Goal: Task Accomplishment & Management: Manage account settings

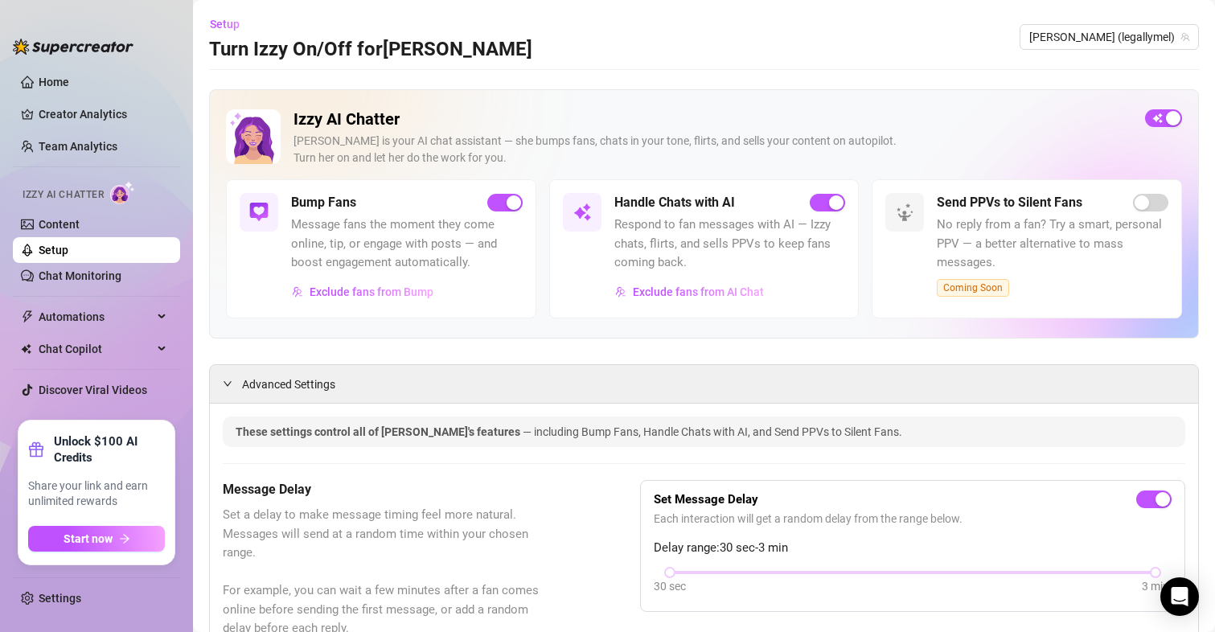
scroll to position [920, 0]
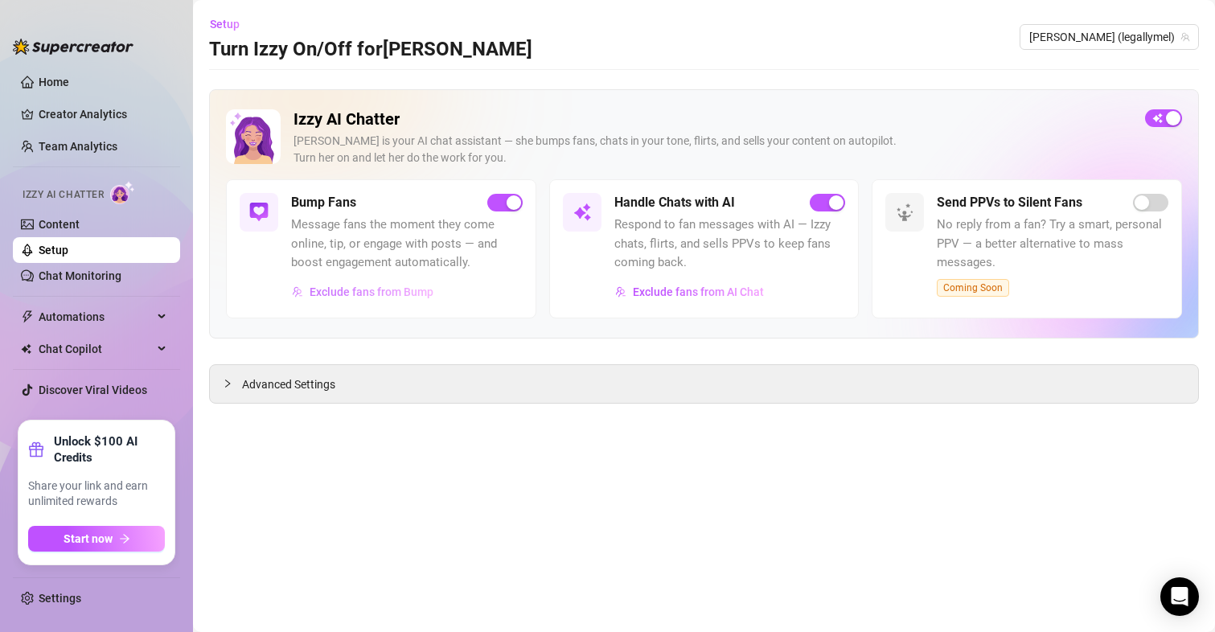
click at [353, 294] on span "Exclude fans from Bump" at bounding box center [372, 292] width 124 height 13
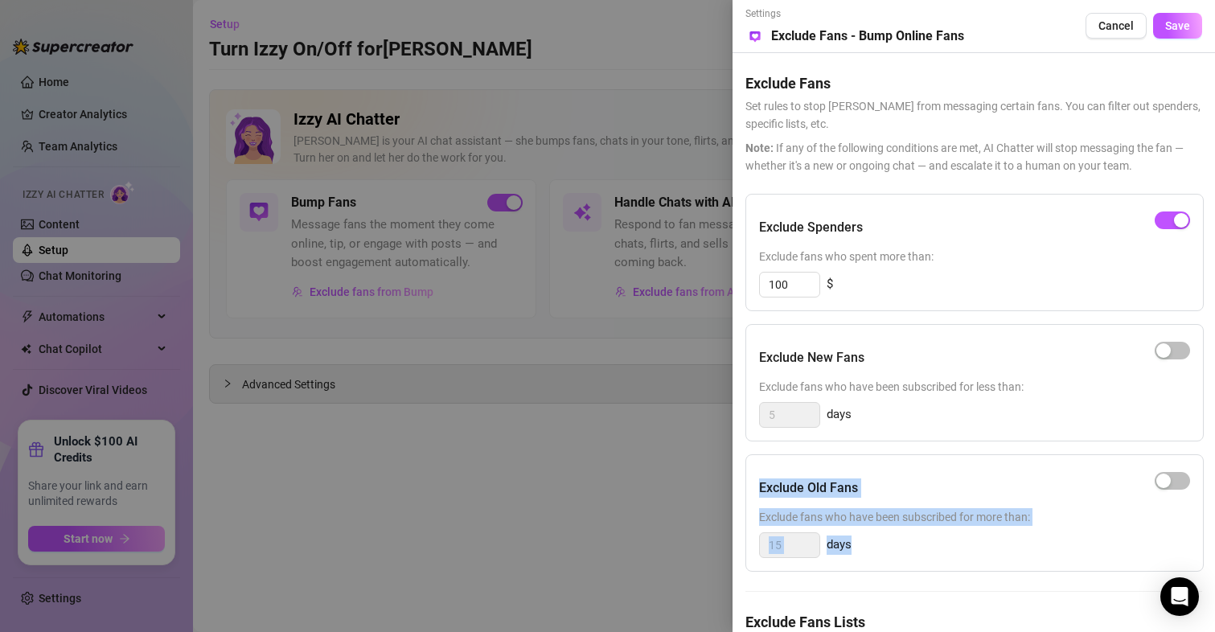
drag, startPoint x: 1042, startPoint y: 543, endPoint x: 1030, endPoint y: 424, distance: 119.7
click at [1030, 424] on div "Exclude Spenders Exclude fans who spent more than: 100 $ Exclude New Fans Exclu…" at bounding box center [974, 459] width 457 height 531
click at [945, 471] on div "Exclude Old Fans" at bounding box center [974, 488] width 431 height 40
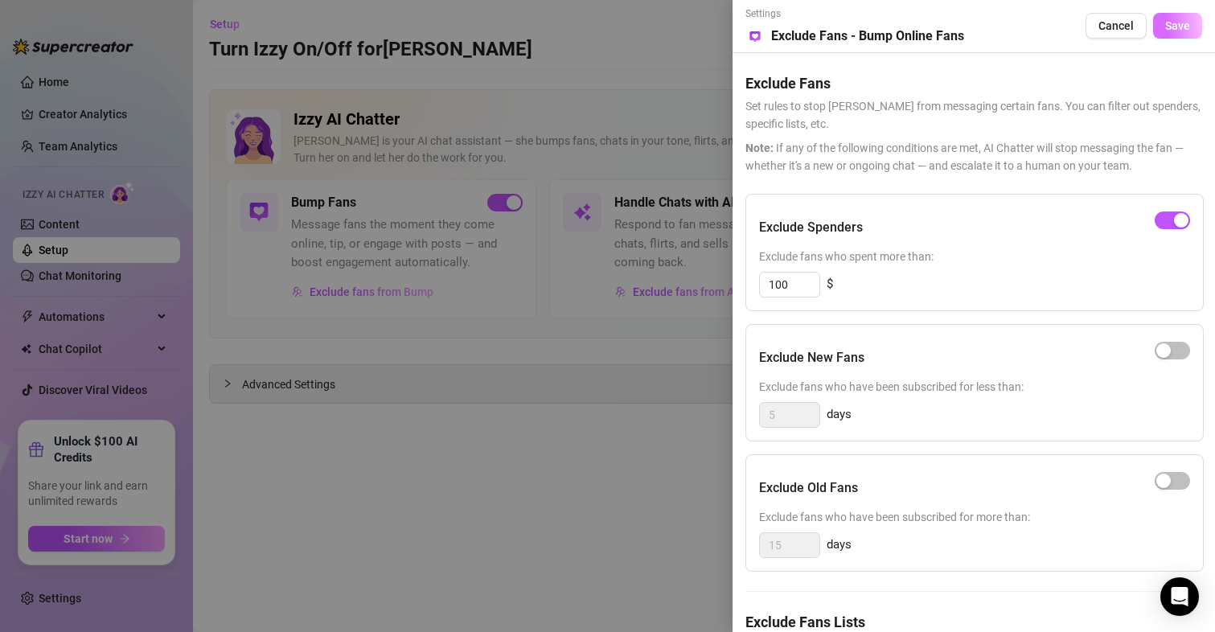
click at [1183, 24] on span "Save" at bounding box center [1178, 25] width 25 height 13
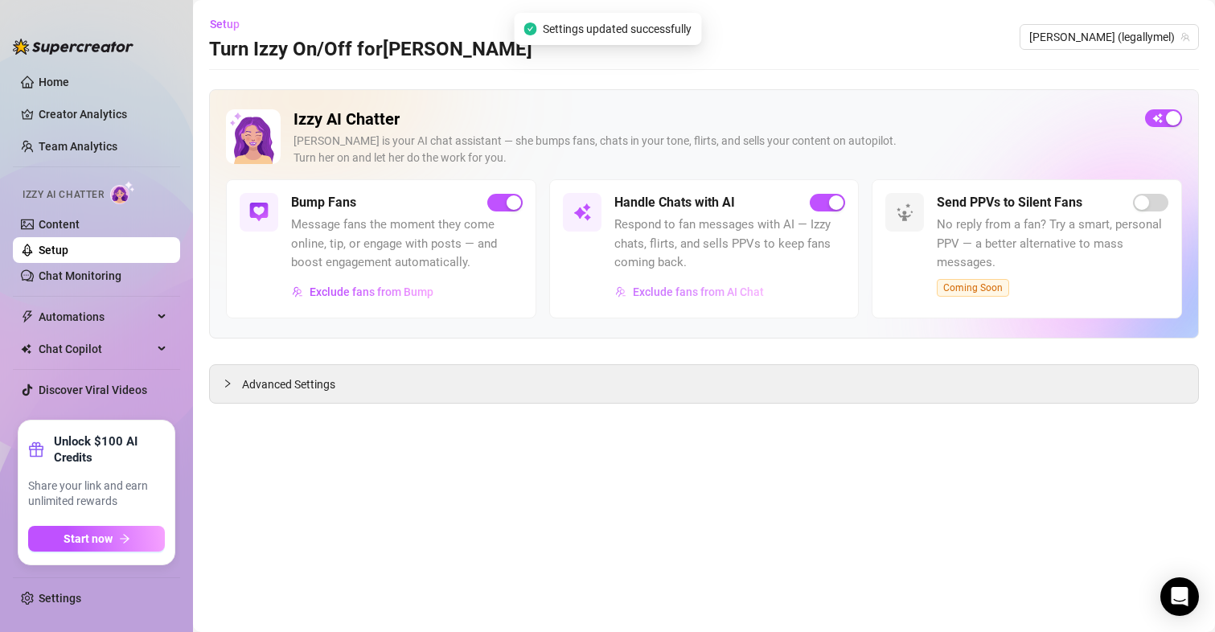
click at [707, 299] on button "Exclude fans from AI Chat" at bounding box center [690, 292] width 150 height 26
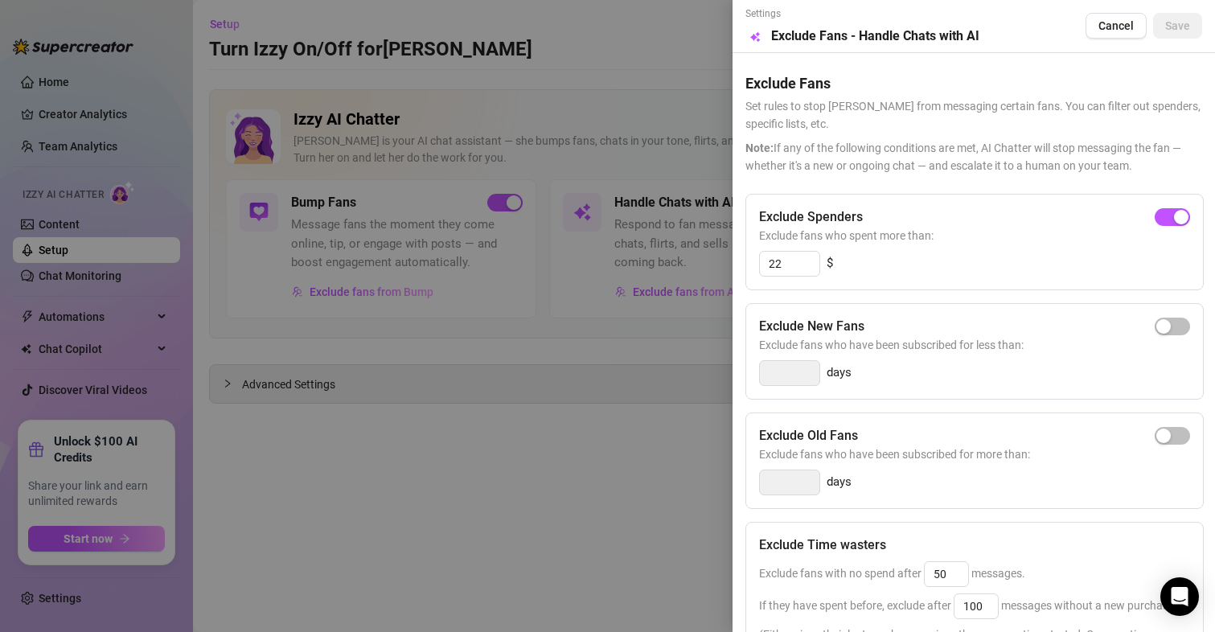
click at [581, 373] on div at bounding box center [607, 316] width 1215 height 632
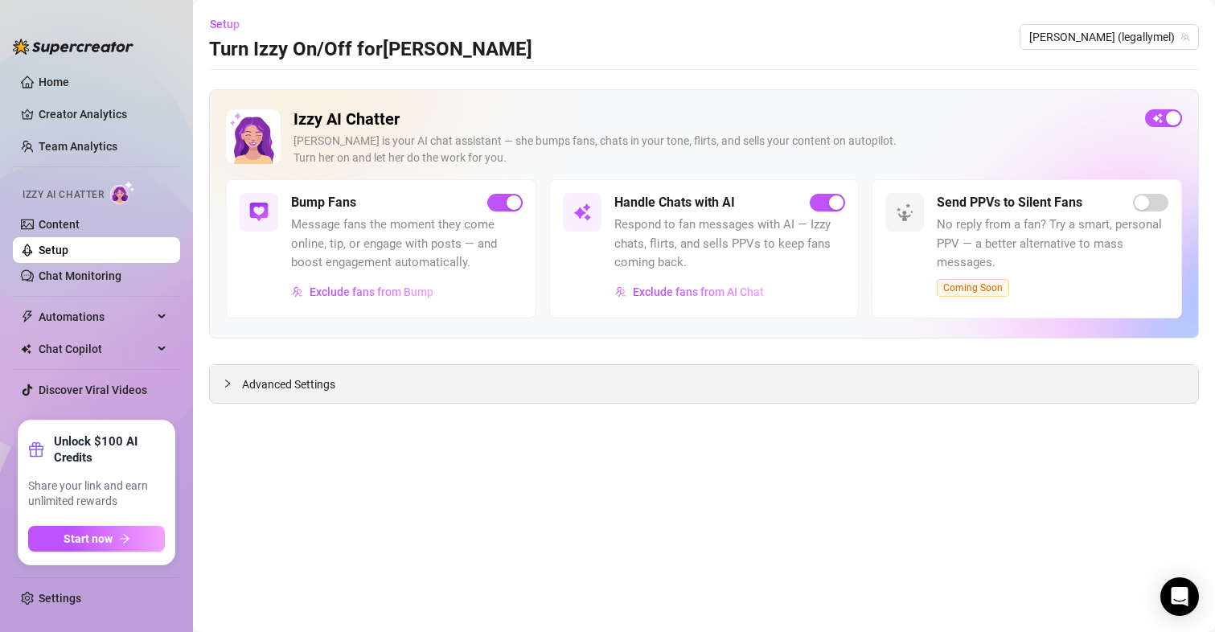
click at [295, 381] on span "Advanced Settings" at bounding box center [288, 385] width 93 height 18
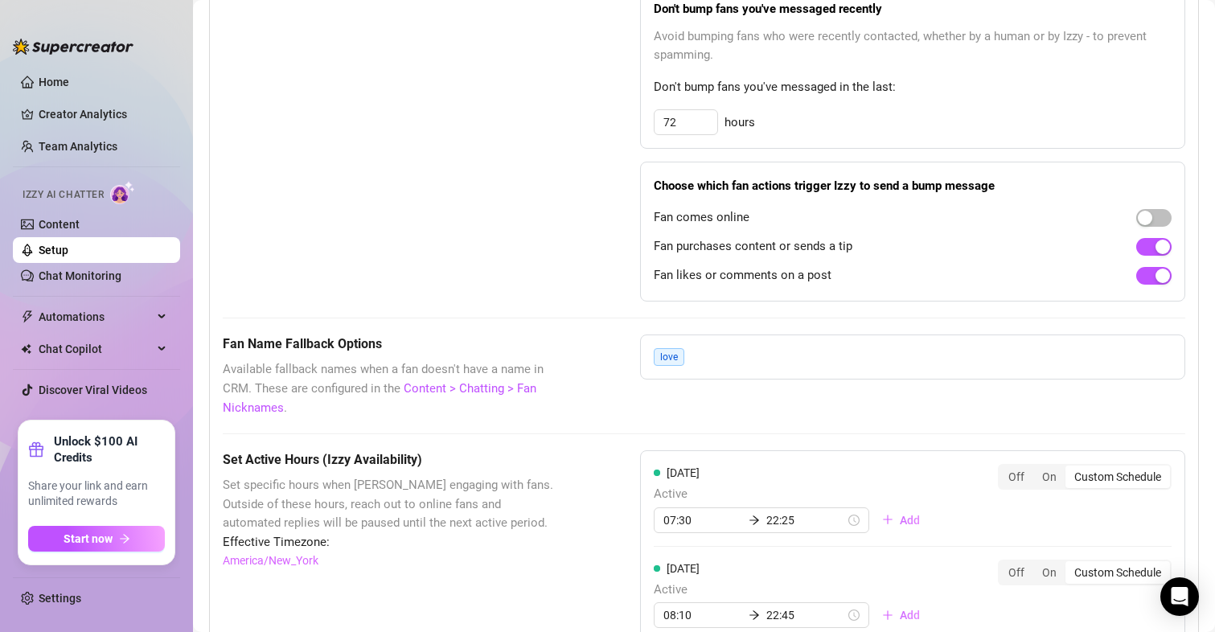
scroll to position [1058, 0]
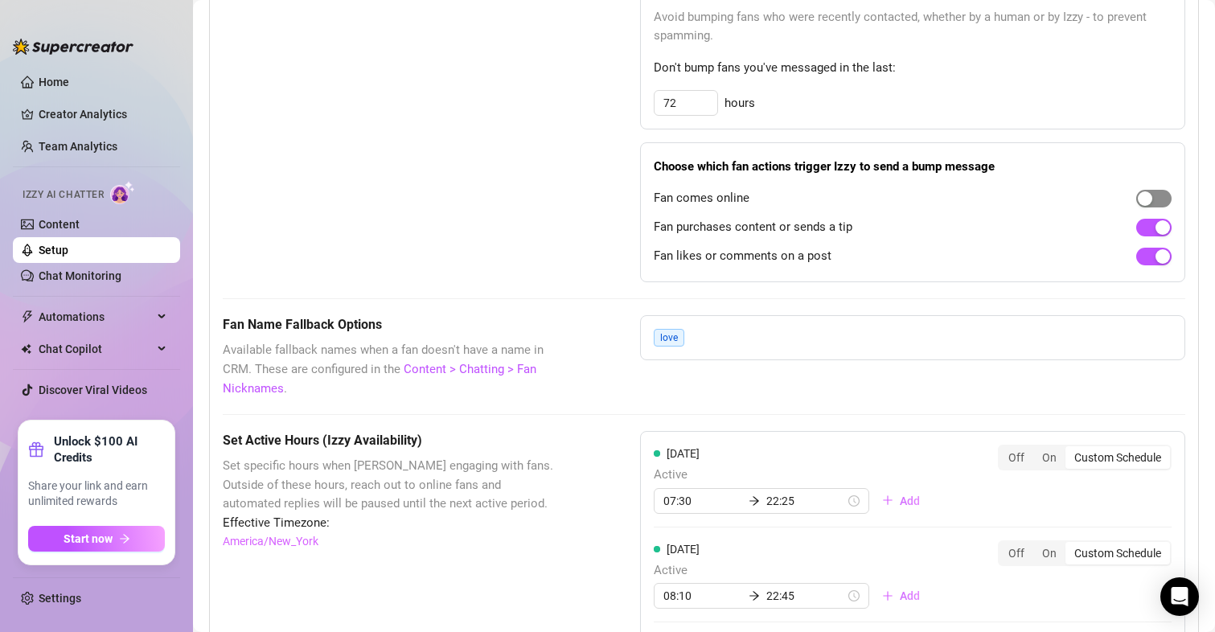
click at [1138, 204] on div "button" at bounding box center [1145, 198] width 14 height 14
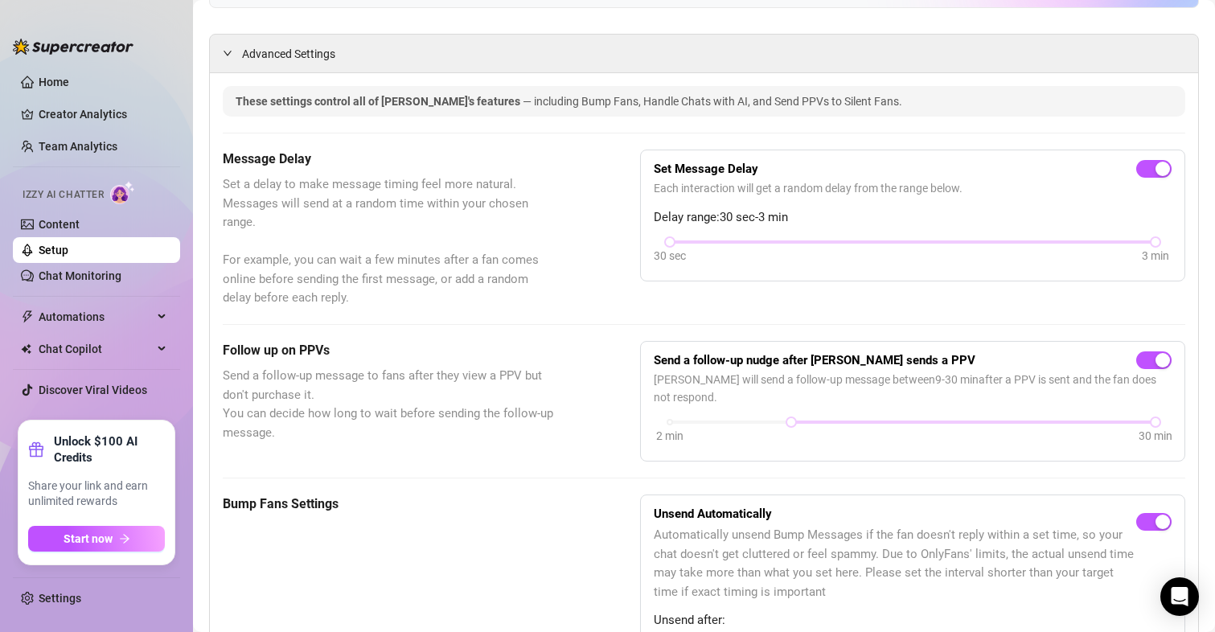
scroll to position [322, 0]
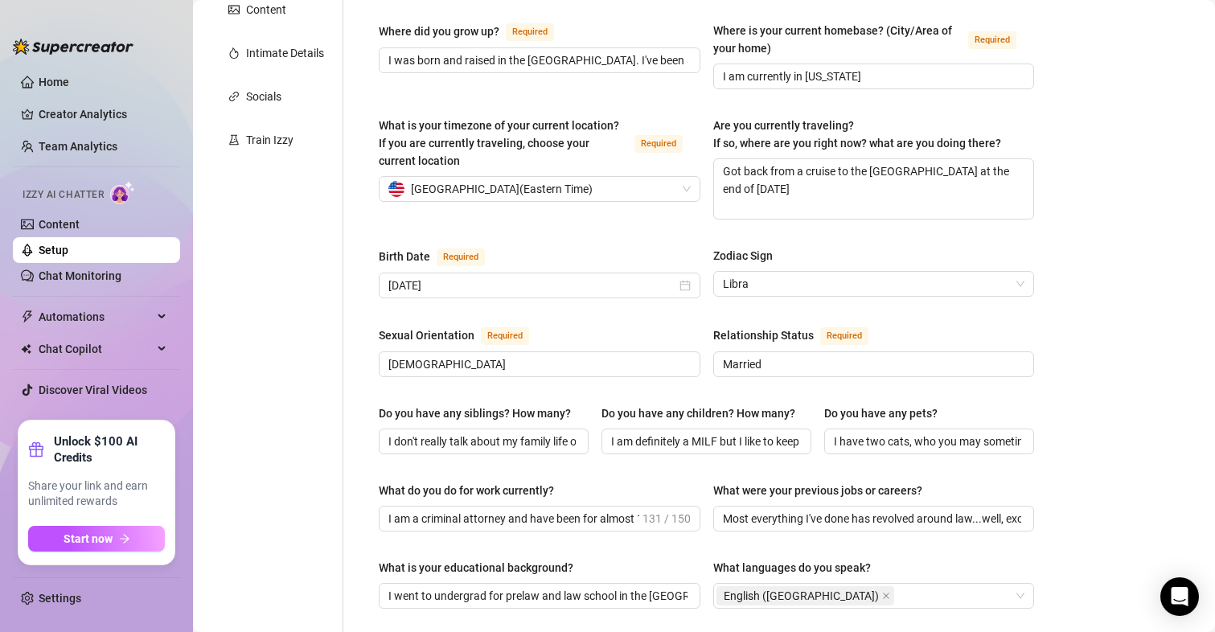
click at [56, 68] on ul "Home Creator Analytics Team Analytics Izzy AI Chatter Content Setup Chat Monito…" at bounding box center [96, 239] width 167 height 352
click at [53, 80] on link "Home" at bounding box center [54, 82] width 31 height 13
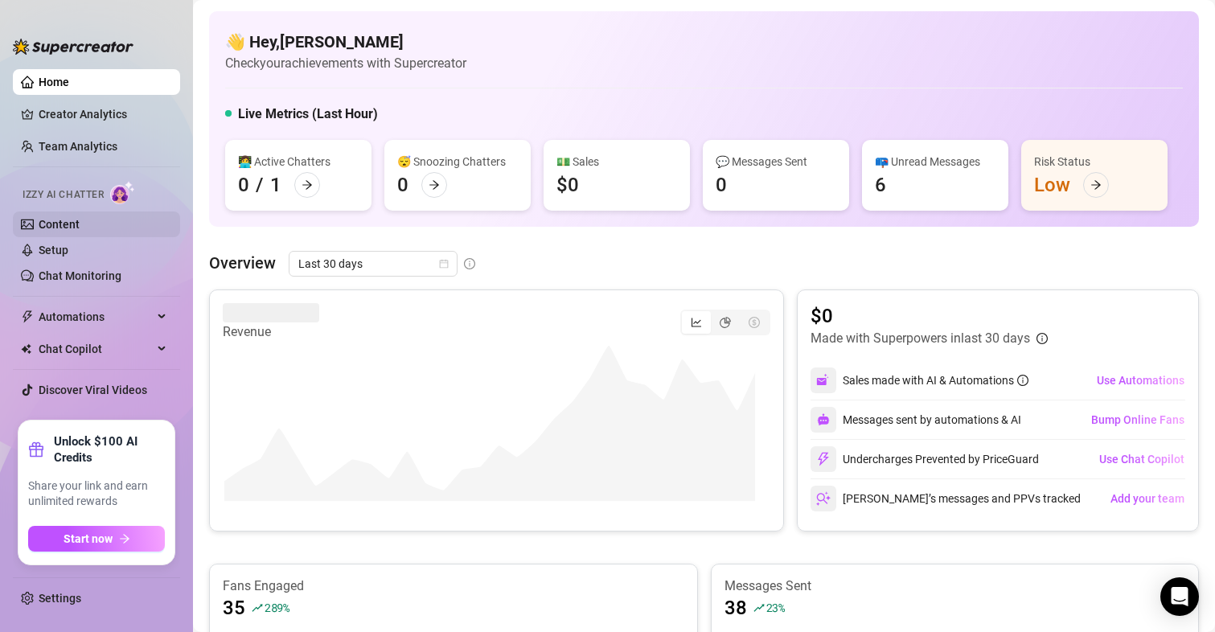
click at [41, 228] on link "Content" at bounding box center [59, 224] width 41 height 13
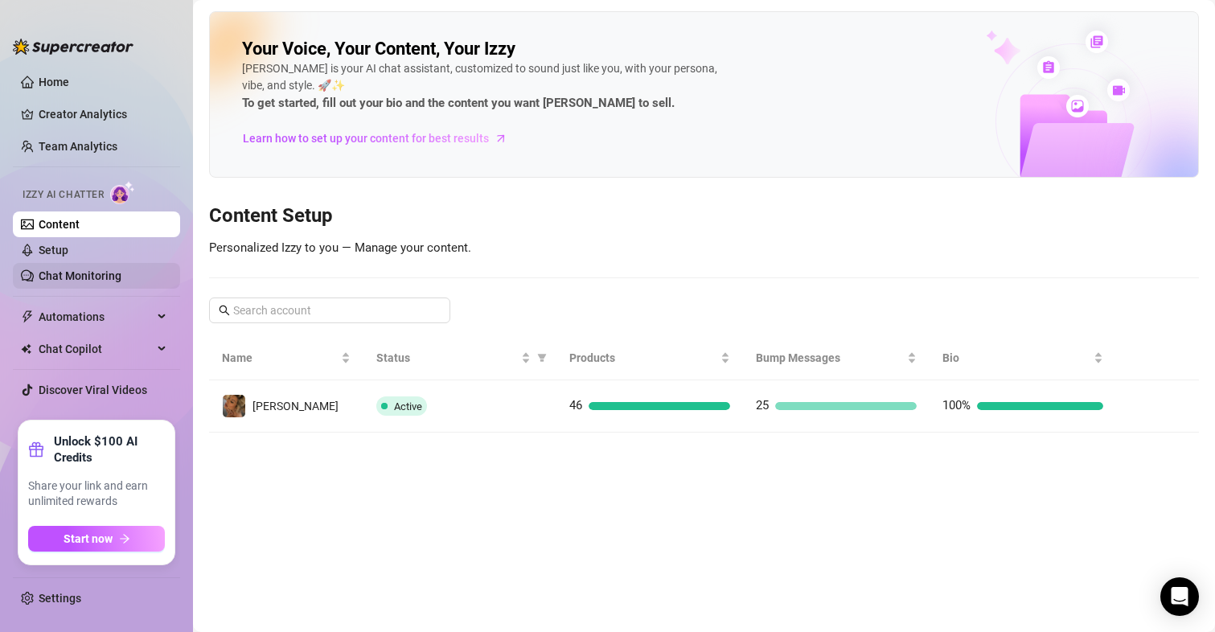
click at [56, 279] on link "Chat Monitoring" at bounding box center [80, 275] width 83 height 13
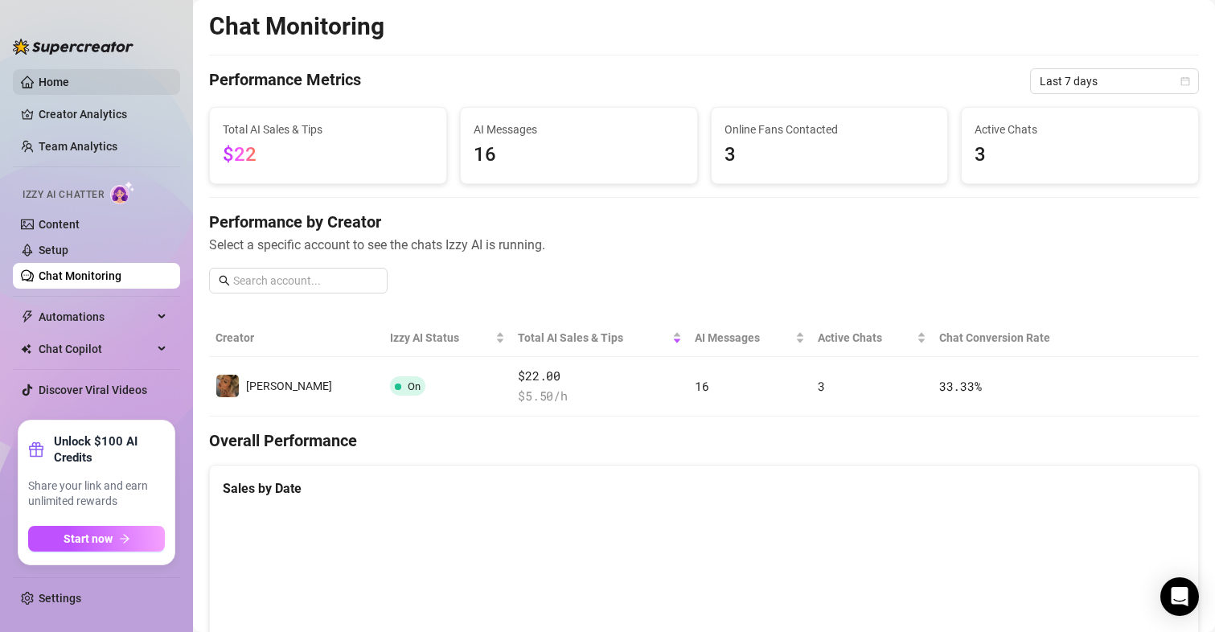
click at [51, 88] on link "Home" at bounding box center [54, 82] width 31 height 13
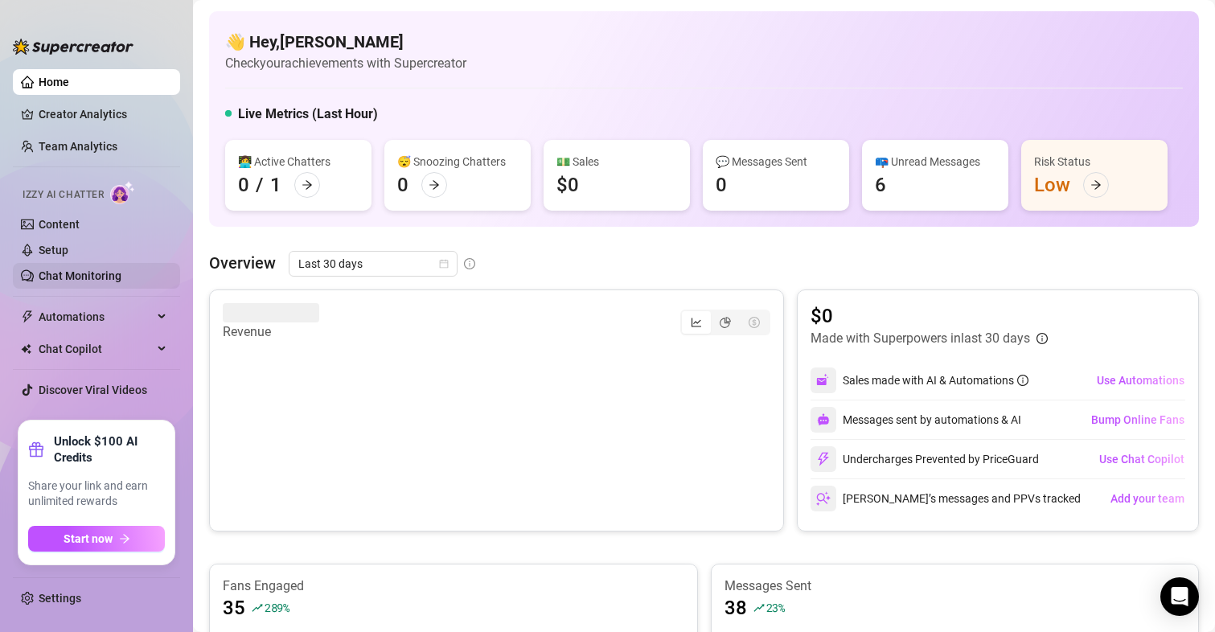
click at [60, 275] on link "Chat Monitoring" at bounding box center [80, 275] width 83 height 13
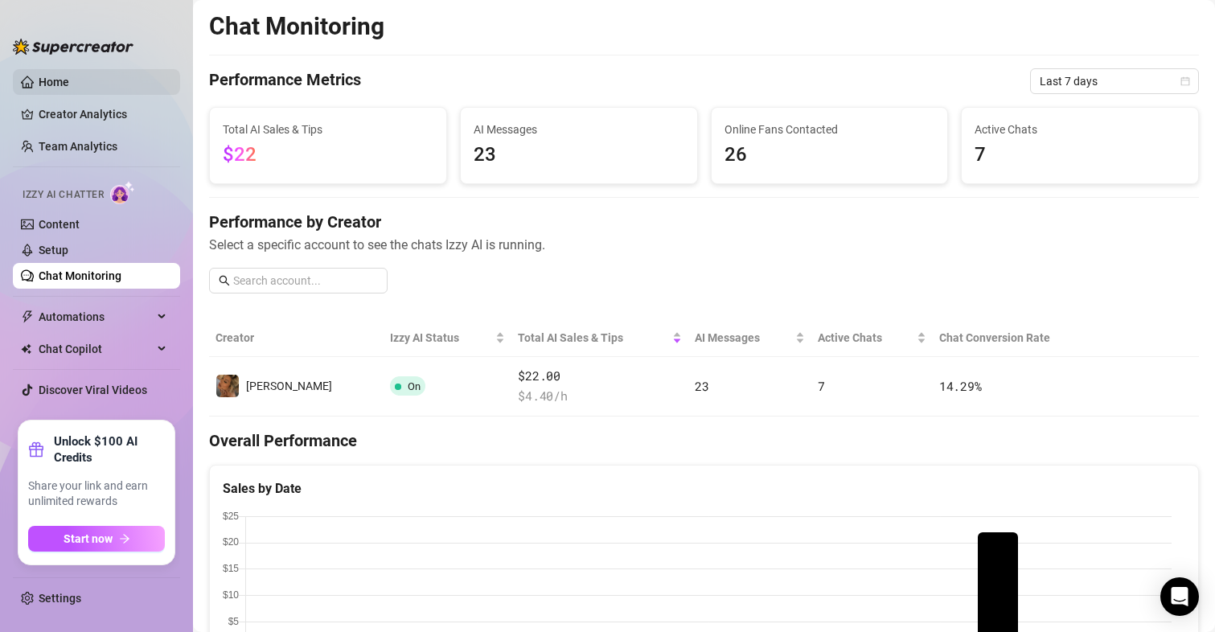
click at [56, 76] on link "Home" at bounding box center [54, 82] width 31 height 13
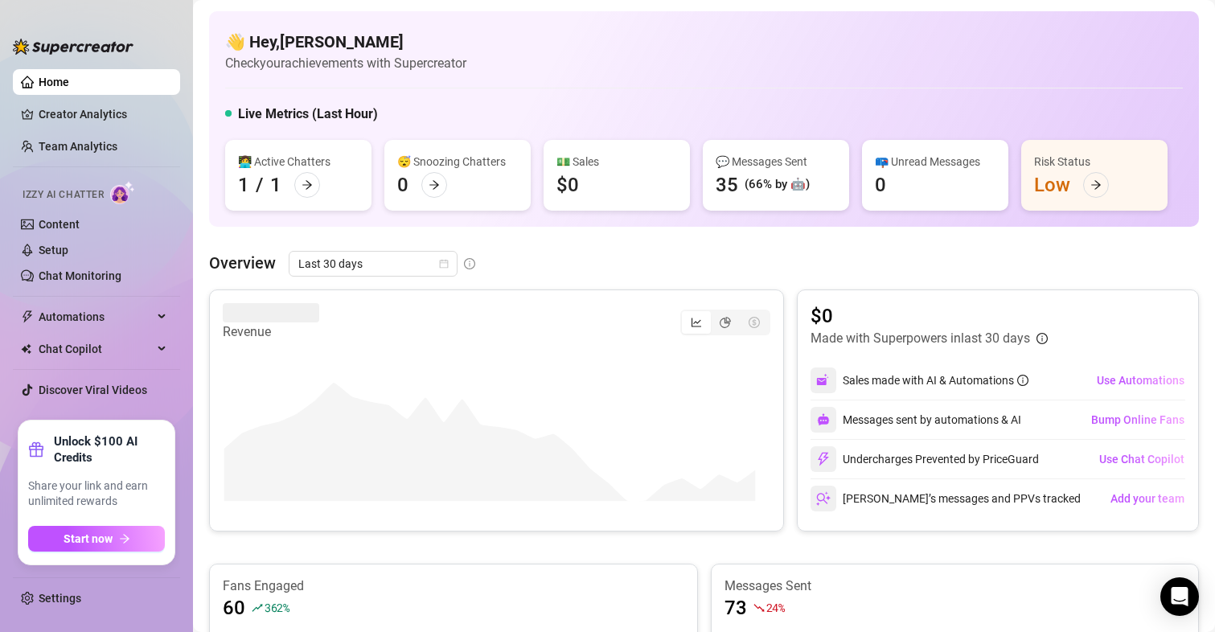
click at [494, 226] on div "👋 Hey, Melanie Check your achievements with Supercreator Live Metrics (Last Hou…" at bounding box center [704, 119] width 990 height 216
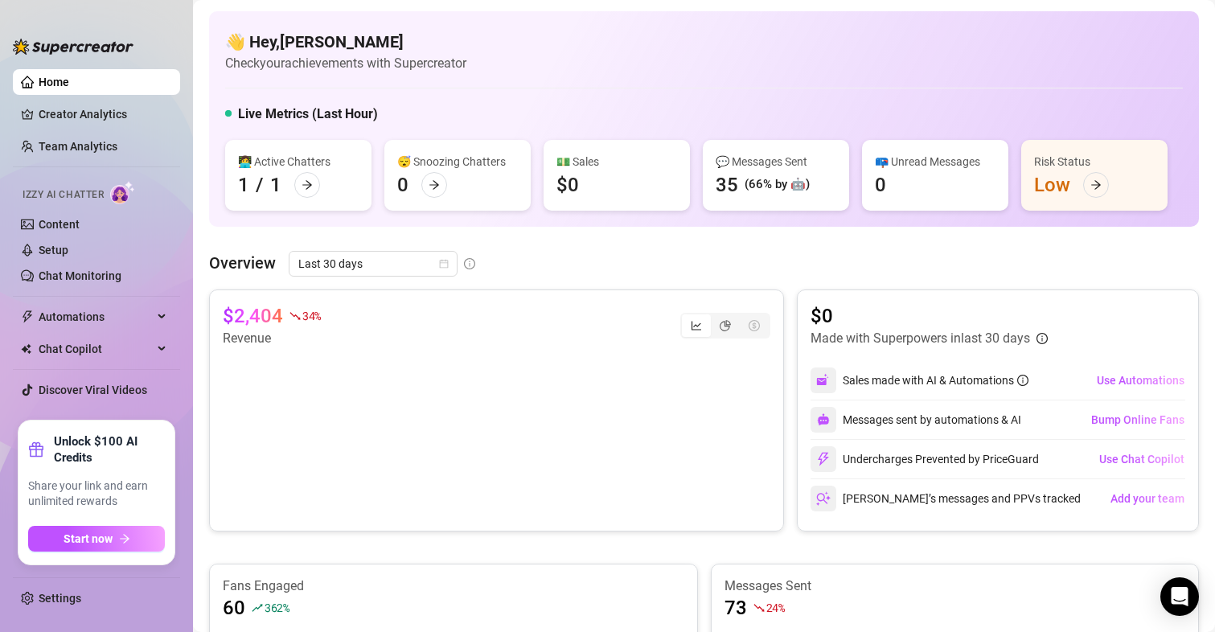
click at [797, 338] on div "$0 Made with Superpowers in last 30 days Sales made with AI & Automations Use A…" at bounding box center [998, 411] width 402 height 242
click at [432, 154] on div "😴 Snoozing Chatters" at bounding box center [457, 162] width 121 height 18
click at [407, 181] on div "1" at bounding box center [402, 185] width 11 height 26
click at [406, 181] on div "1" at bounding box center [402, 185] width 11 height 26
click at [430, 187] on icon "arrow-right" at bounding box center [434, 184] width 11 height 11
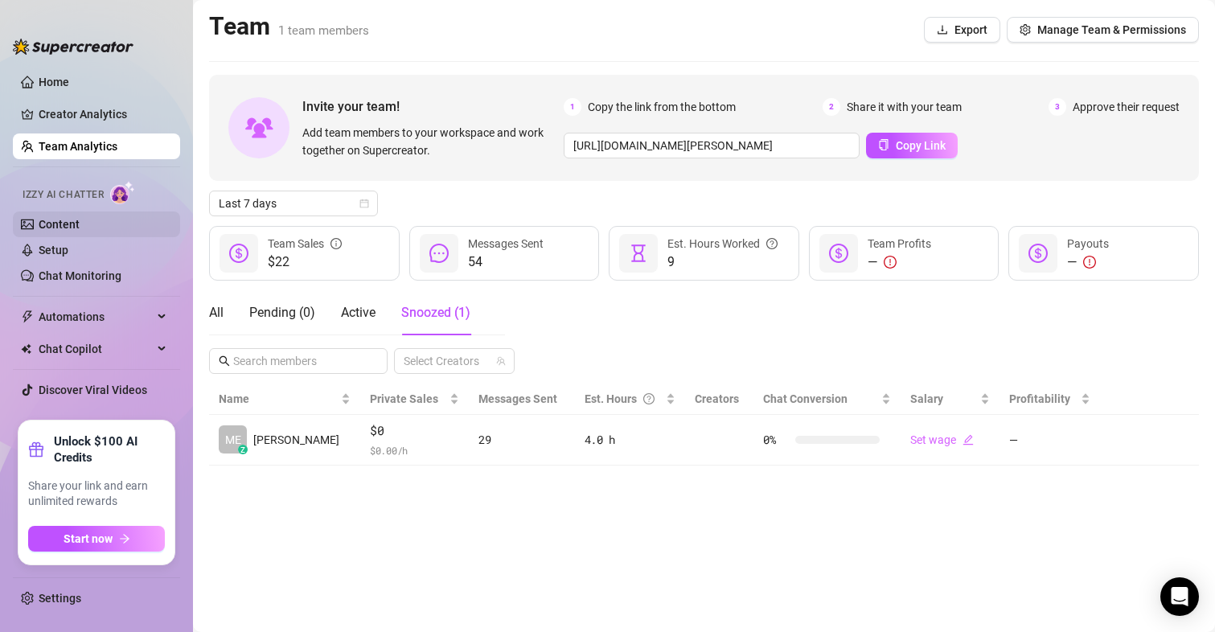
click at [80, 226] on link "Content" at bounding box center [59, 224] width 41 height 13
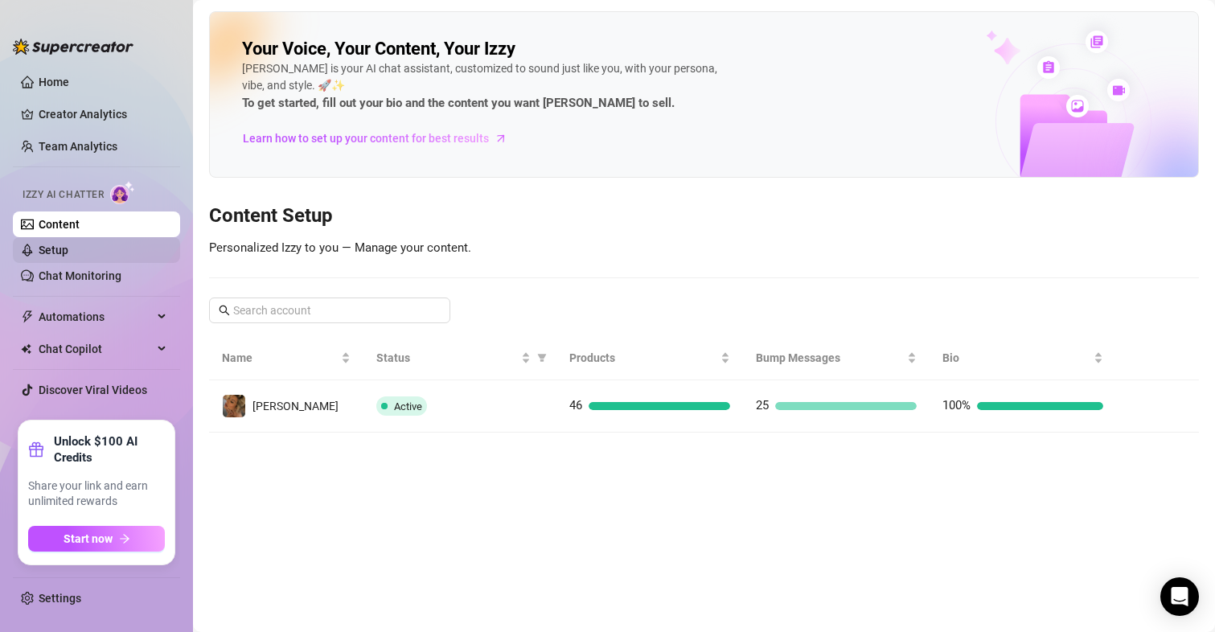
click at [68, 257] on link "Setup" at bounding box center [54, 250] width 30 height 13
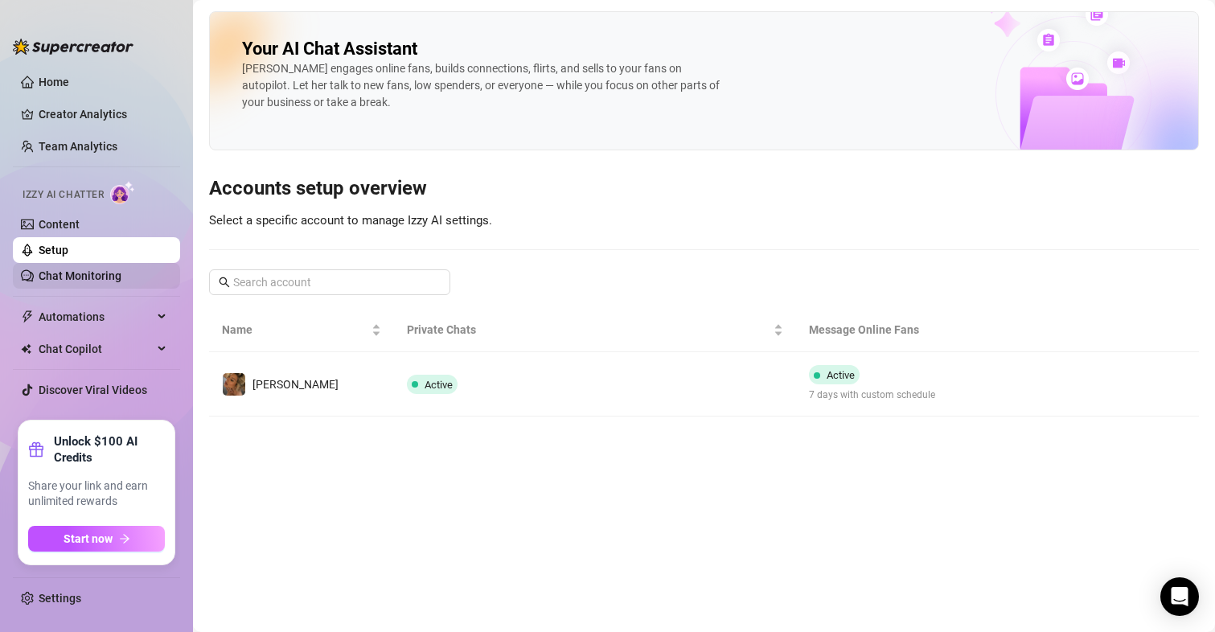
click at [88, 278] on link "Chat Monitoring" at bounding box center [80, 275] width 83 height 13
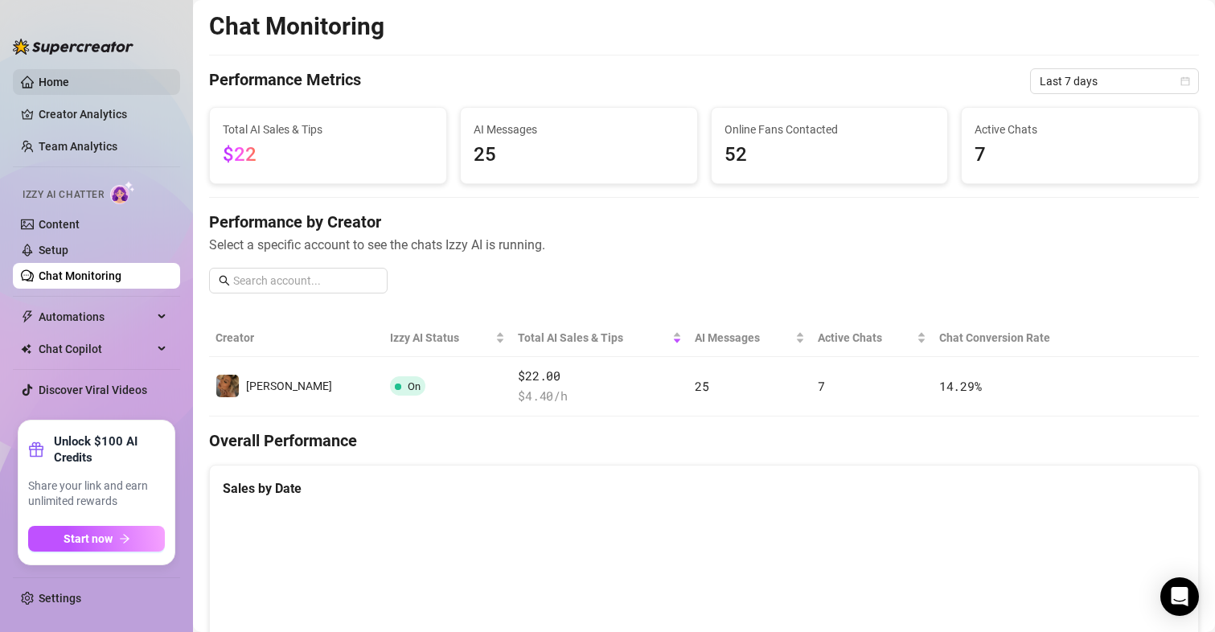
click at [63, 76] on link "Home" at bounding box center [54, 82] width 31 height 13
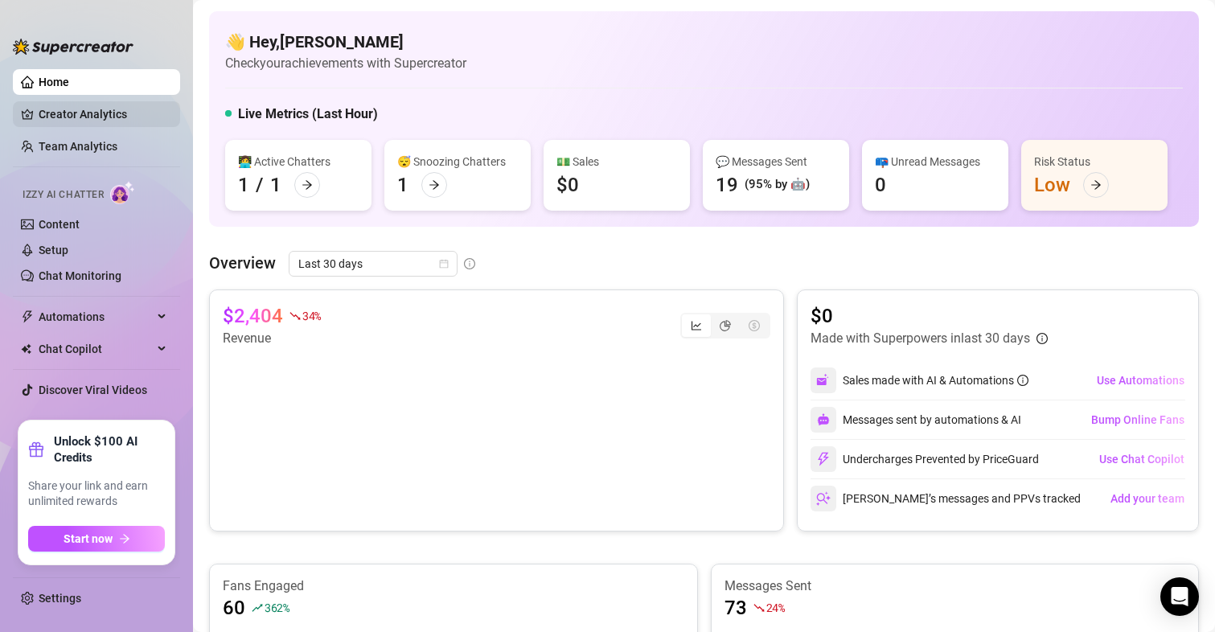
click at [56, 113] on link "Creator Analytics" at bounding box center [103, 114] width 129 height 26
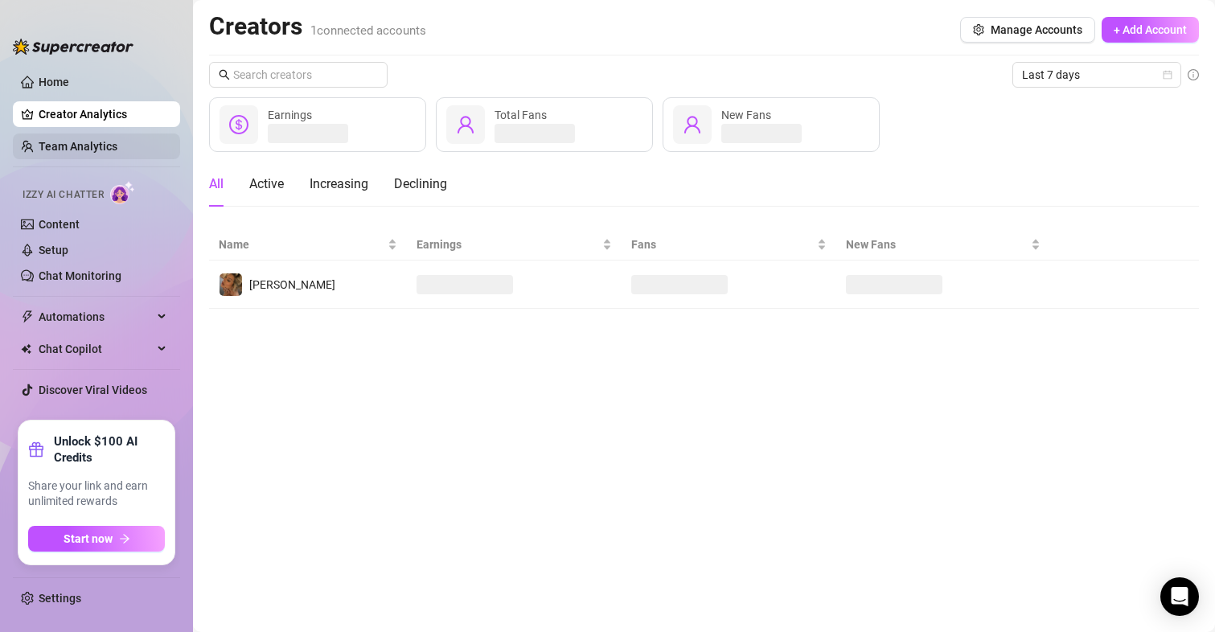
click at [93, 152] on link "Team Analytics" at bounding box center [78, 146] width 79 height 13
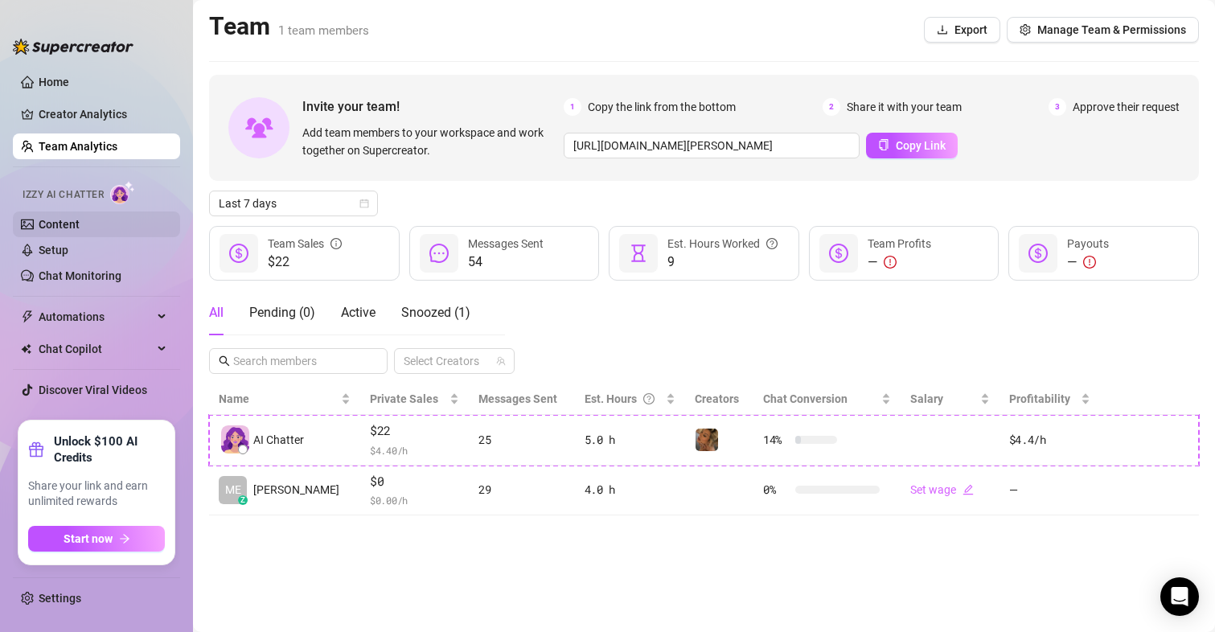
click at [68, 226] on link "Content" at bounding box center [59, 224] width 41 height 13
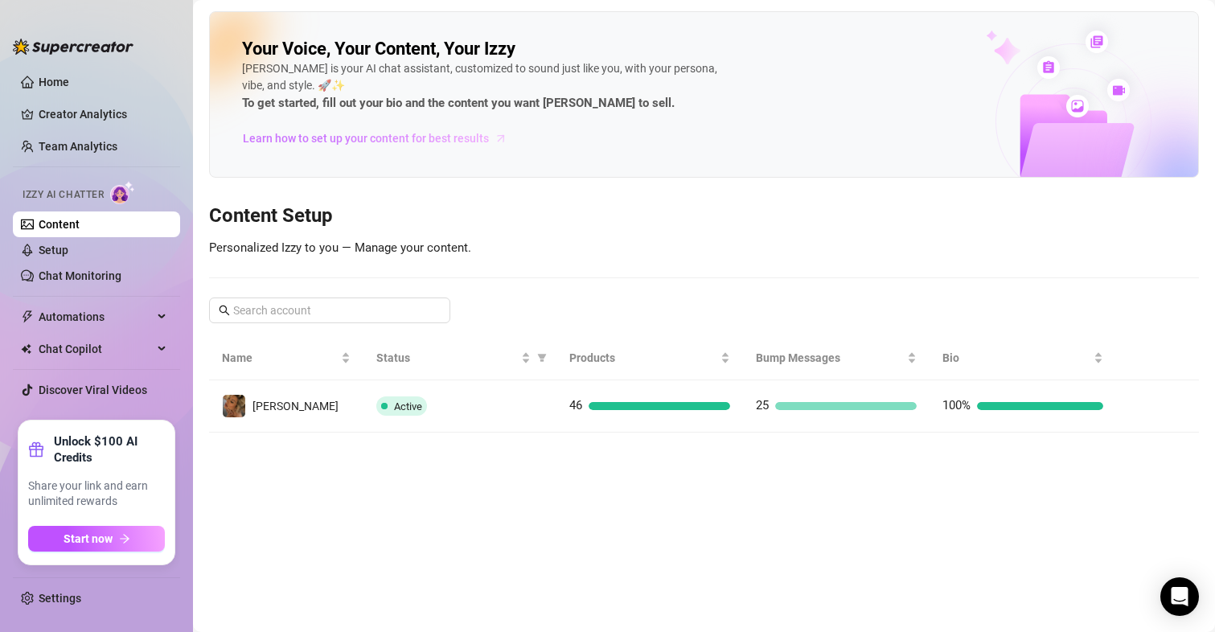
click at [325, 146] on span "Learn how to set up your content for best results" at bounding box center [366, 139] width 246 height 18
click at [45, 244] on link "Setup" at bounding box center [54, 250] width 30 height 13
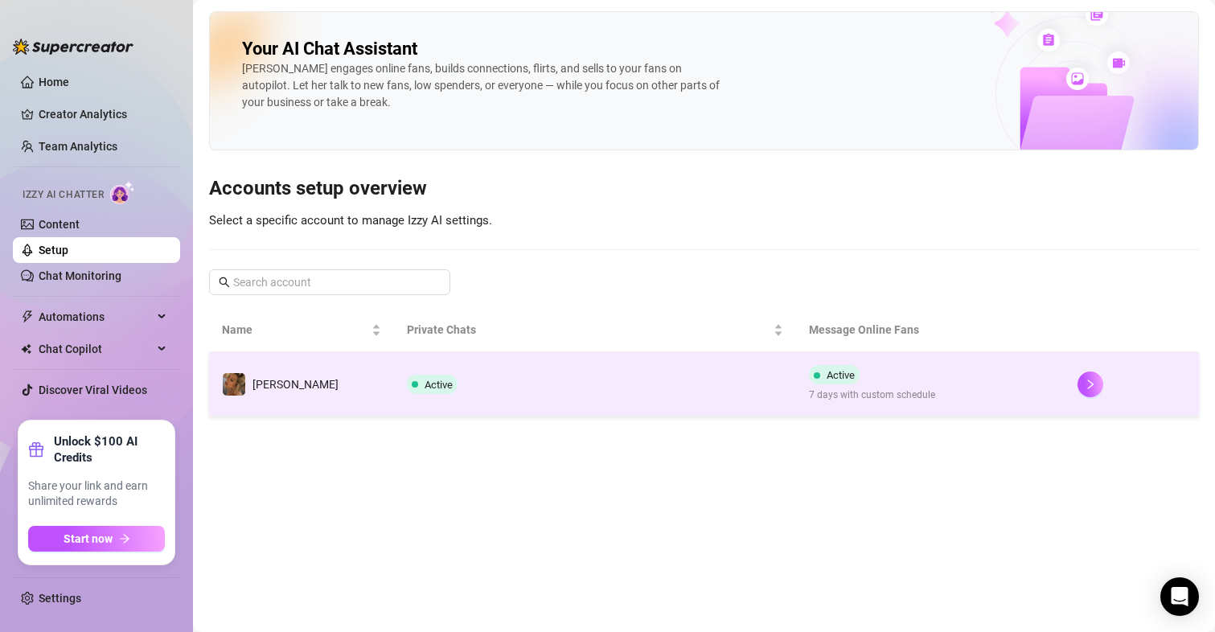
click at [421, 393] on span "Active" at bounding box center [432, 384] width 51 height 19
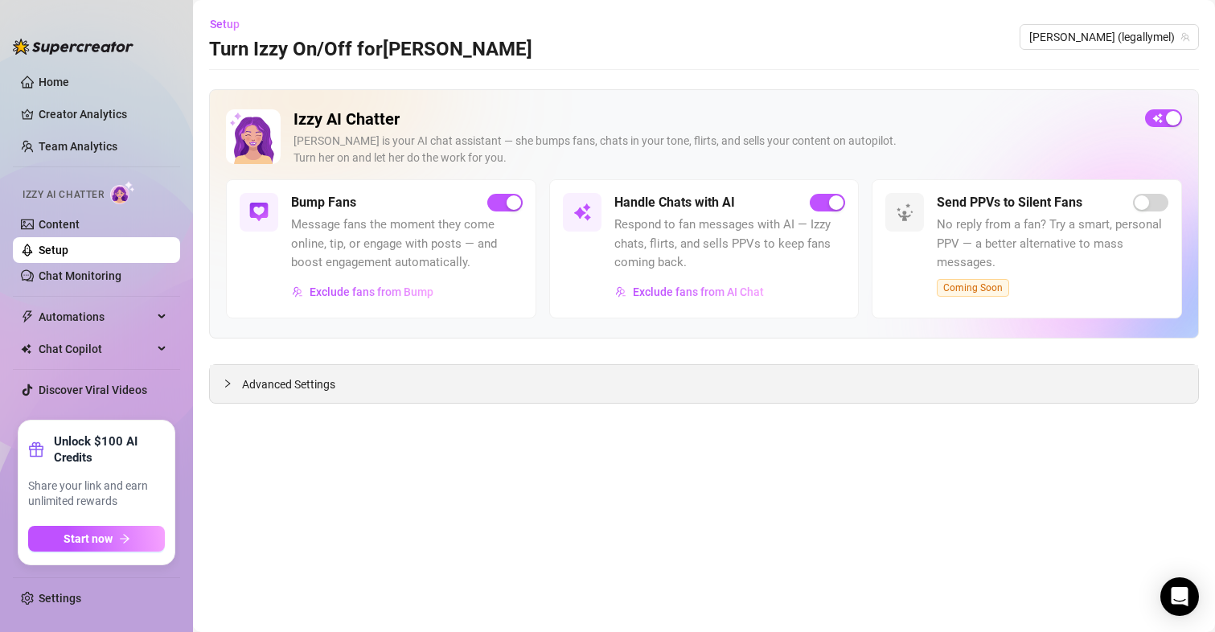
click at [294, 385] on span "Advanced Settings" at bounding box center [288, 385] width 93 height 18
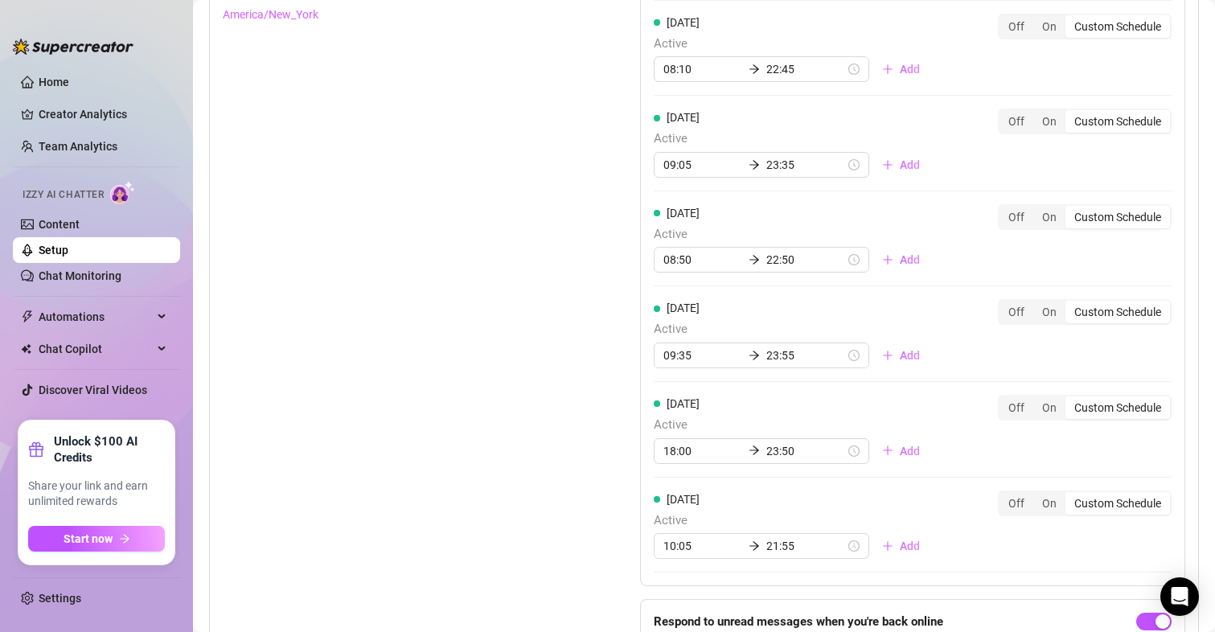
scroll to position [1591, 0]
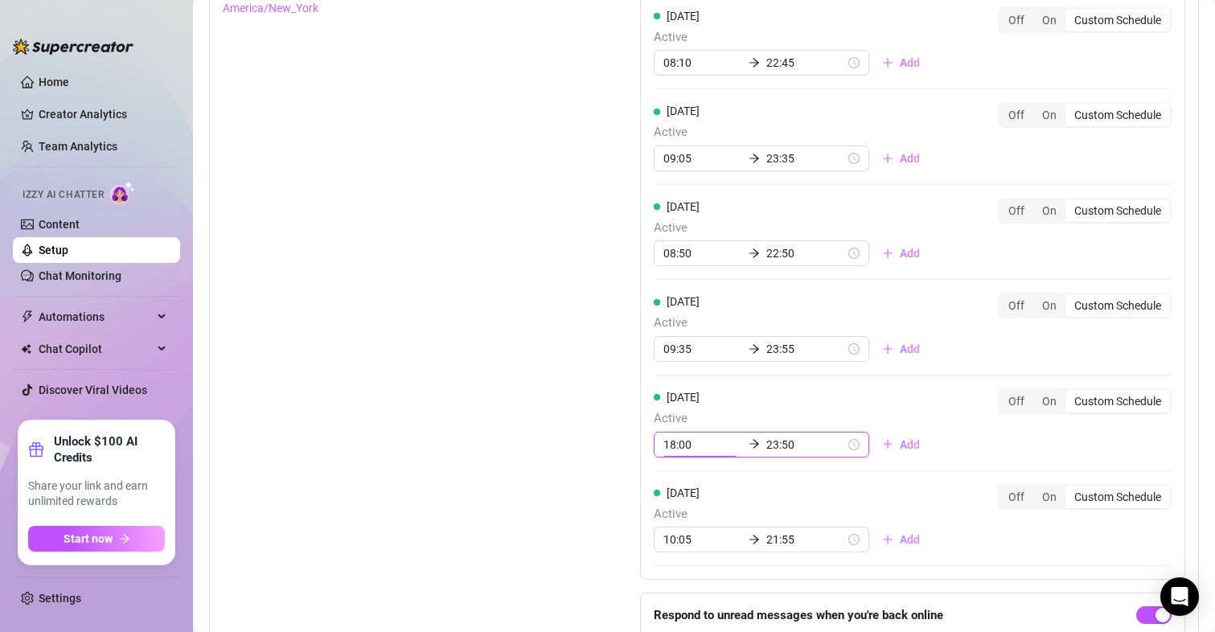
click at [691, 443] on input "18:00" at bounding box center [703, 445] width 79 height 18
click at [678, 279] on div "11" at bounding box center [671, 271] width 39 height 23
type input "11:00"
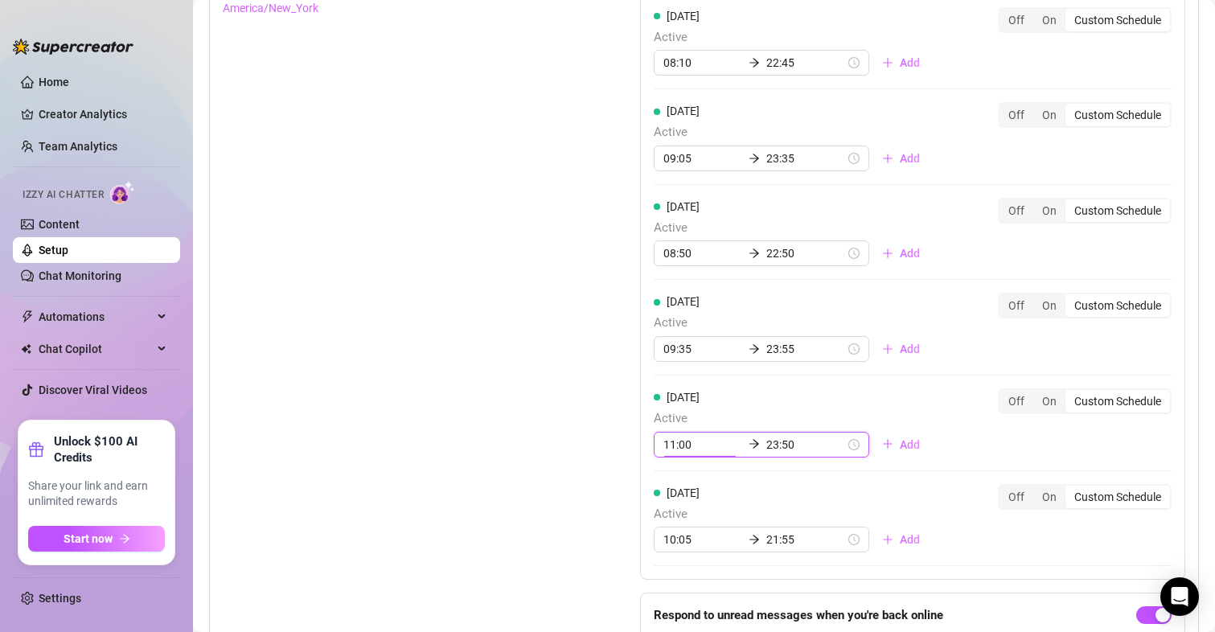
click at [969, 460] on div "Saturday Active 11:00 23:50 Add Off On Custom Schedule" at bounding box center [913, 430] width 518 height 83
click at [952, 446] on div "Monday Active 07:30 22:25 Add Off On Custom Schedule Tuesday Active 08:10 22:45…" at bounding box center [912, 239] width 545 height 682
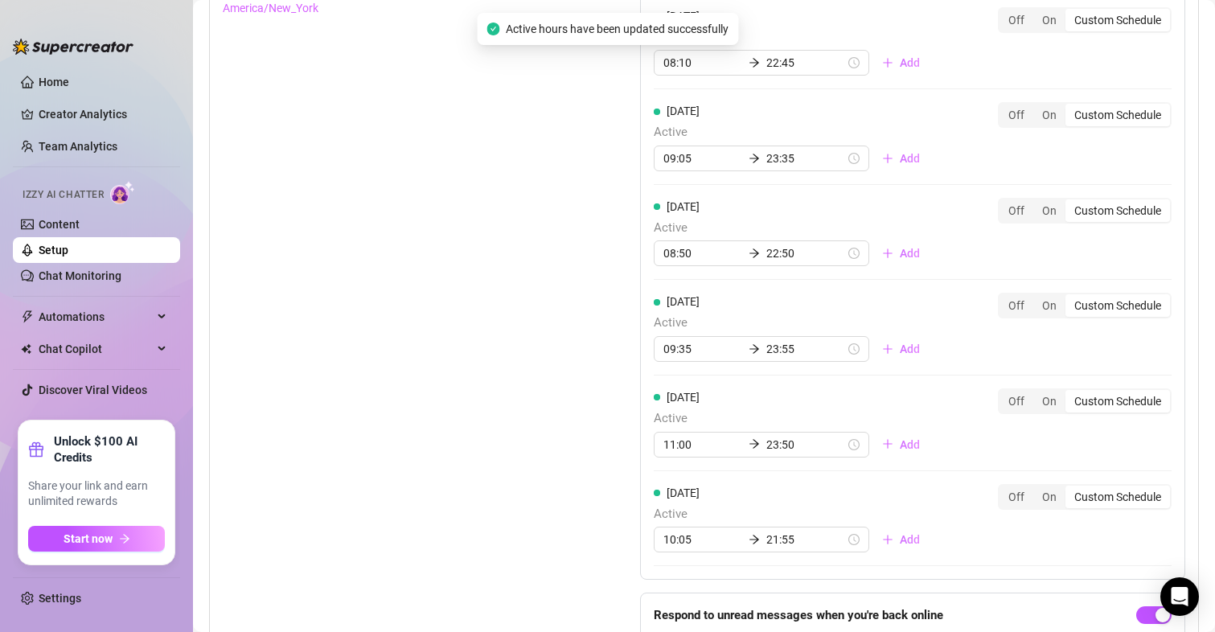
click at [447, 487] on div "Set Active Hours (Izzy Availability) Set specific hours when Izzy engaging with…" at bounding box center [391, 296] width 337 height 796
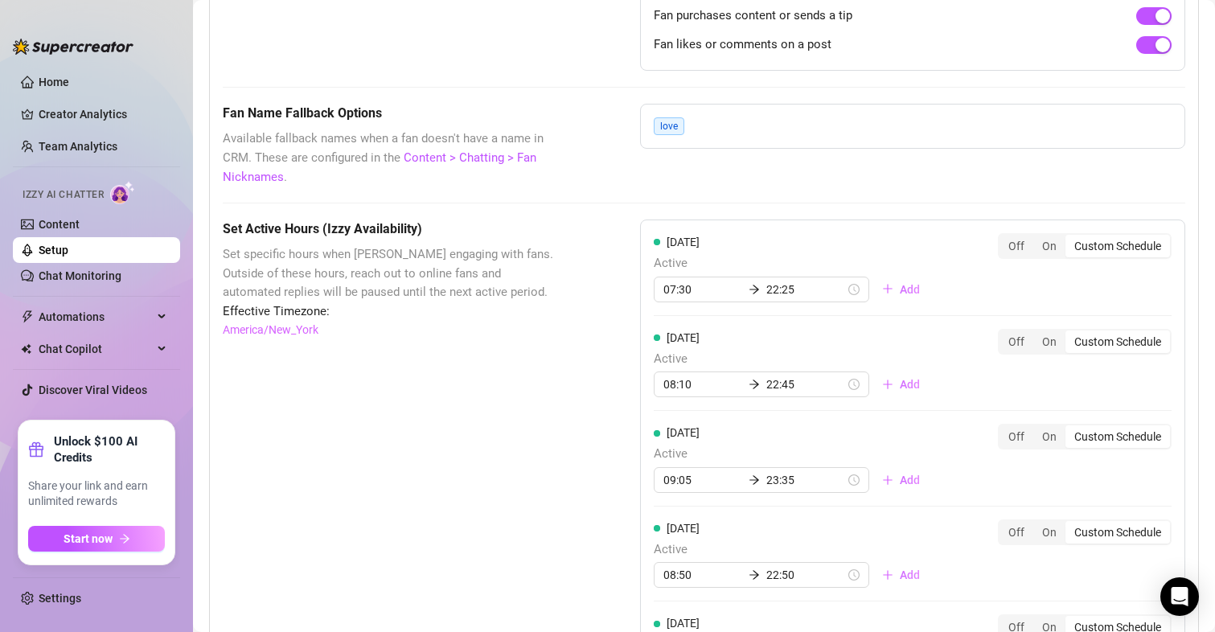
scroll to position [309, 0]
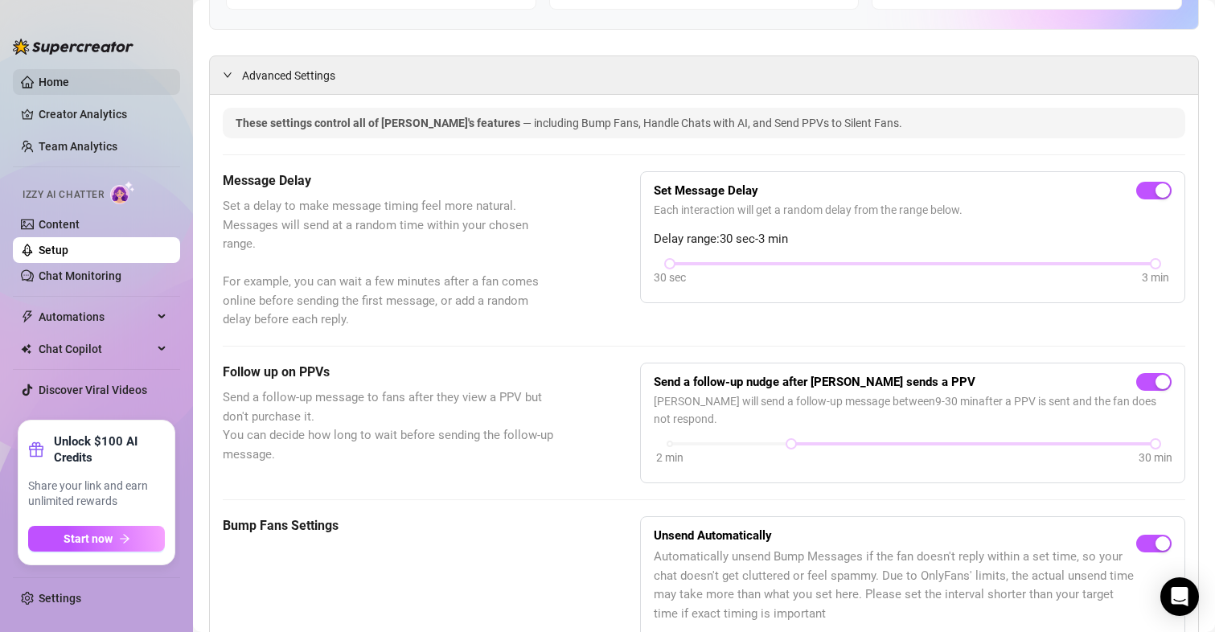
click at [55, 88] on link "Home" at bounding box center [54, 82] width 31 height 13
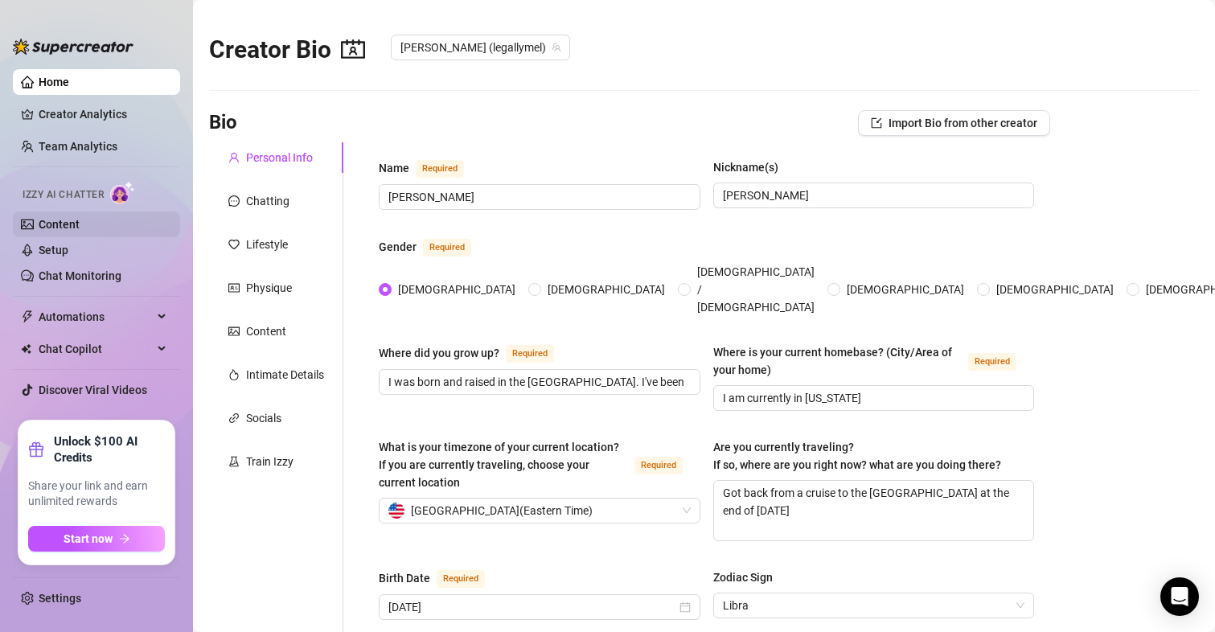
click at [55, 218] on link "Content" at bounding box center [59, 224] width 41 height 13
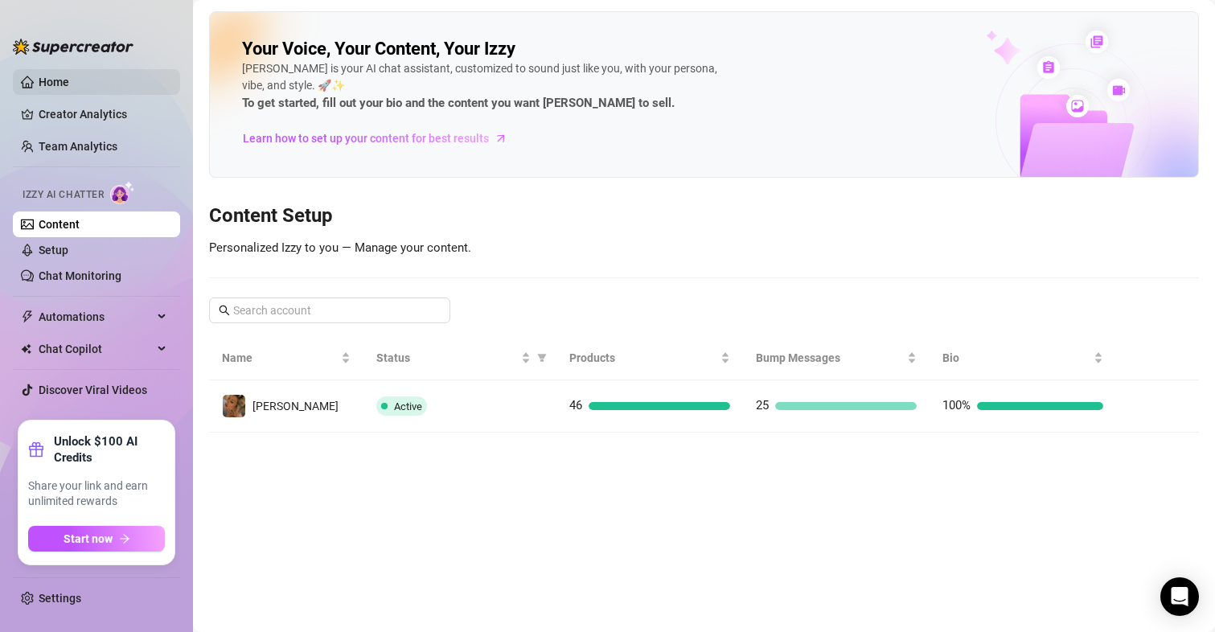
click at [45, 77] on link "Home" at bounding box center [54, 82] width 31 height 13
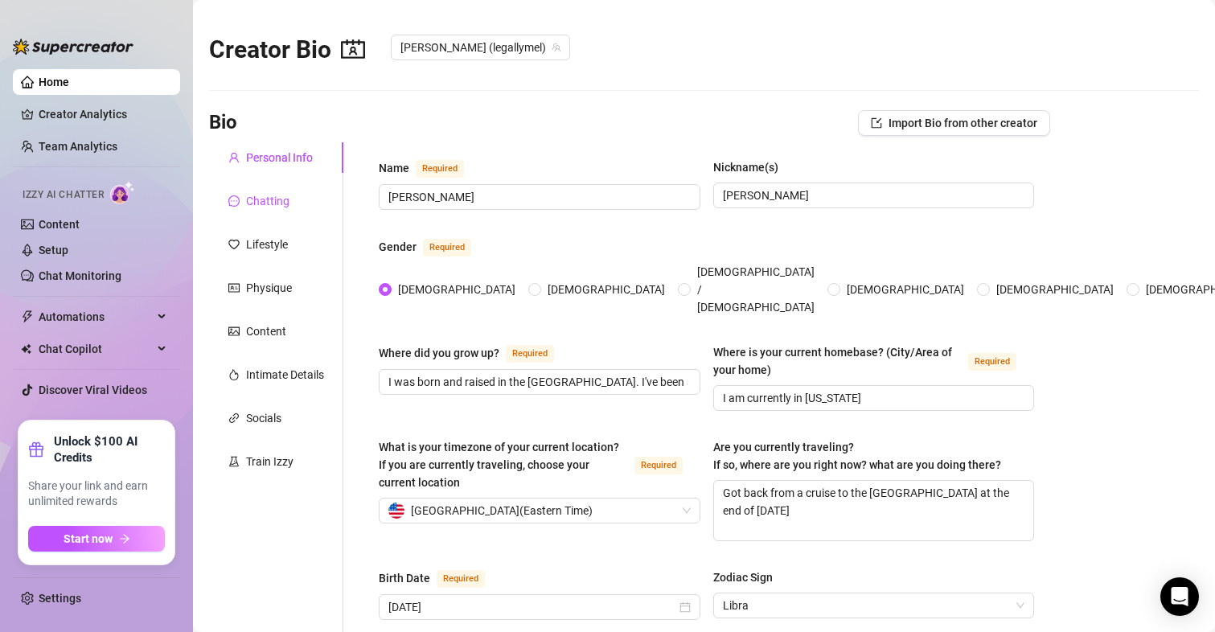
click at [232, 204] on icon "message" at bounding box center [233, 200] width 11 height 11
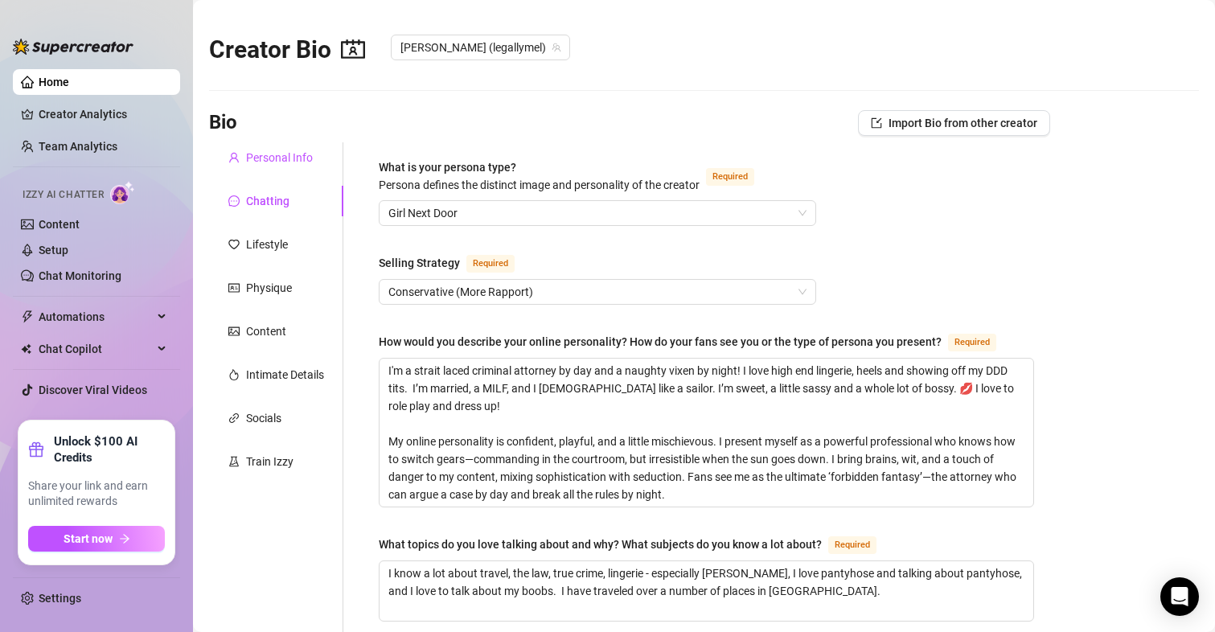
click at [239, 163] on div at bounding box center [233, 158] width 11 height 18
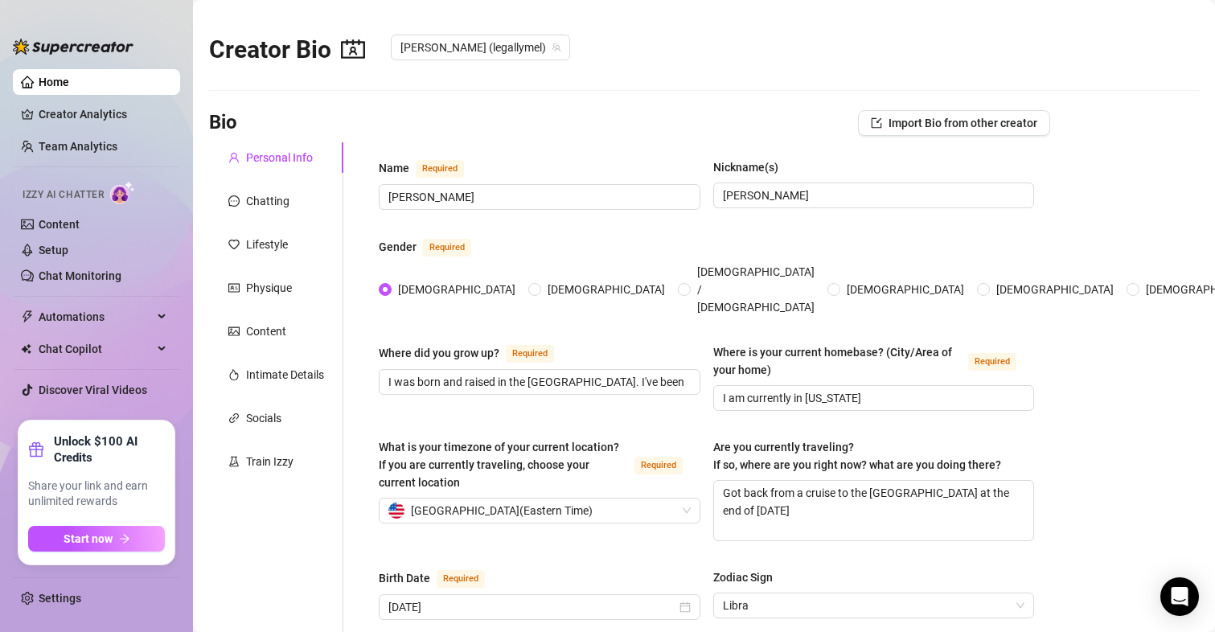
click at [257, 208] on div "Chatting" at bounding box center [267, 201] width 43 height 18
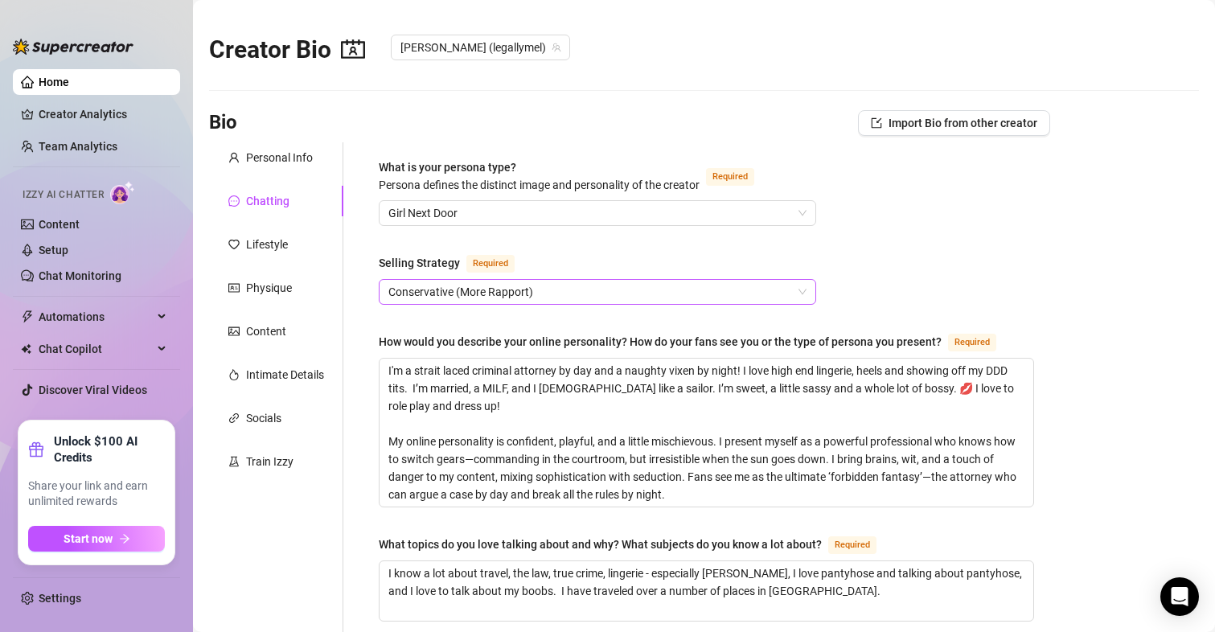
click at [796, 294] on span "Conservative (More Rapport)" at bounding box center [598, 292] width 418 height 24
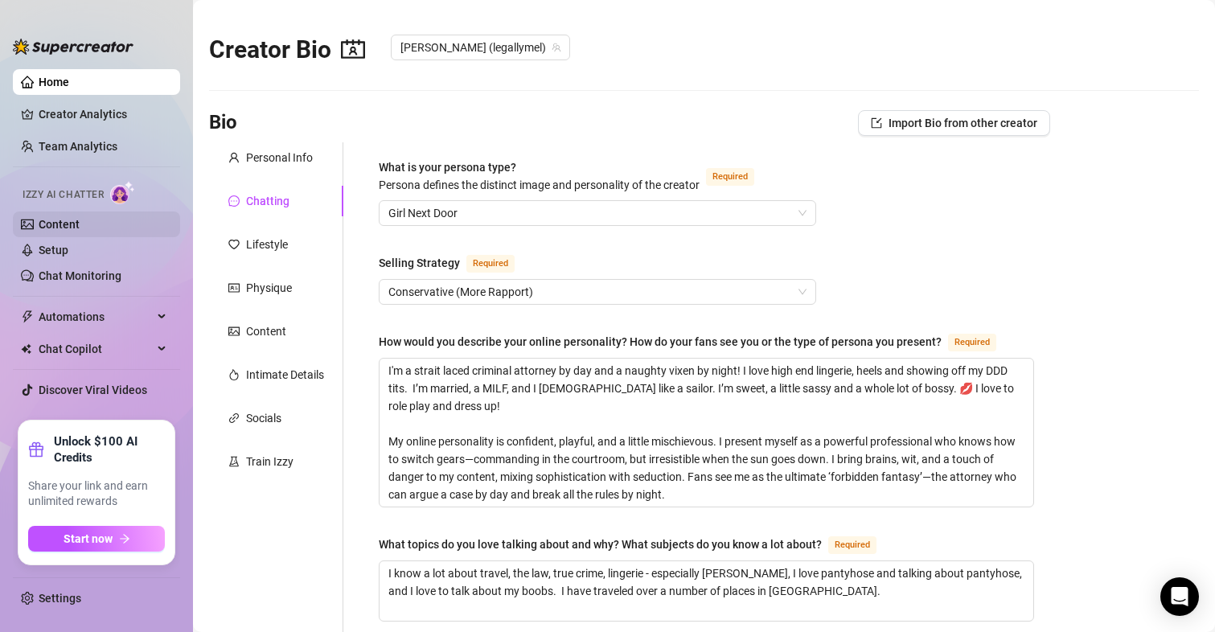
click at [65, 221] on link "Content" at bounding box center [59, 224] width 41 height 13
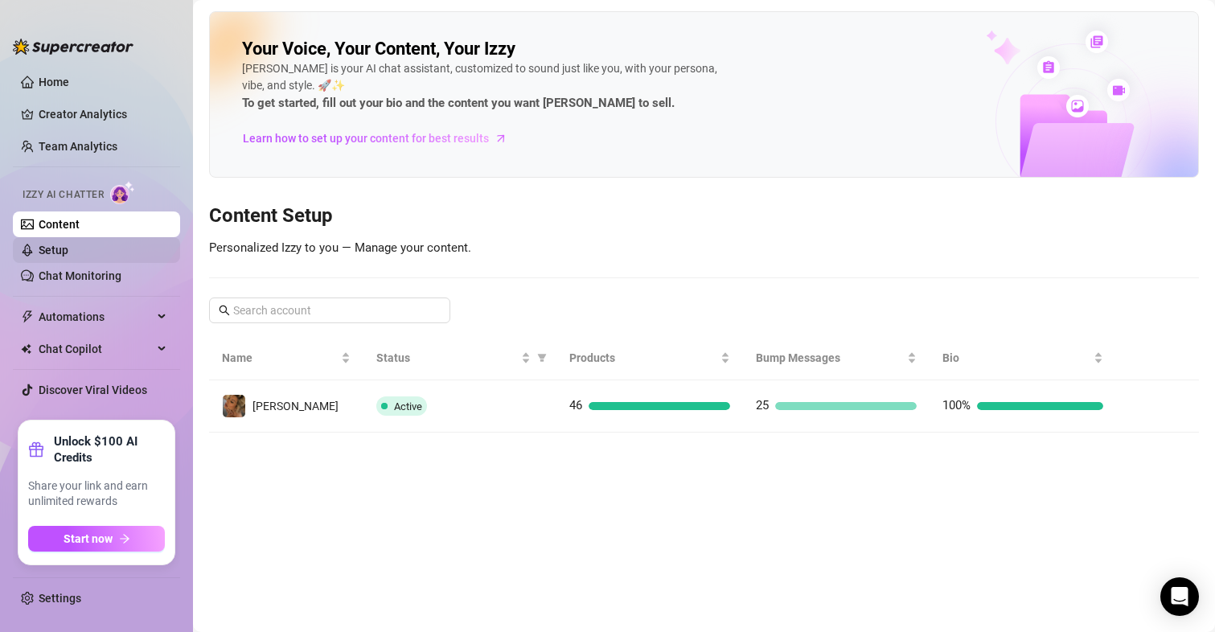
click at [58, 257] on link "Setup" at bounding box center [54, 250] width 30 height 13
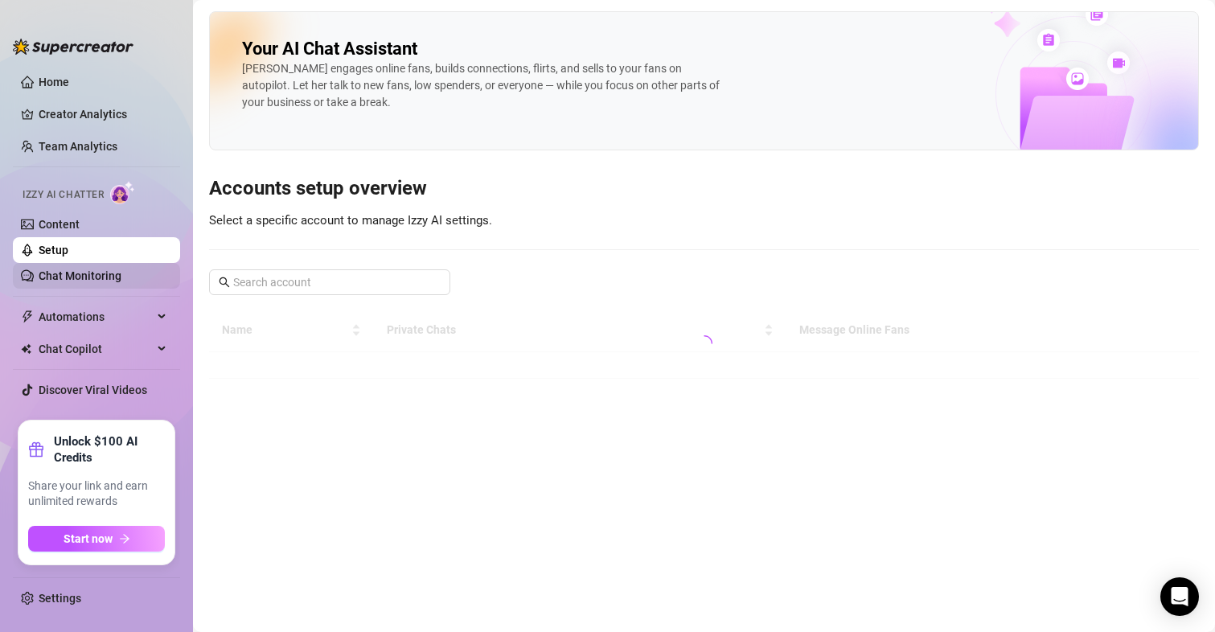
click at [64, 282] on link "Chat Monitoring" at bounding box center [80, 275] width 83 height 13
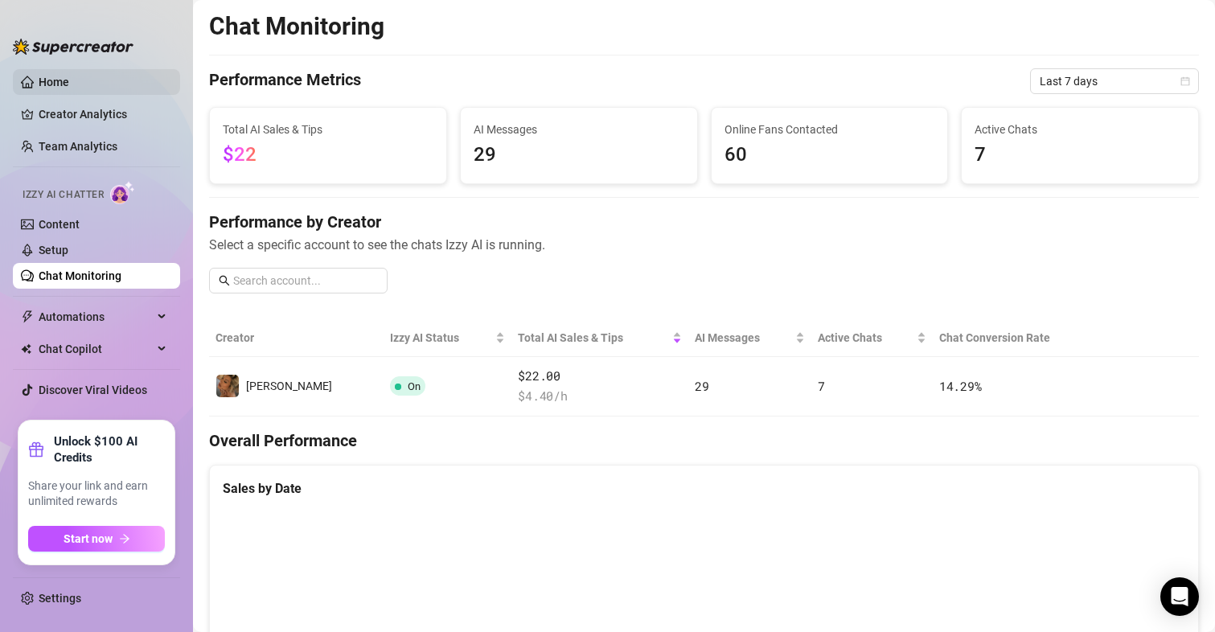
click at [63, 82] on link "Home" at bounding box center [54, 82] width 31 height 13
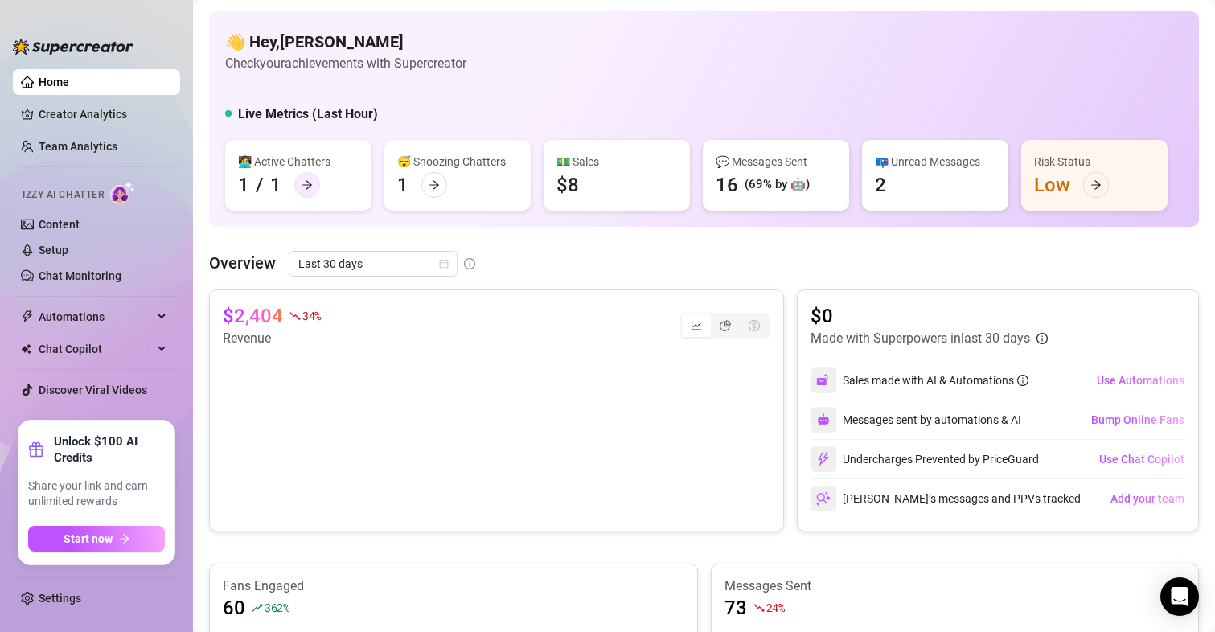
click at [303, 184] on icon "arrow-right" at bounding box center [307, 184] width 11 height 11
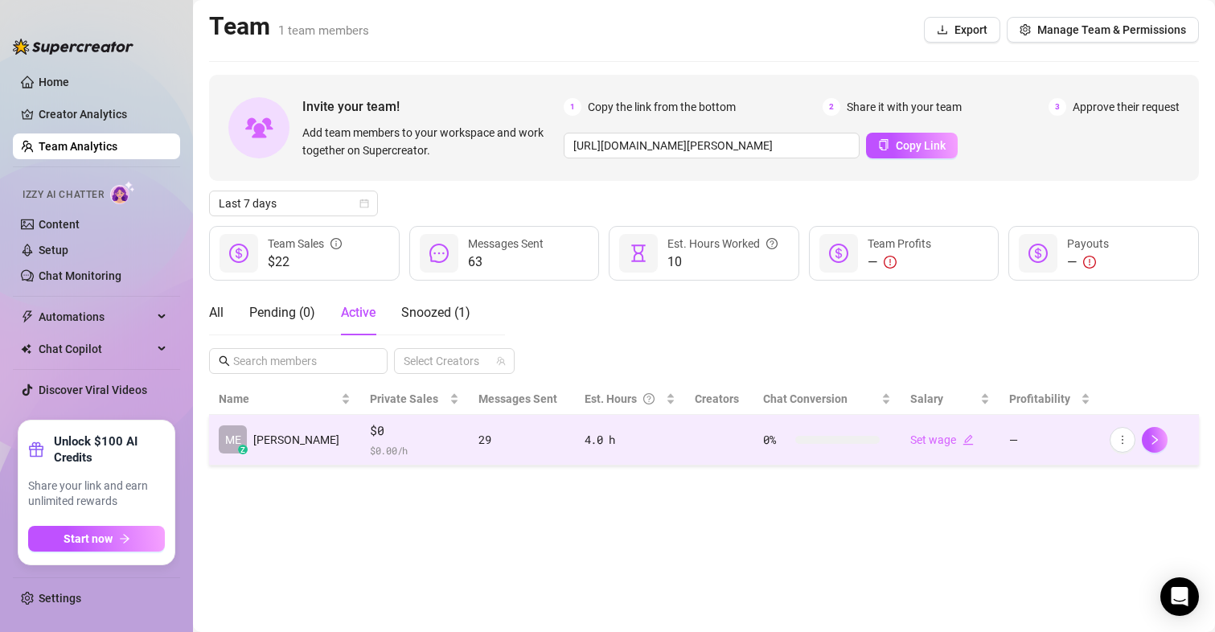
click at [308, 451] on td "ME z Melanie" at bounding box center [284, 440] width 151 height 51
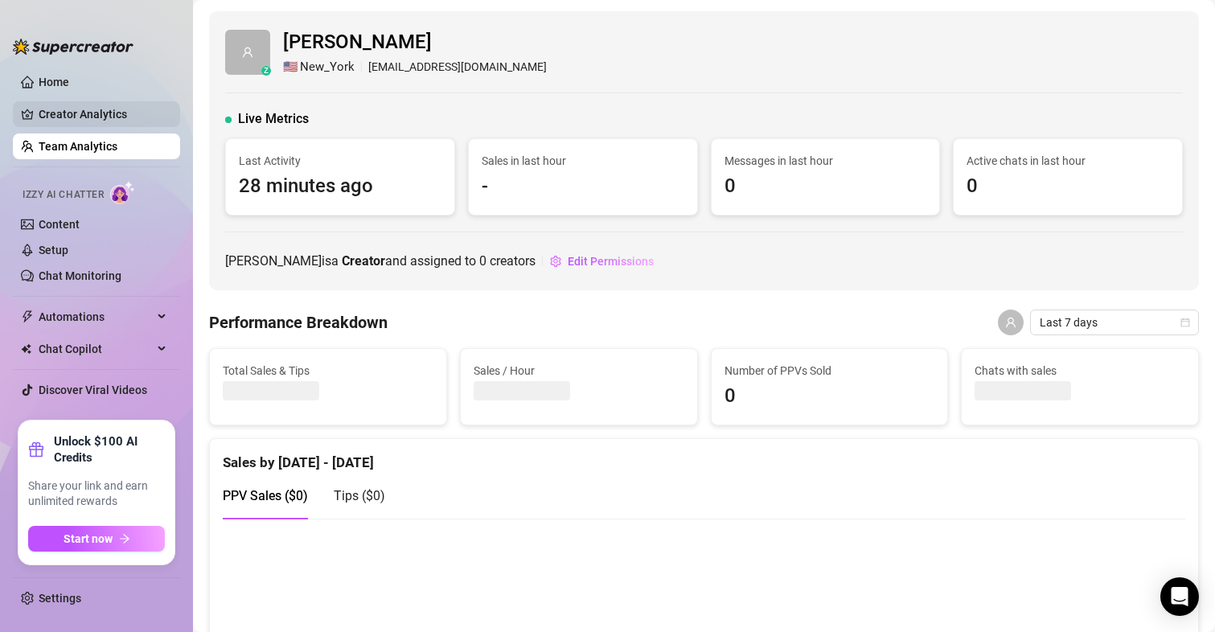
click at [73, 108] on link "Creator Analytics" at bounding box center [103, 114] width 129 height 26
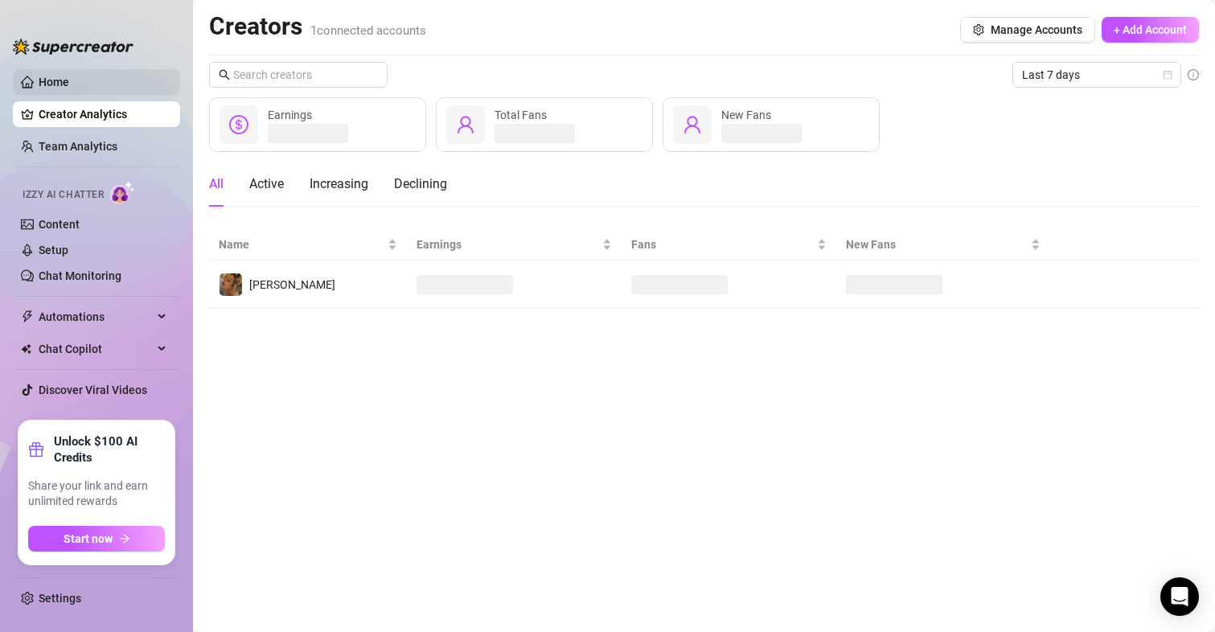
click at [45, 76] on link "Home" at bounding box center [54, 82] width 31 height 13
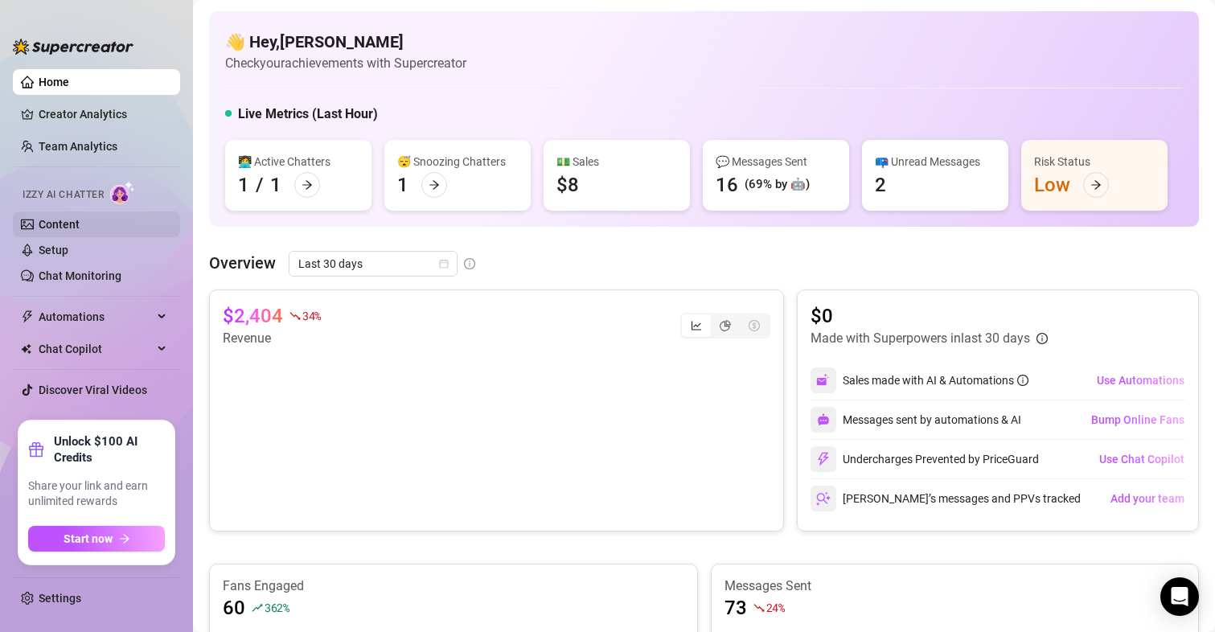
click at [64, 229] on link "Content" at bounding box center [59, 224] width 41 height 13
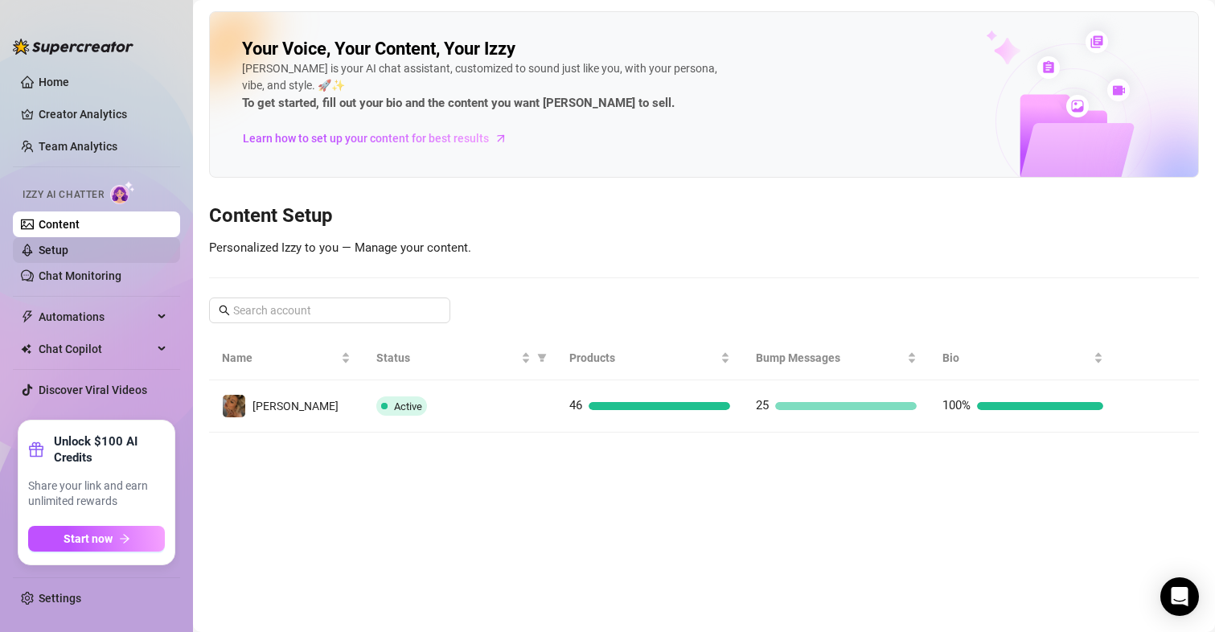
click at [66, 247] on link "Setup" at bounding box center [54, 250] width 30 height 13
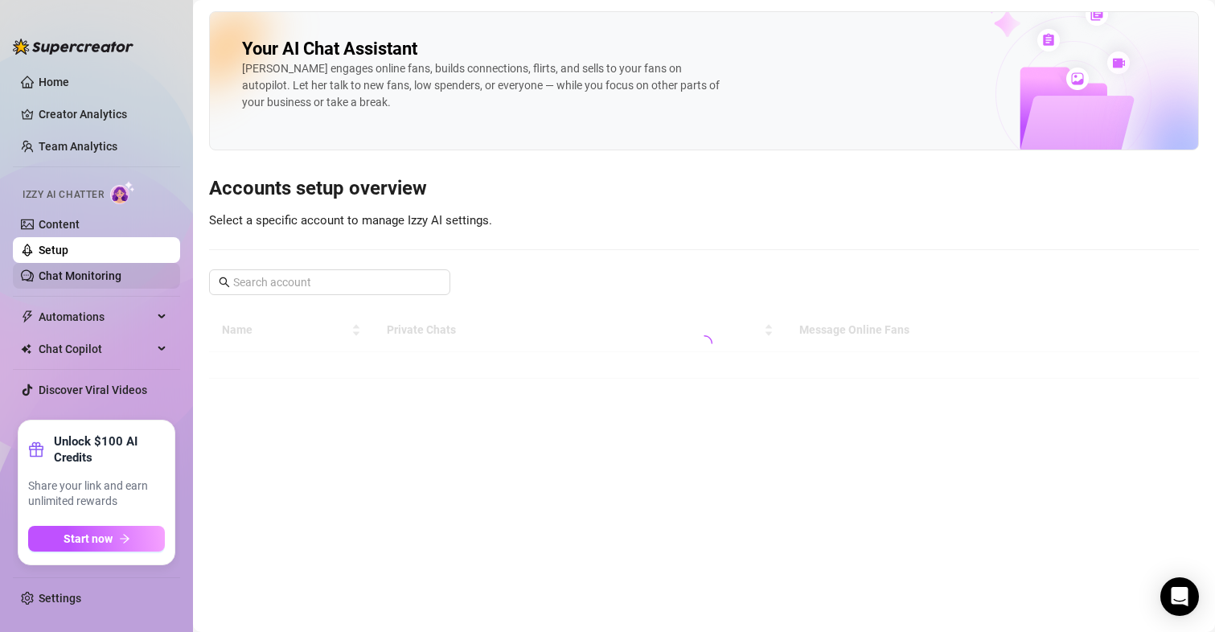
click at [73, 269] on link "Chat Monitoring" at bounding box center [80, 275] width 83 height 13
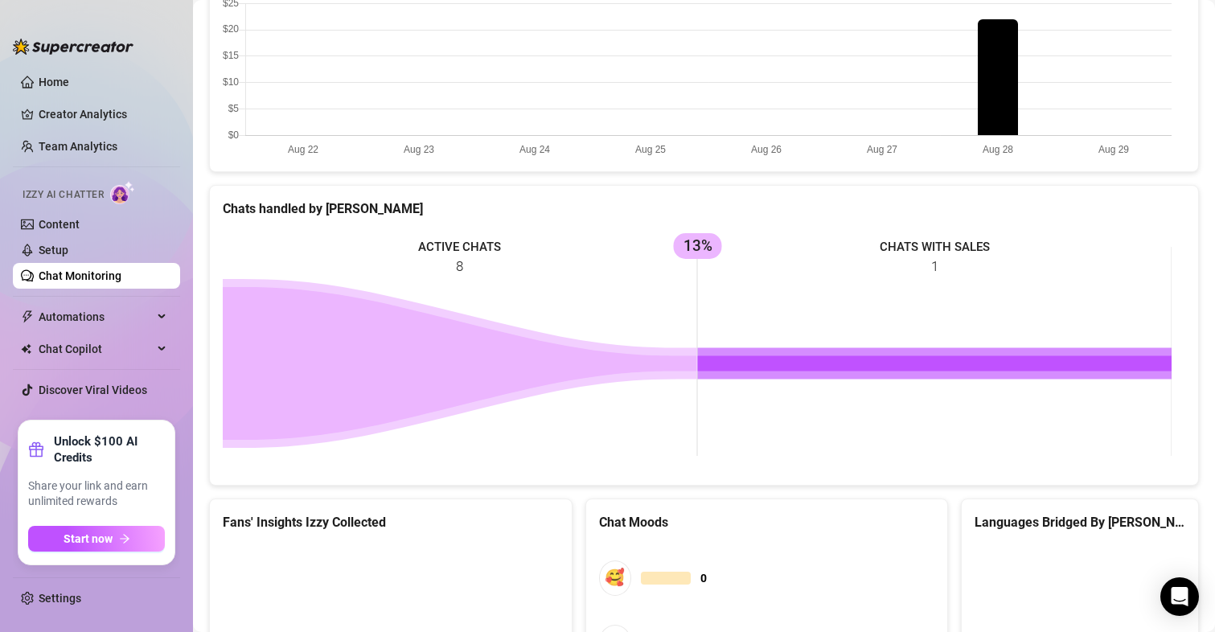
scroll to position [746, 0]
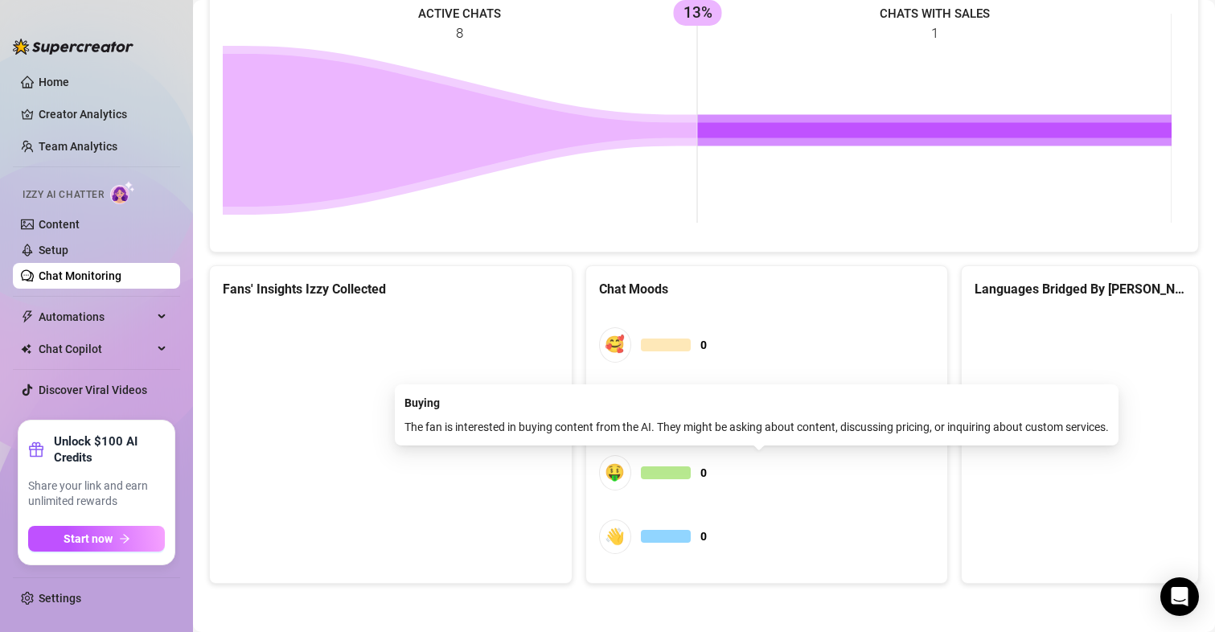
click at [623, 482] on div "🤑" at bounding box center [615, 472] width 32 height 35
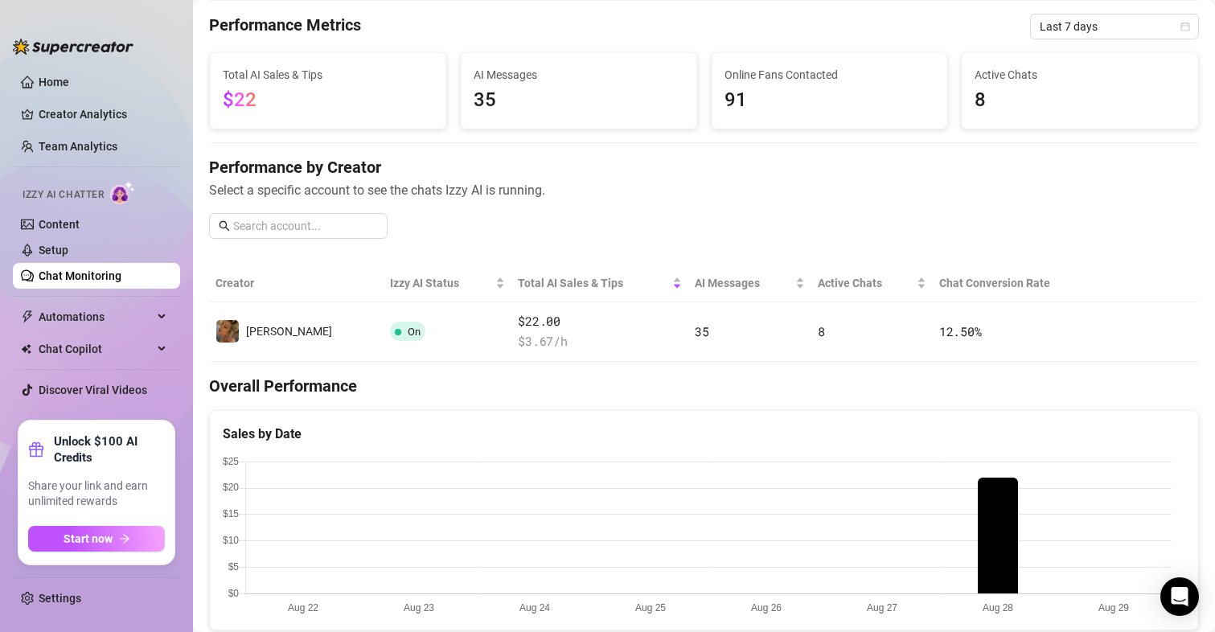
scroll to position [0, 0]
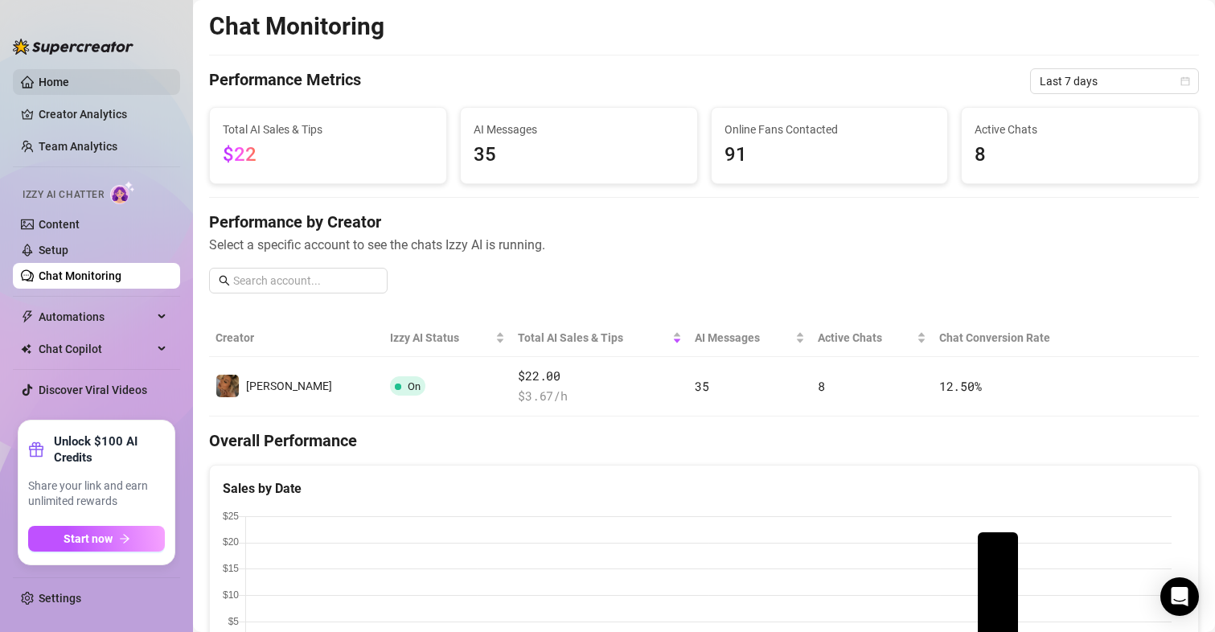
click at [69, 78] on link "Home" at bounding box center [54, 82] width 31 height 13
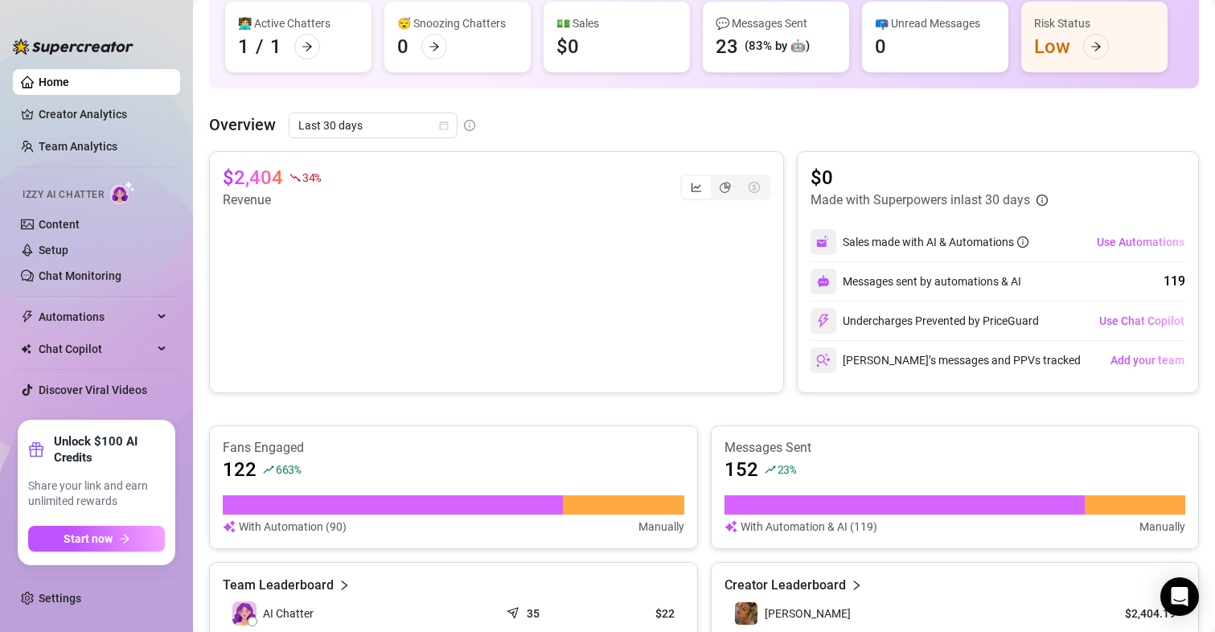
scroll to position [135, 0]
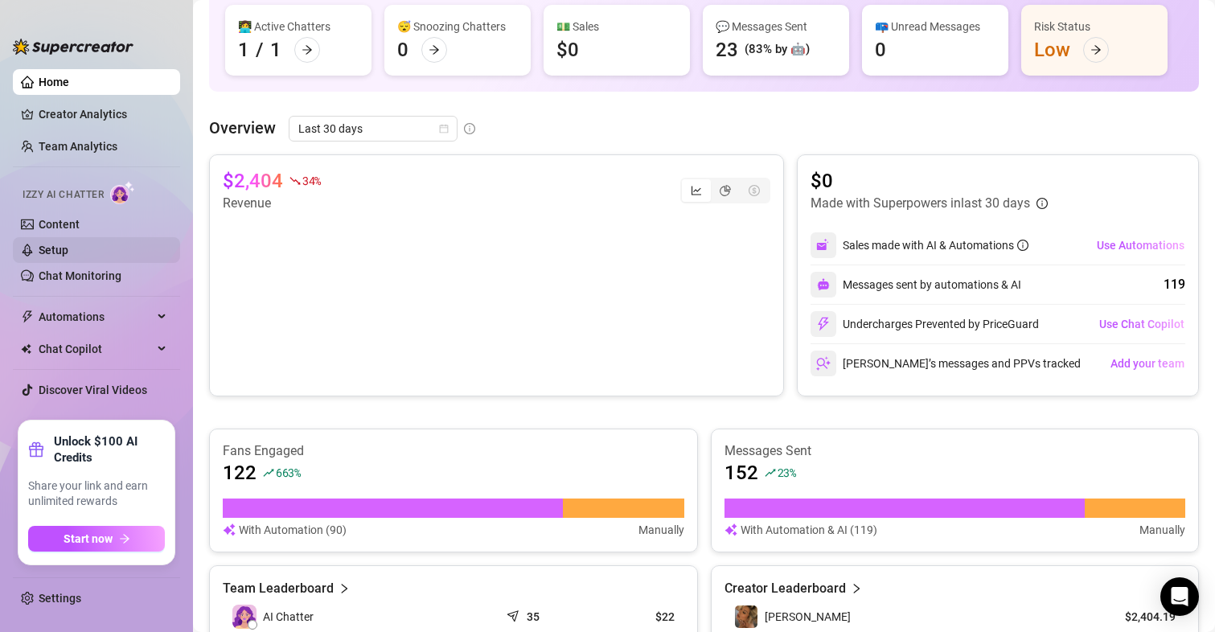
click at [65, 244] on link "Setup" at bounding box center [54, 250] width 30 height 13
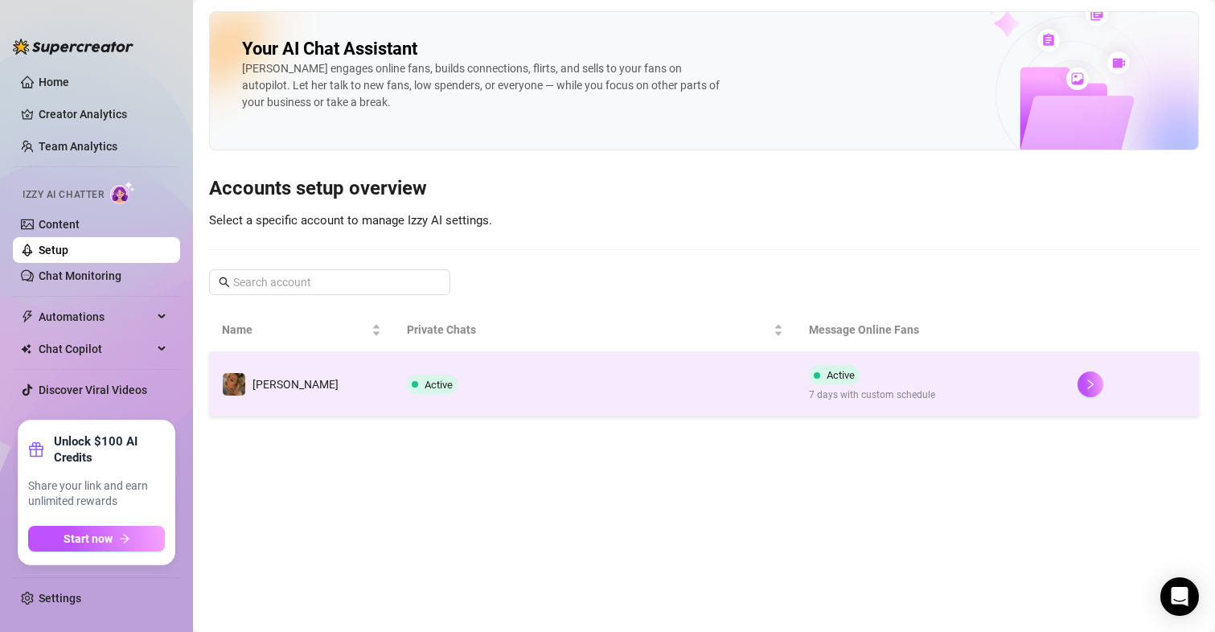
click at [829, 373] on span "Active" at bounding box center [841, 375] width 28 height 12
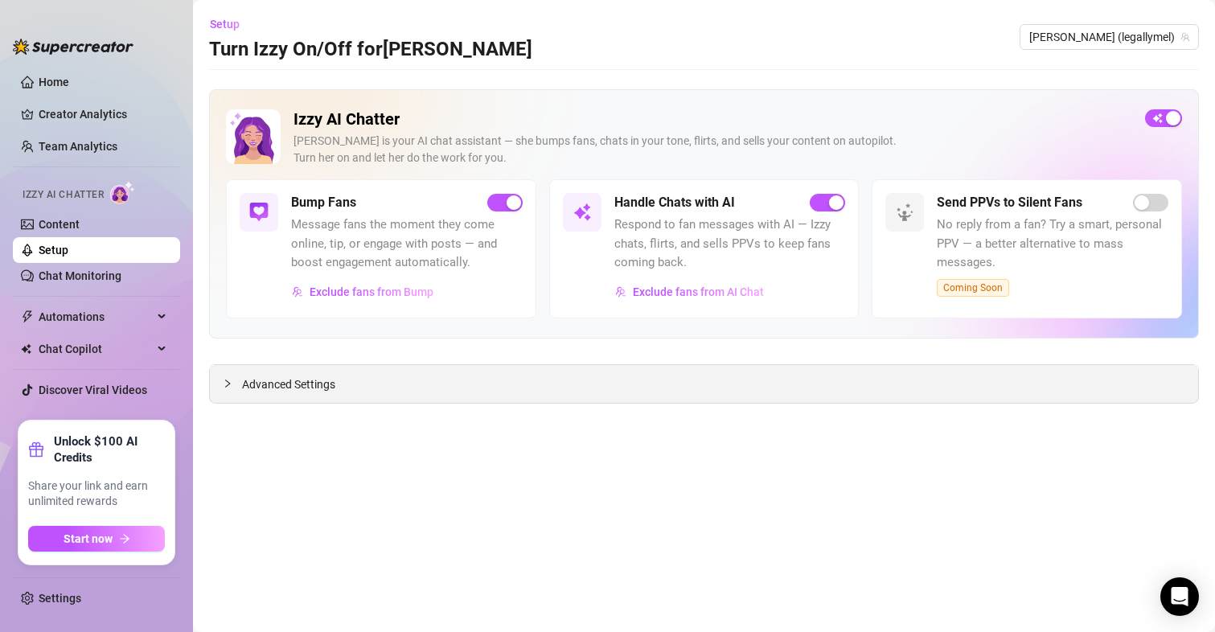
click at [283, 390] on span "Advanced Settings" at bounding box center [288, 385] width 93 height 18
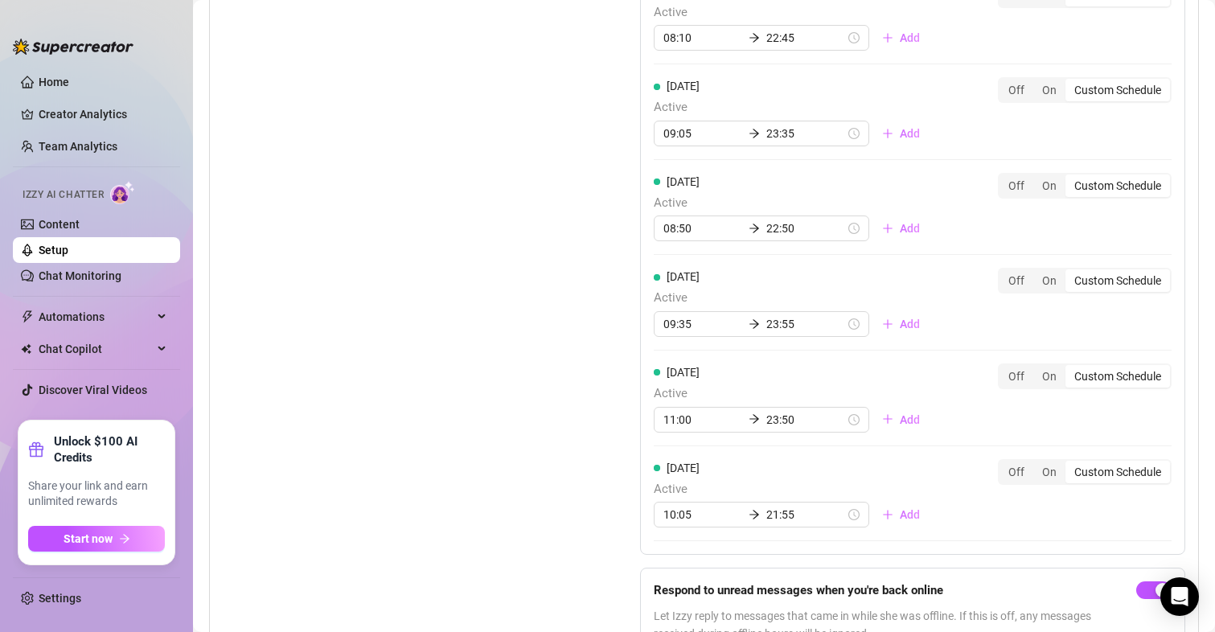
scroll to position [1613, 0]
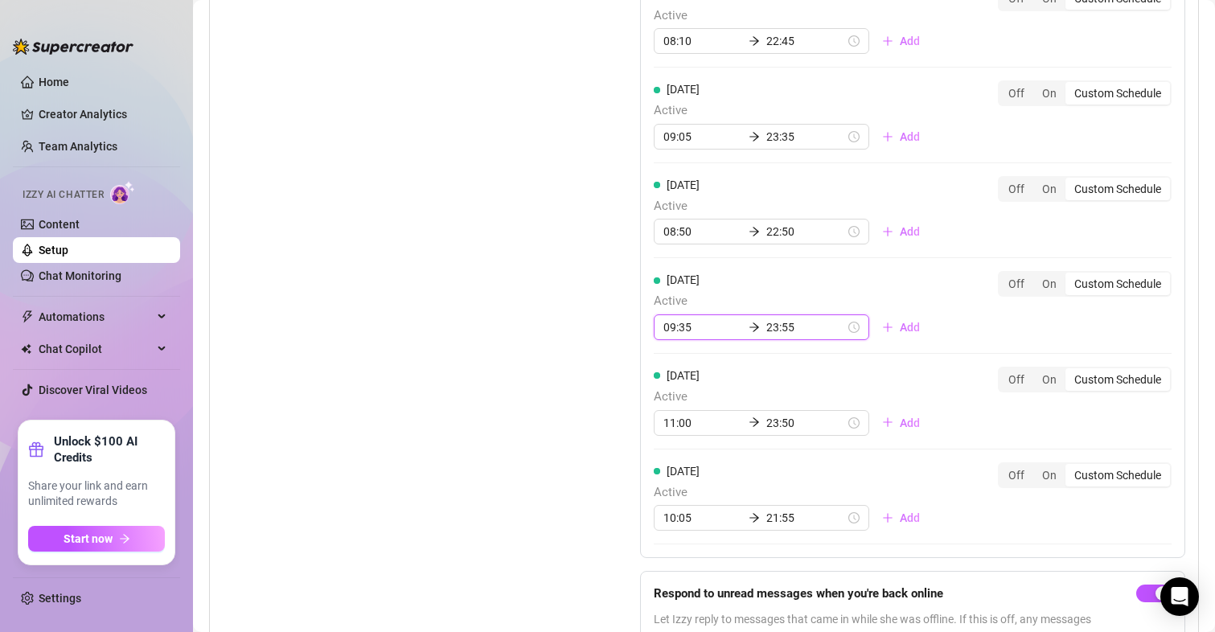
click at [774, 331] on input "23:55" at bounding box center [806, 328] width 79 height 18
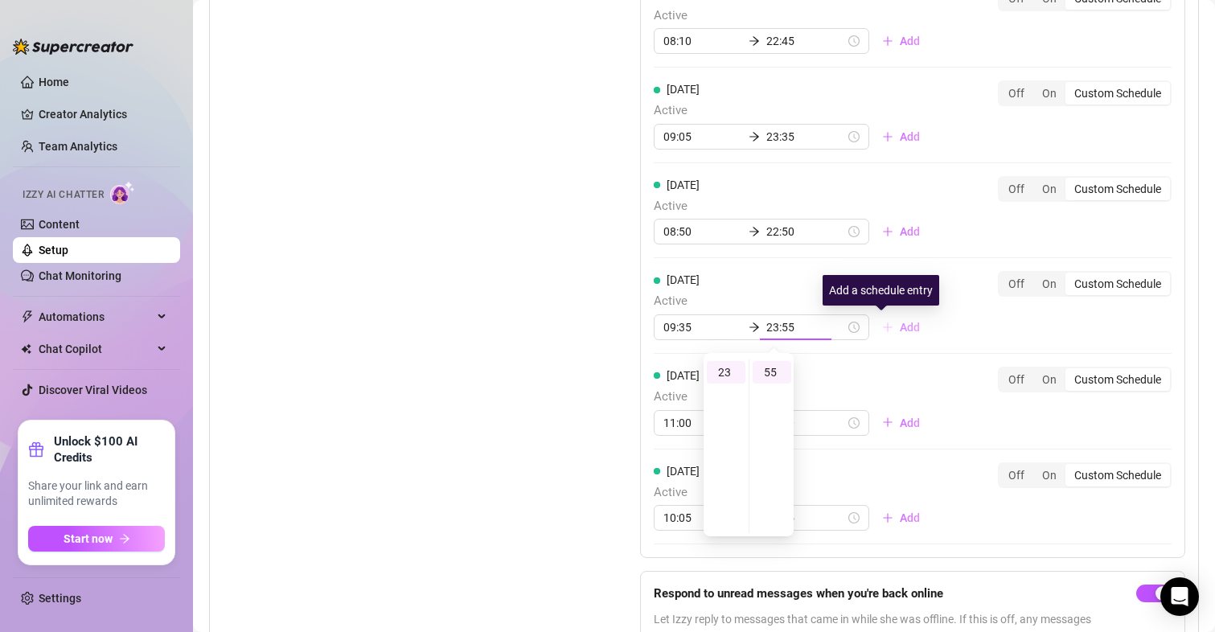
click at [882, 331] on icon "plus" at bounding box center [887, 327] width 11 height 11
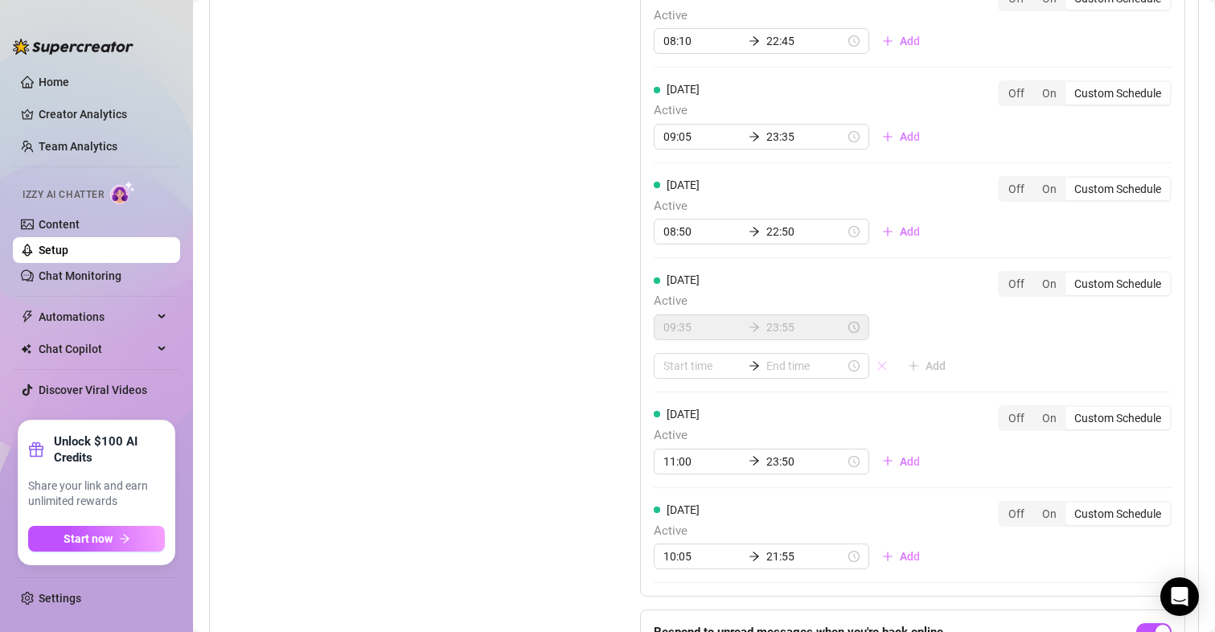
click at [878, 368] on icon "close" at bounding box center [882, 365] width 9 height 9
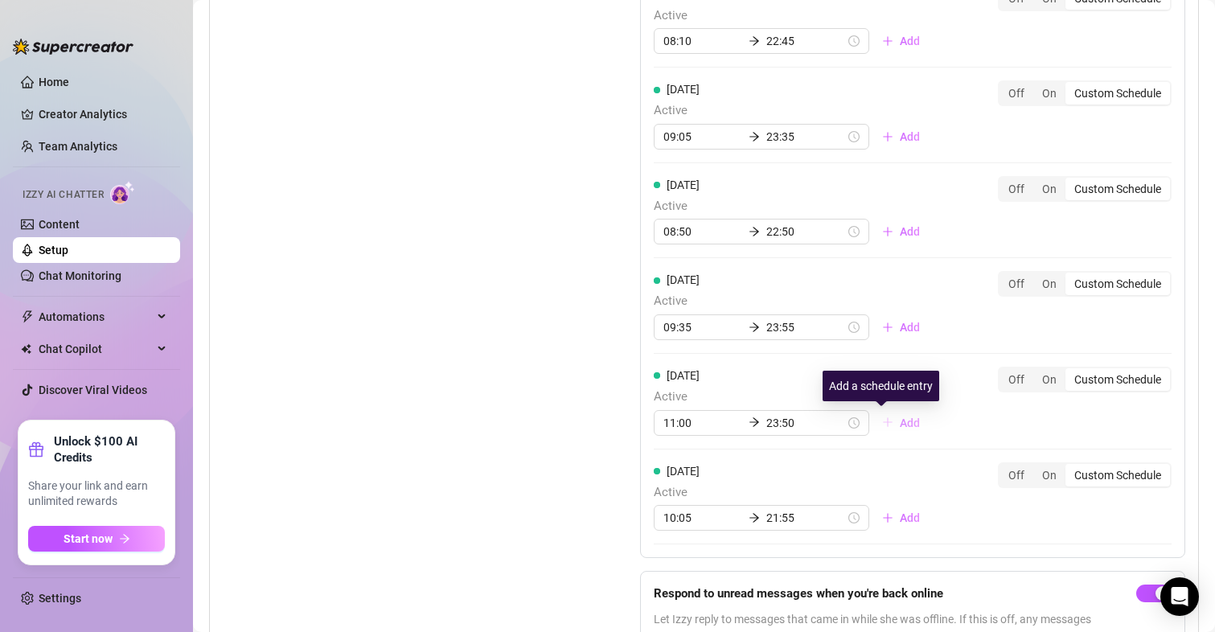
click at [882, 425] on icon "plus" at bounding box center [887, 422] width 11 height 11
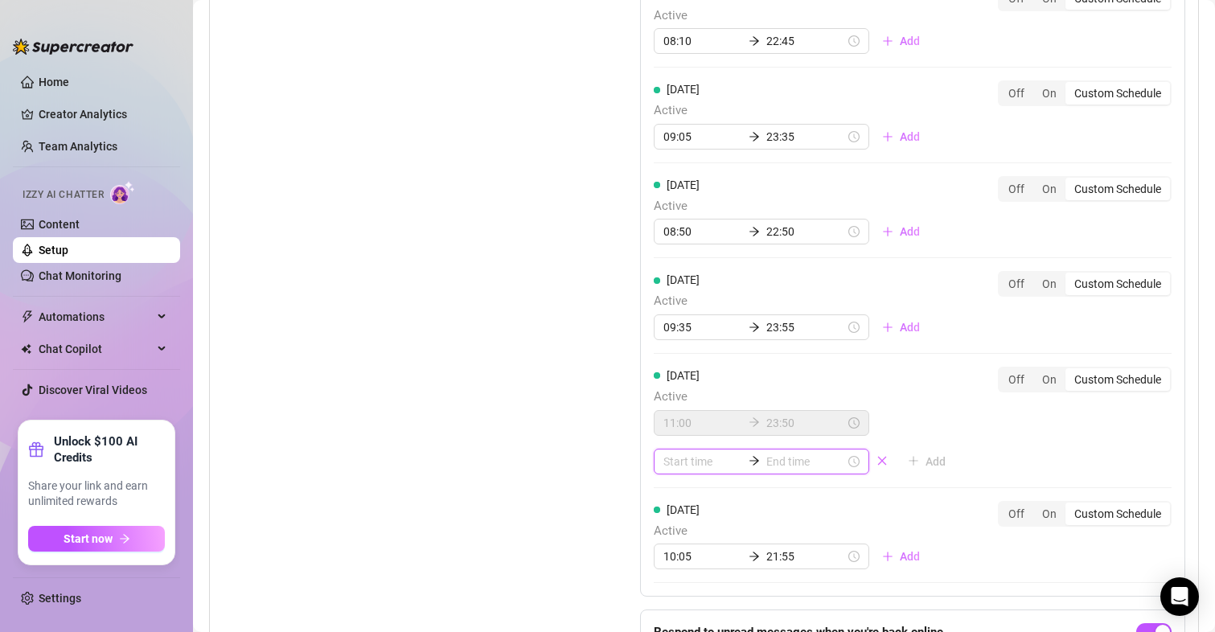
click at [683, 466] on input at bounding box center [703, 462] width 79 height 18
type input "06:00"
type input "01:00"
type input "00:05"
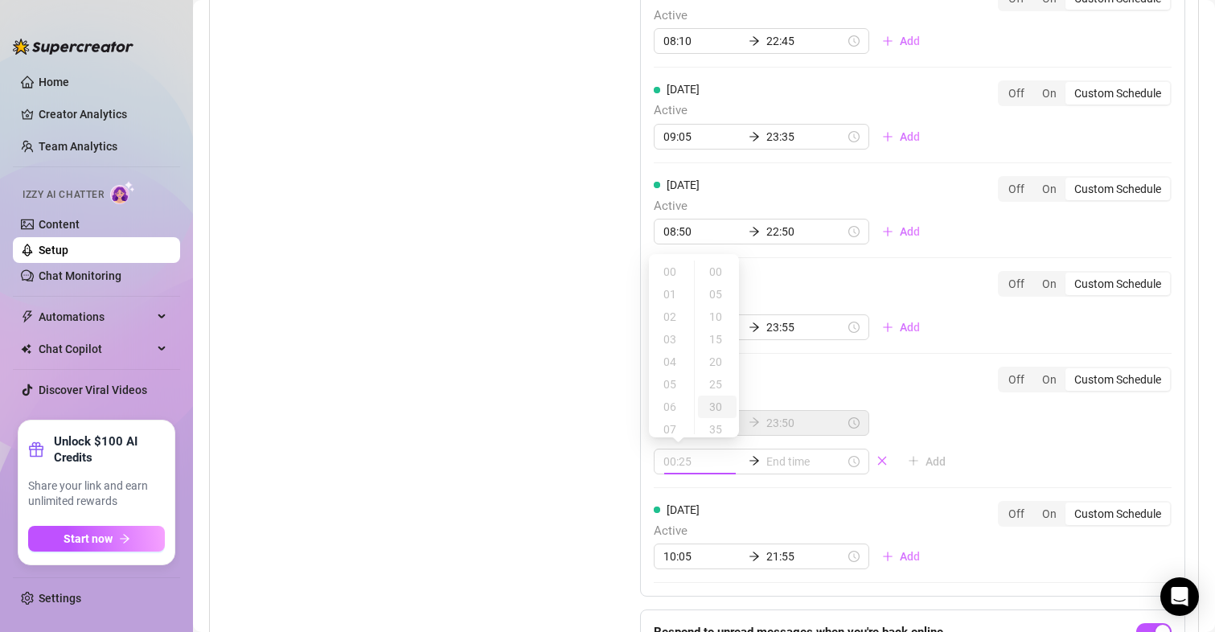
type input "00:30"
type input "06:00"
type input "00:15"
click at [813, 433] on div "11:00 23:50" at bounding box center [762, 423] width 216 height 26
click at [816, 370] on div "Saturday Active 11:00 23:50 Add" at bounding box center [806, 421] width 305 height 108
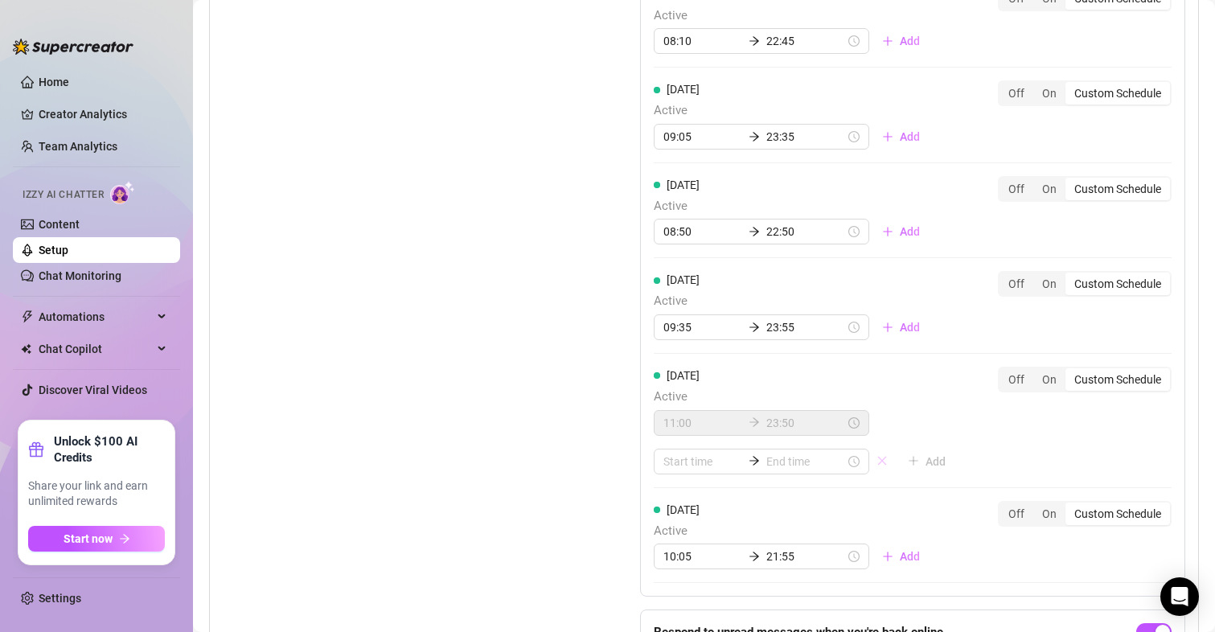
click at [878, 463] on icon "close" at bounding box center [882, 461] width 9 height 9
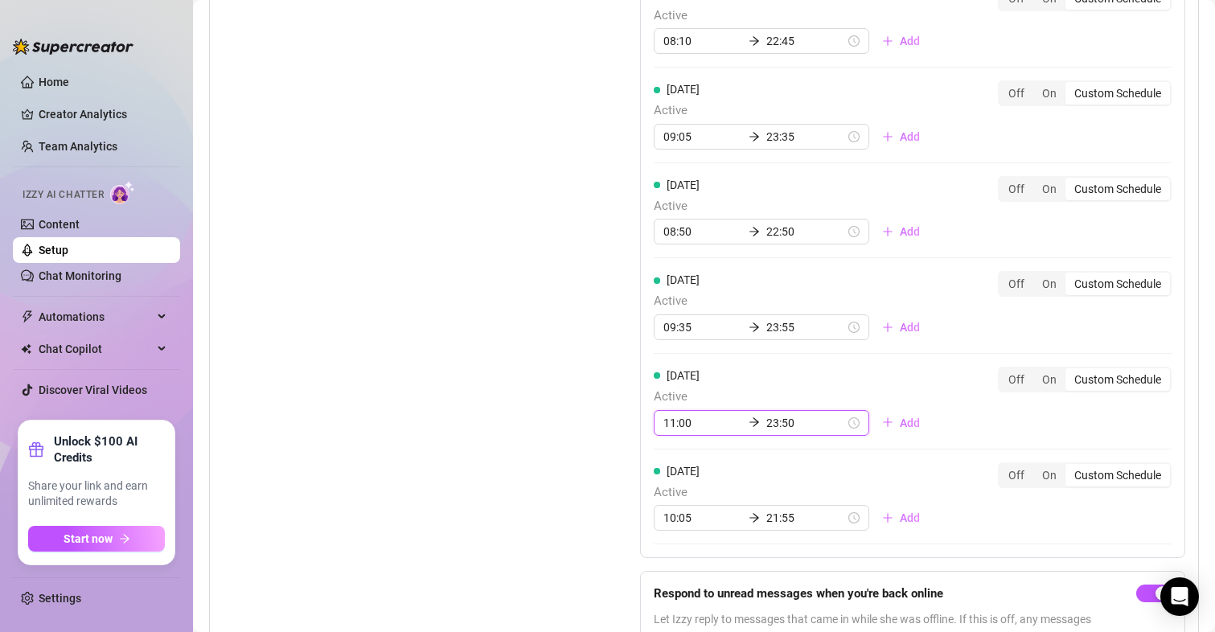
click at [683, 419] on input "11:00" at bounding box center [703, 423] width 79 height 18
click at [672, 278] on div "09" at bounding box center [671, 279] width 39 height 23
type input "09:00"
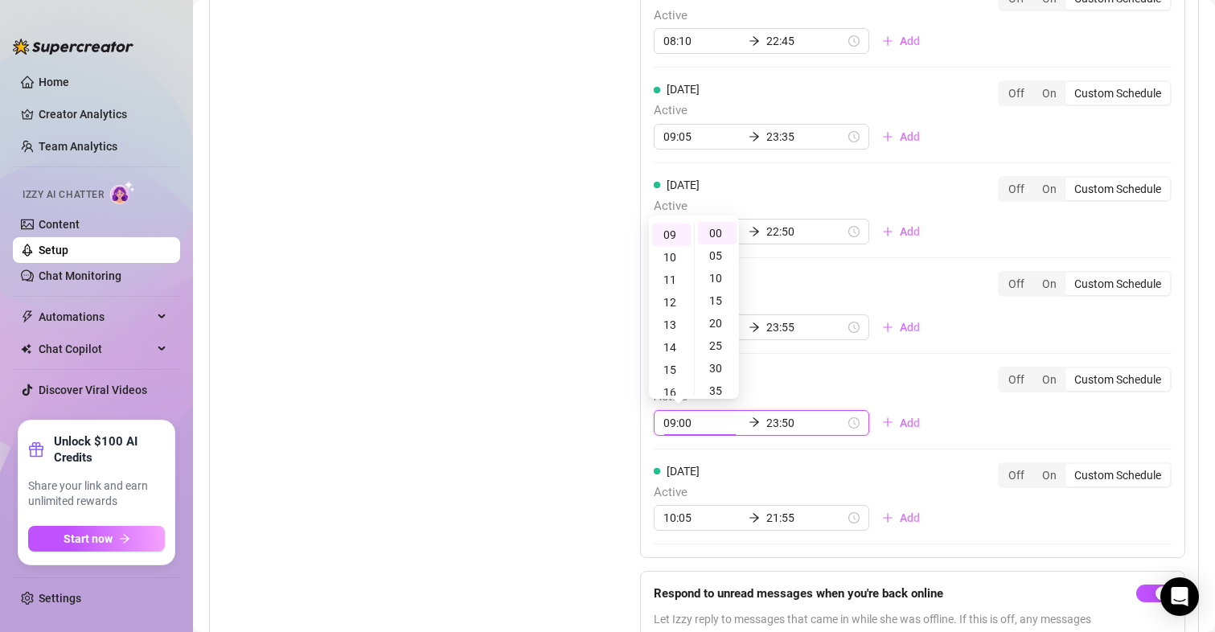
scroll to position [211, 0]
click at [767, 417] on input "23:50" at bounding box center [806, 423] width 79 height 18
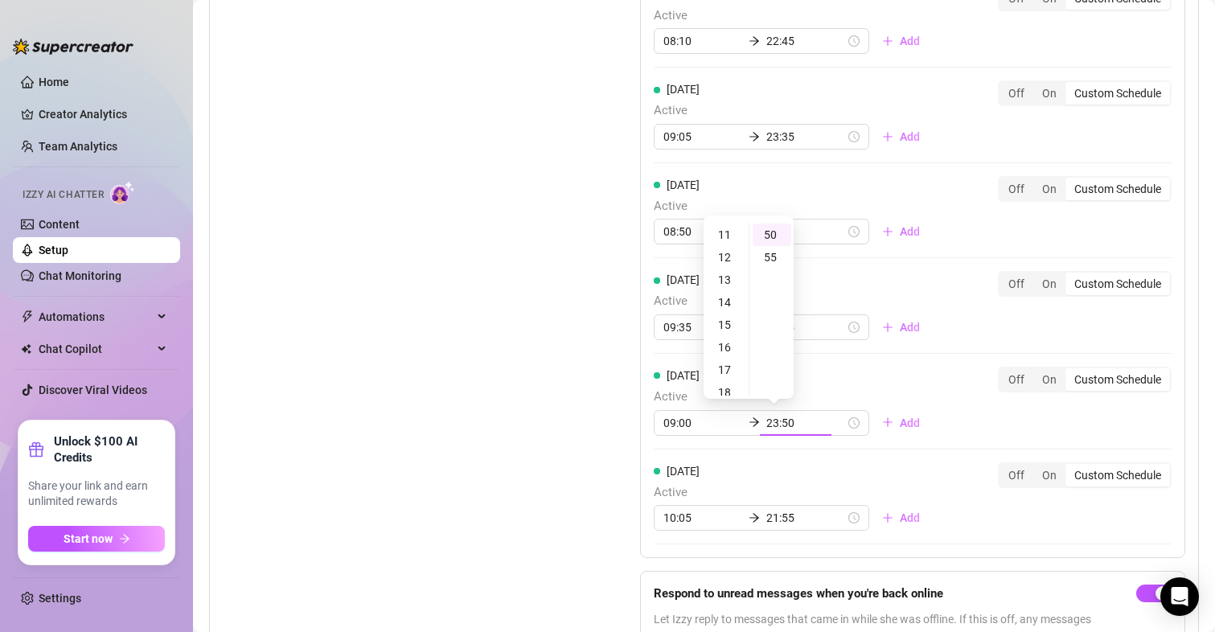
scroll to position [189, 0]
click at [728, 314] on div "12" at bounding box center [726, 314] width 39 height 23
type input "12:50"
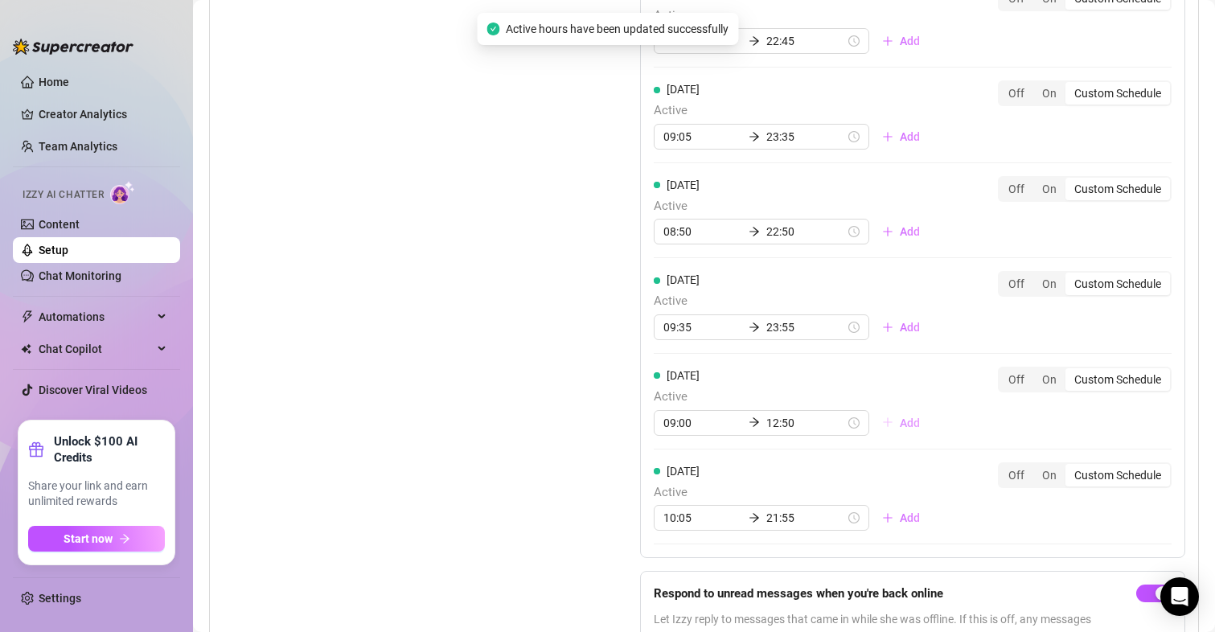
click at [900, 423] on span "Add" at bounding box center [910, 423] width 20 height 13
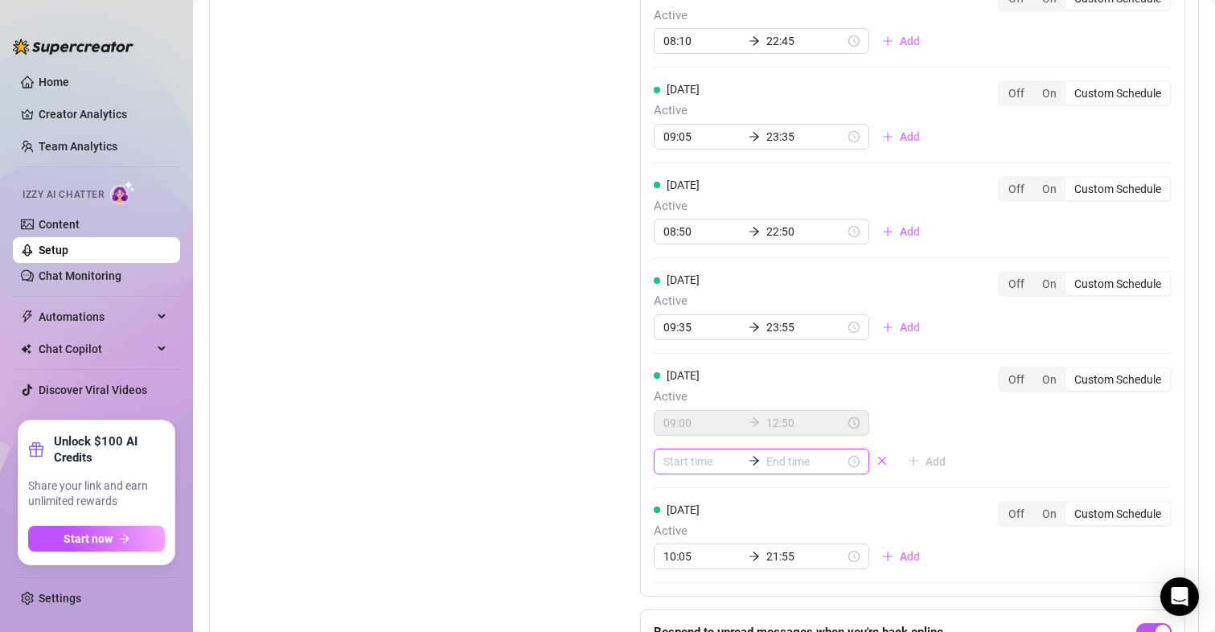
click at [694, 467] on input at bounding box center [703, 462] width 79 height 18
type input "00:20"
type input "03:00"
click at [668, 352] on div "16" at bounding box center [671, 350] width 39 height 23
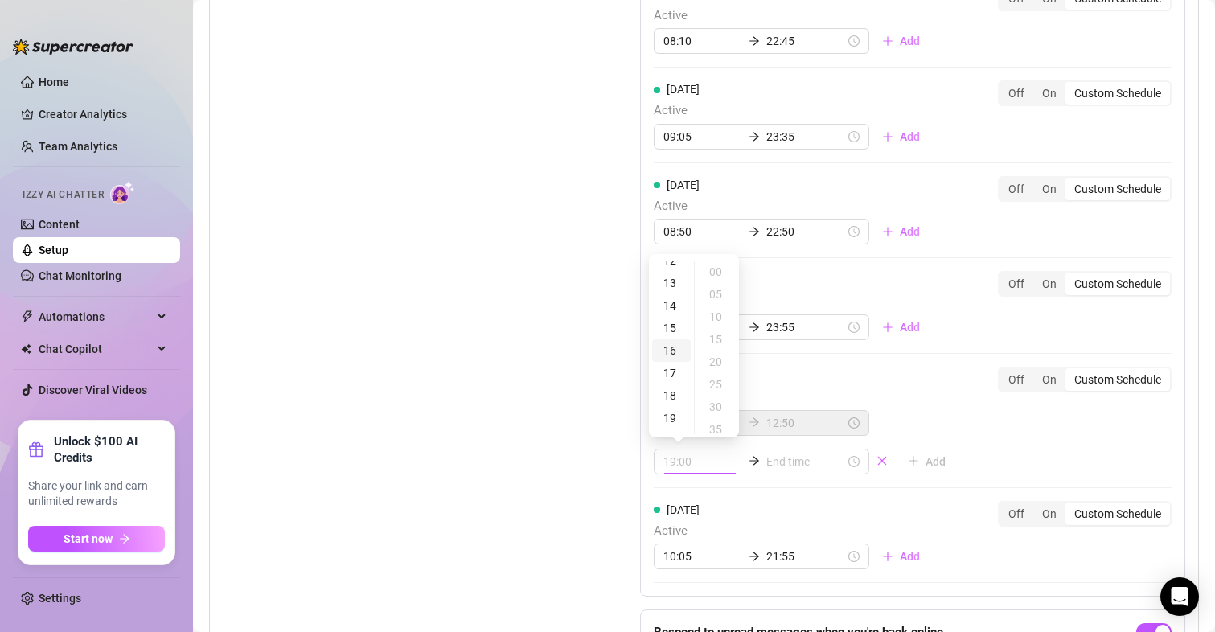
scroll to position [359, 0]
type input "16:00"
click at [794, 468] on input at bounding box center [806, 462] width 79 height 18
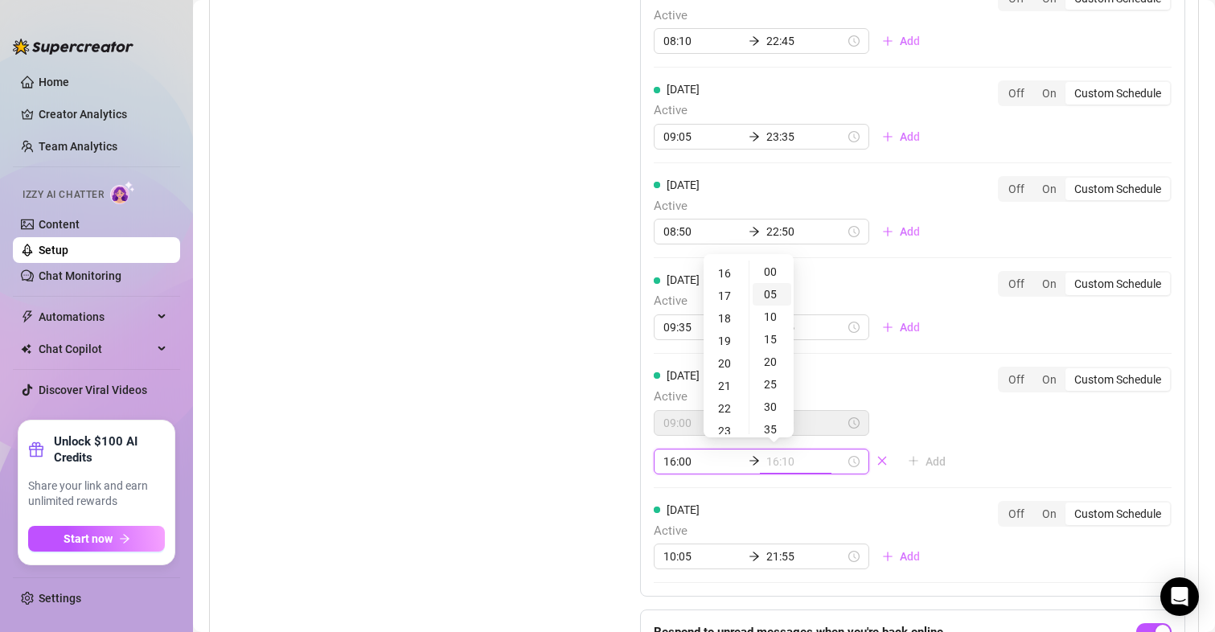
type input "16:05"
type input "22:00"
type input "21:00"
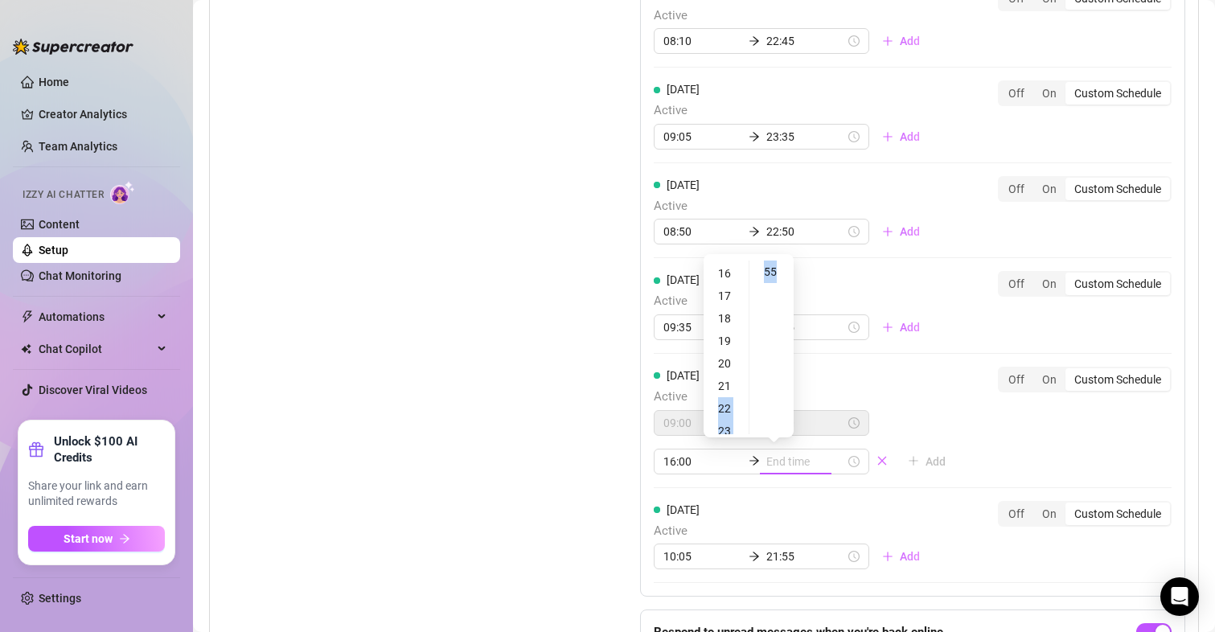
drag, startPoint x: 739, startPoint y: 380, endPoint x: 758, endPoint y: 415, distance: 39.9
click at [758, 415] on div "00 01 02 03 04 05 06 07 08 09 10 11 12 13 14 15 16 17 18 19 20 21 22 23 00 05 1…" at bounding box center [749, 347] width 90 height 180
click at [750, 421] on ul "00 05 10 15 20 25 30 35 40 45 50 55" at bounding box center [771, 348] width 45 height 174
click at [728, 275] on div "23" at bounding box center [726, 272] width 39 height 23
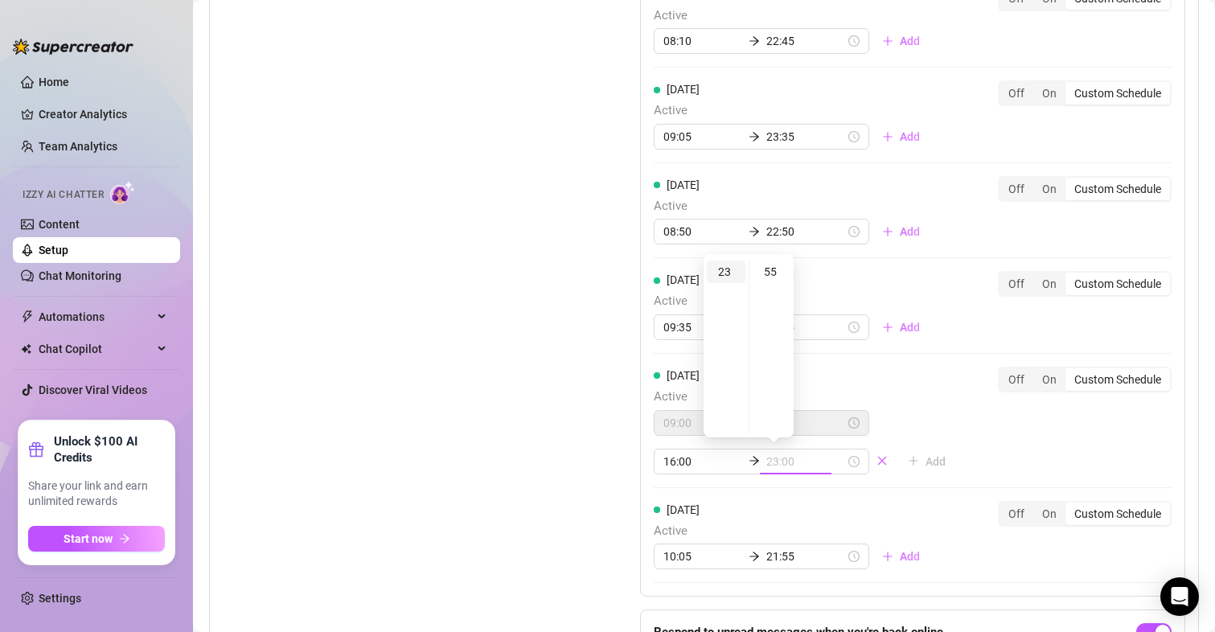
scroll to position [0, 0]
click at [777, 278] on div "00" at bounding box center [772, 272] width 39 height 23
type input "23:55"
click at [768, 265] on div "55" at bounding box center [772, 272] width 39 height 23
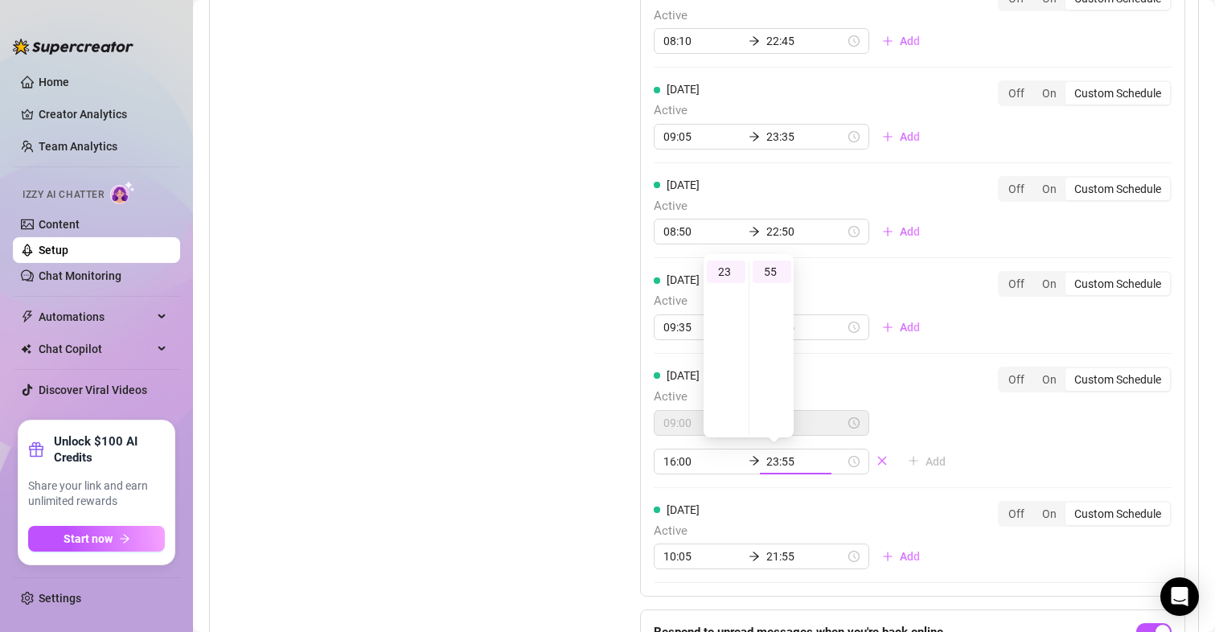
click at [977, 440] on div "Monday Active 07:30 22:25 Add Off On Custom Schedule Tuesday Active 08:10 22:45…" at bounding box center [912, 236] width 545 height 721
click at [672, 426] on input "09:00" at bounding box center [703, 423] width 79 height 18
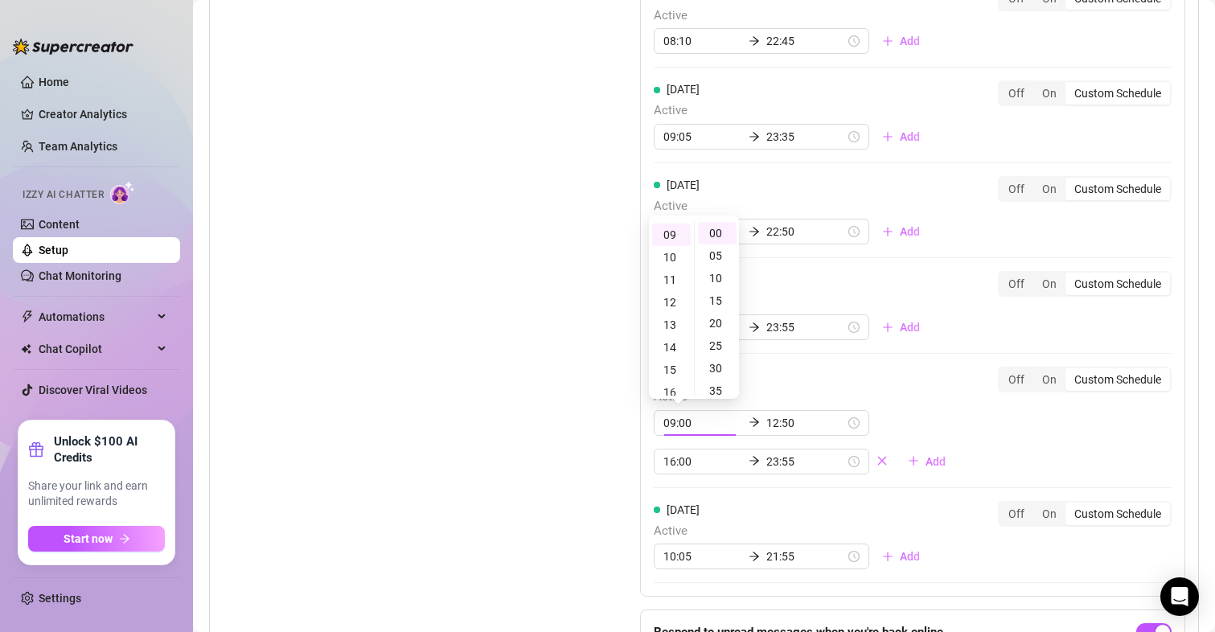
scroll to position [0, 0]
click at [675, 228] on div "00" at bounding box center [671, 233] width 39 height 23
click at [718, 236] on div "00" at bounding box center [717, 233] width 39 height 23
type input "00:00"
click at [772, 428] on input "12:50" at bounding box center [806, 423] width 79 height 18
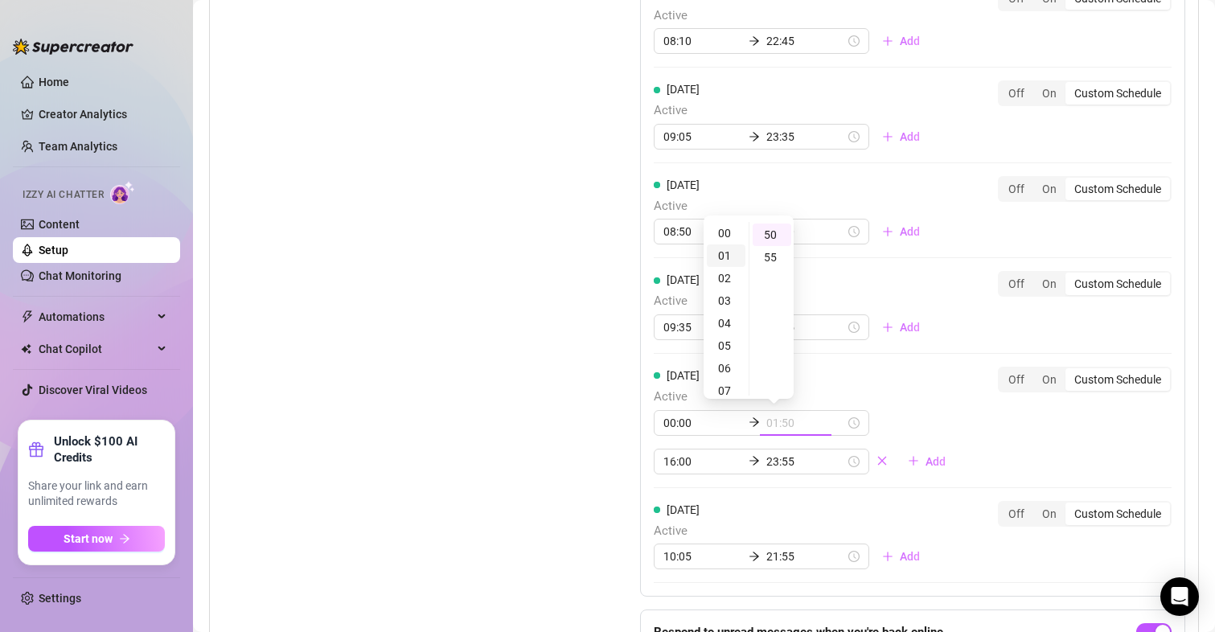
click at [729, 254] on div "01" at bounding box center [726, 256] width 39 height 23
type input "01:50"
click at [782, 231] on div "50" at bounding box center [772, 235] width 39 height 23
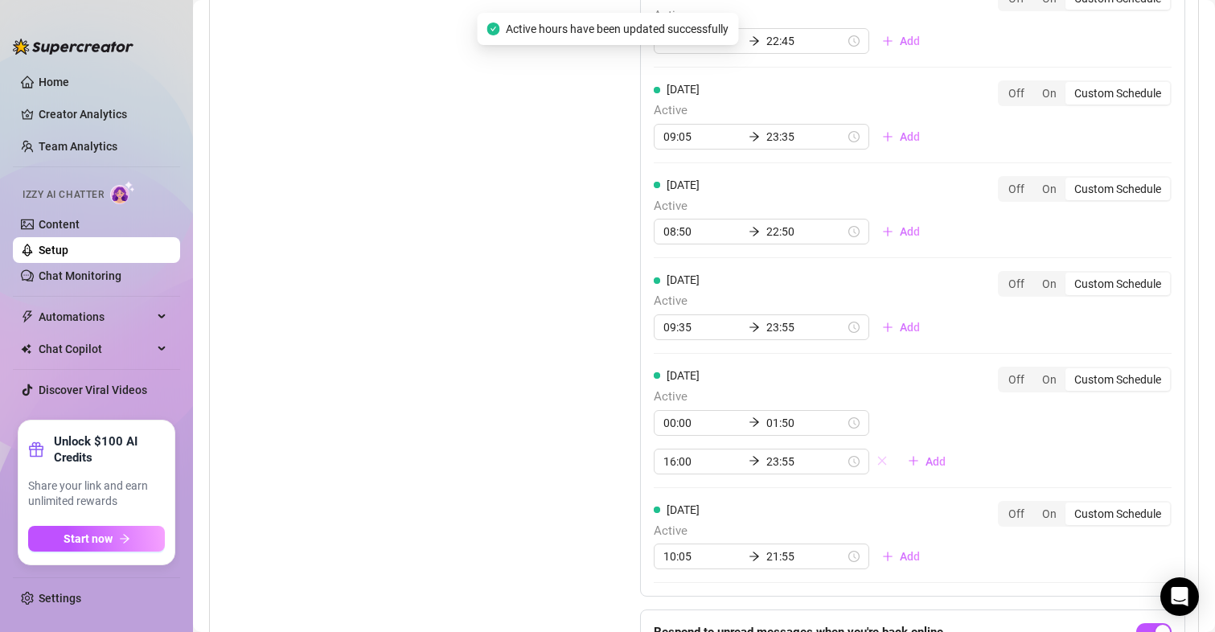
click at [878, 462] on icon "close" at bounding box center [882, 461] width 9 height 9
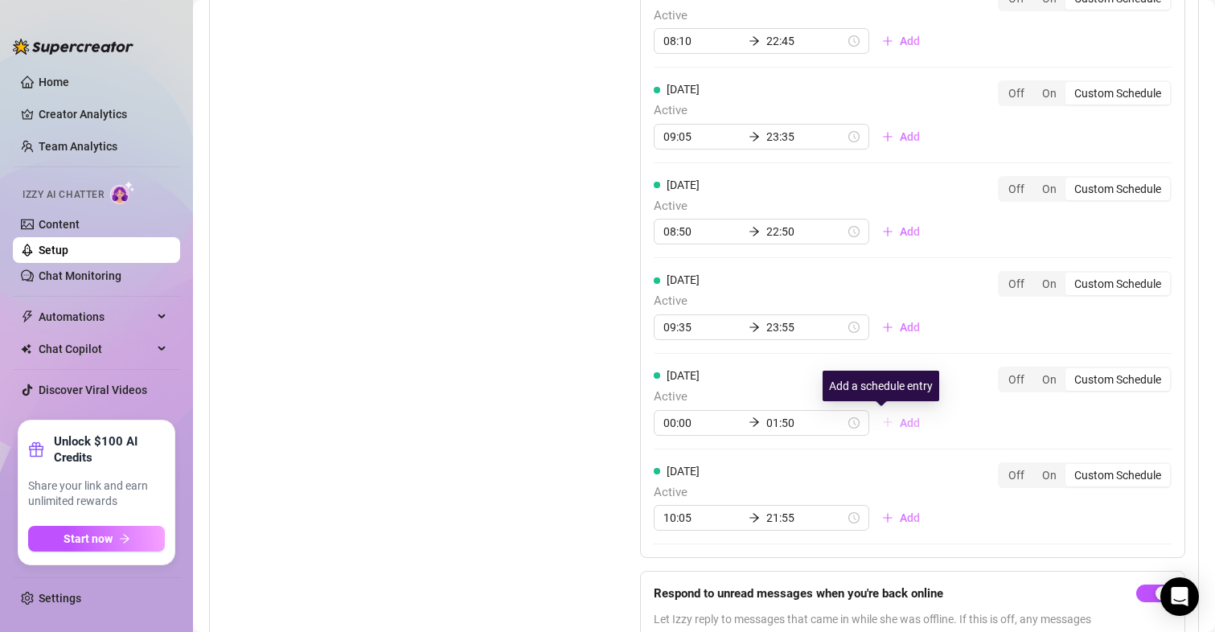
click at [900, 424] on span "Add" at bounding box center [910, 423] width 20 height 13
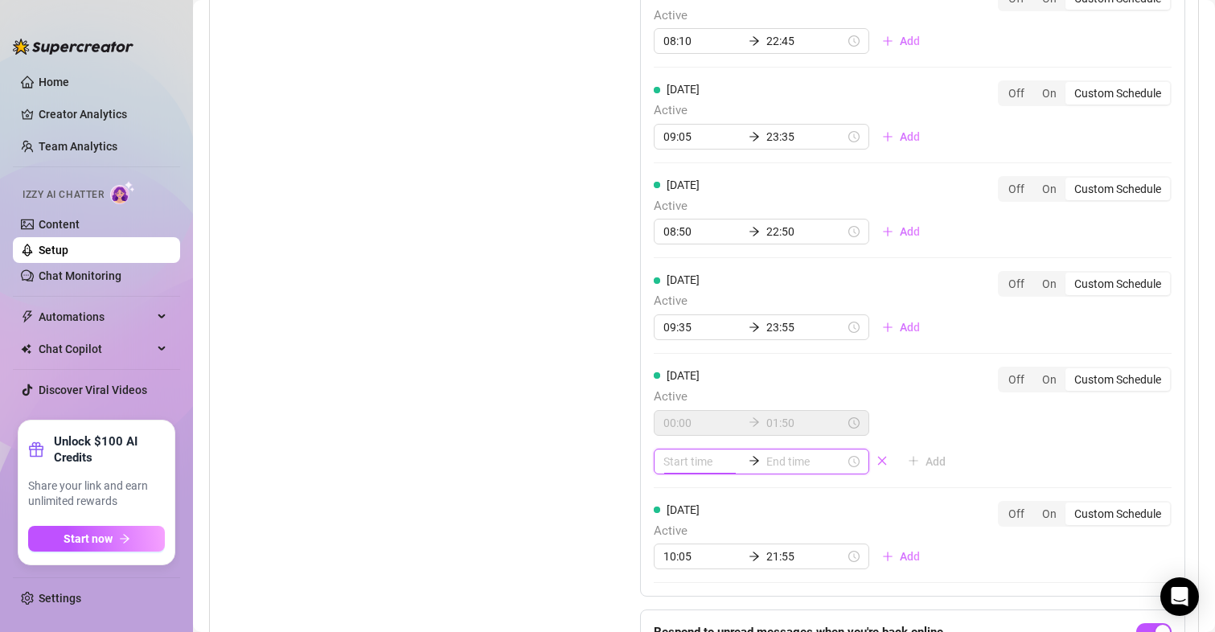
click at [700, 458] on input at bounding box center [703, 462] width 79 height 18
type input "00:35"
type input "00:15"
click at [673, 429] on div "09" at bounding box center [671, 435] width 39 height 23
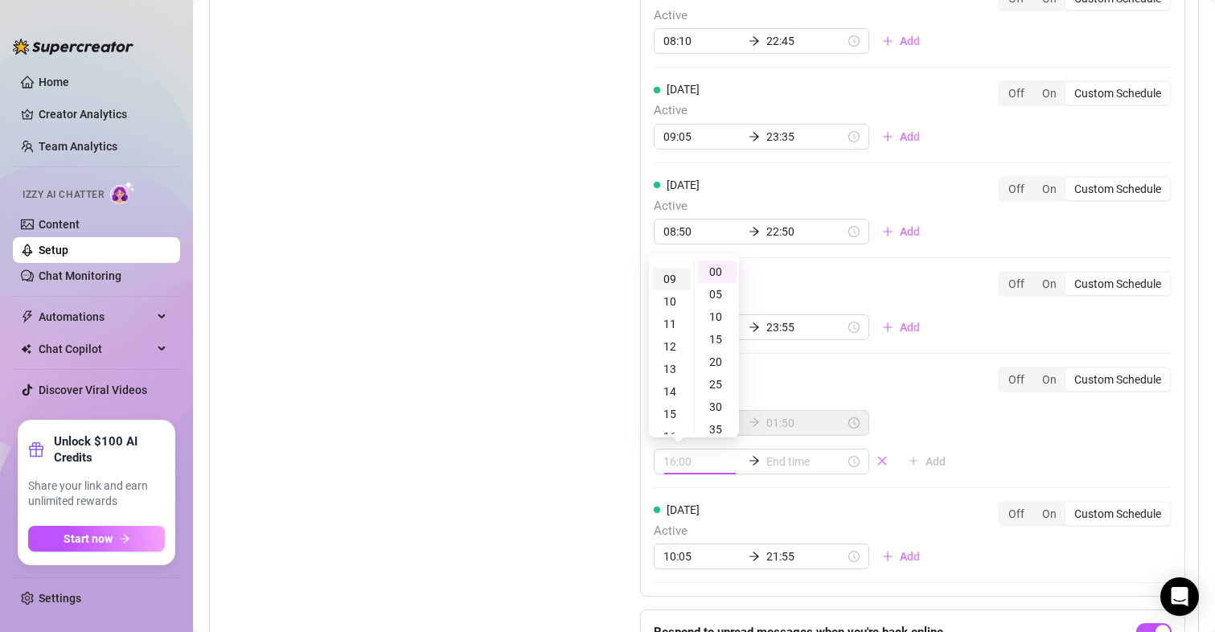
scroll to position [201, 0]
click at [721, 376] on div "25" at bounding box center [717, 384] width 39 height 23
type input "09:25"
click at [790, 463] on input at bounding box center [806, 462] width 79 height 18
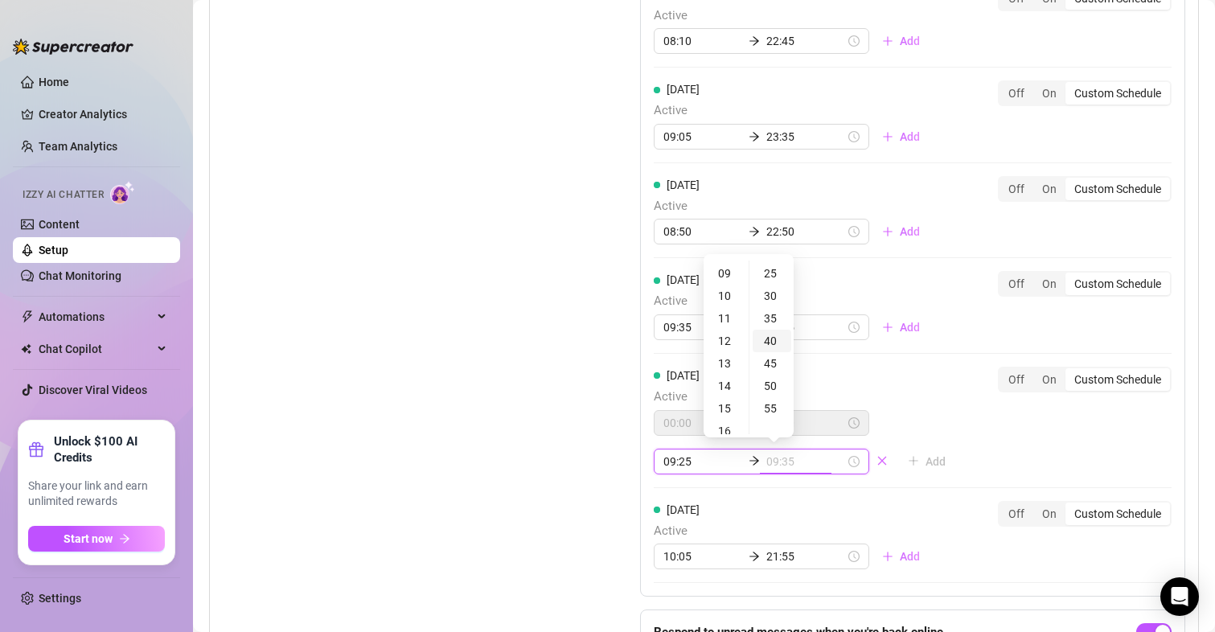
type input "09:40"
type input "13:25"
click at [726, 357] on div "14" at bounding box center [726, 354] width 39 height 23
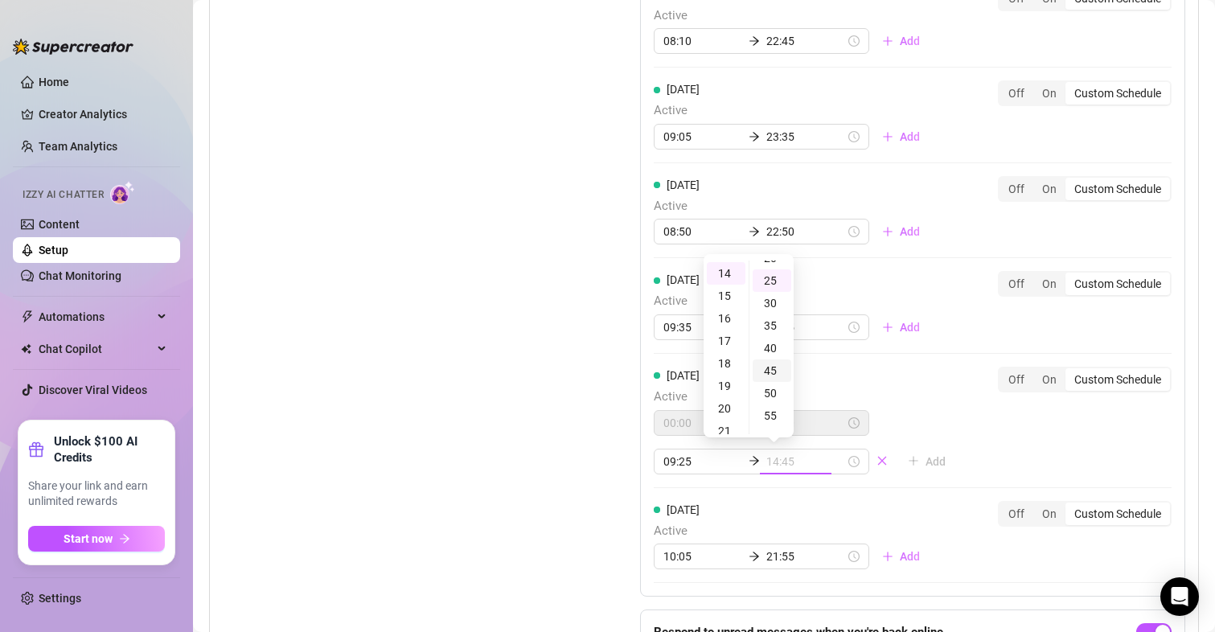
click at [768, 364] on div "45" at bounding box center [772, 371] width 39 height 23
type input "14:45"
click at [957, 428] on div "Monday Active 07:30 22:25 Add Off On Custom Schedule Tuesday Active 08:10 22:45…" at bounding box center [912, 236] width 545 height 721
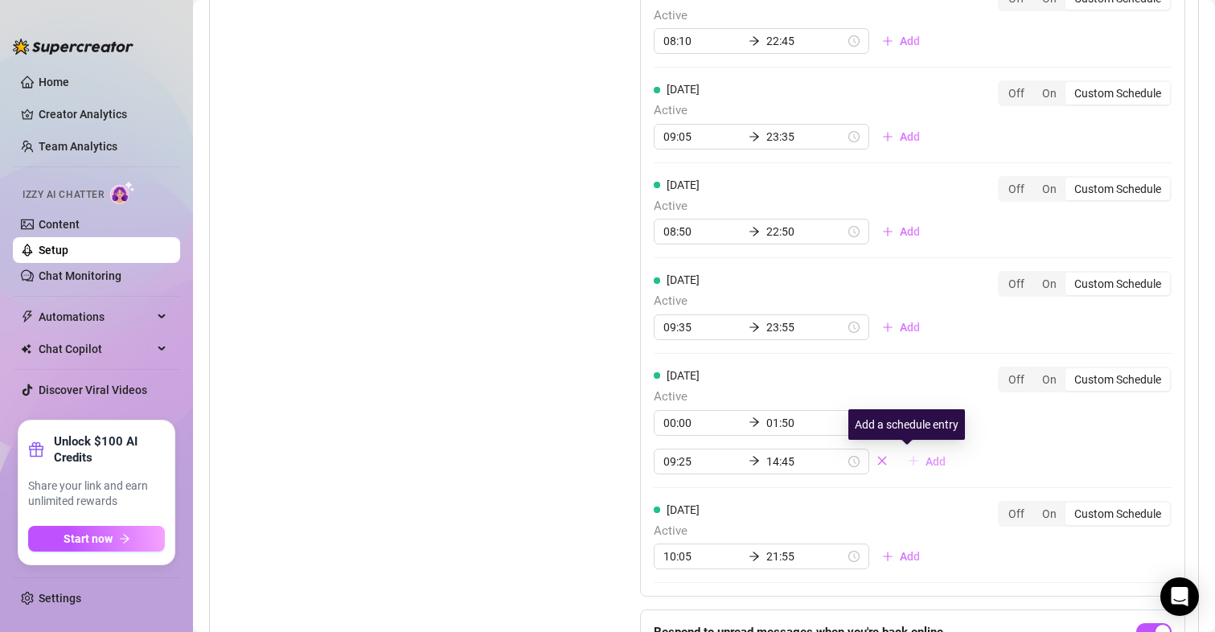
click at [926, 460] on span "Add" at bounding box center [936, 461] width 20 height 13
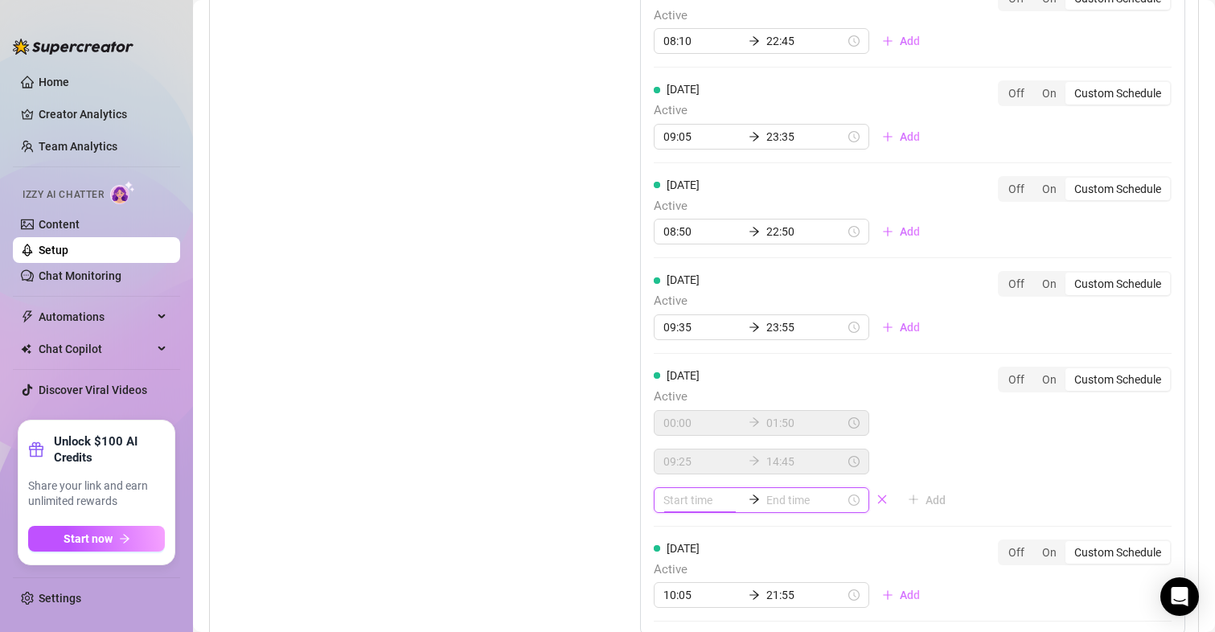
click at [696, 503] on input at bounding box center [703, 500] width 79 height 18
type input "00:20"
type input "00:10"
type input "00:25"
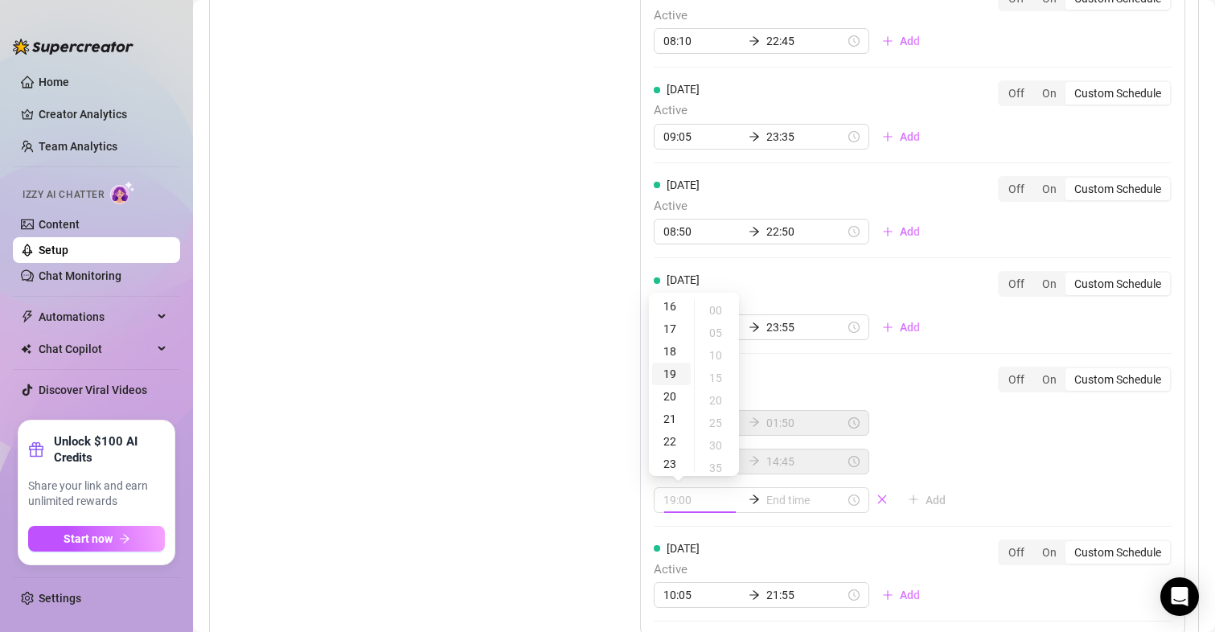
click at [678, 379] on div "19" at bounding box center [671, 374] width 39 height 23
click at [718, 348] on div "10" at bounding box center [717, 355] width 39 height 23
type input "19:10"
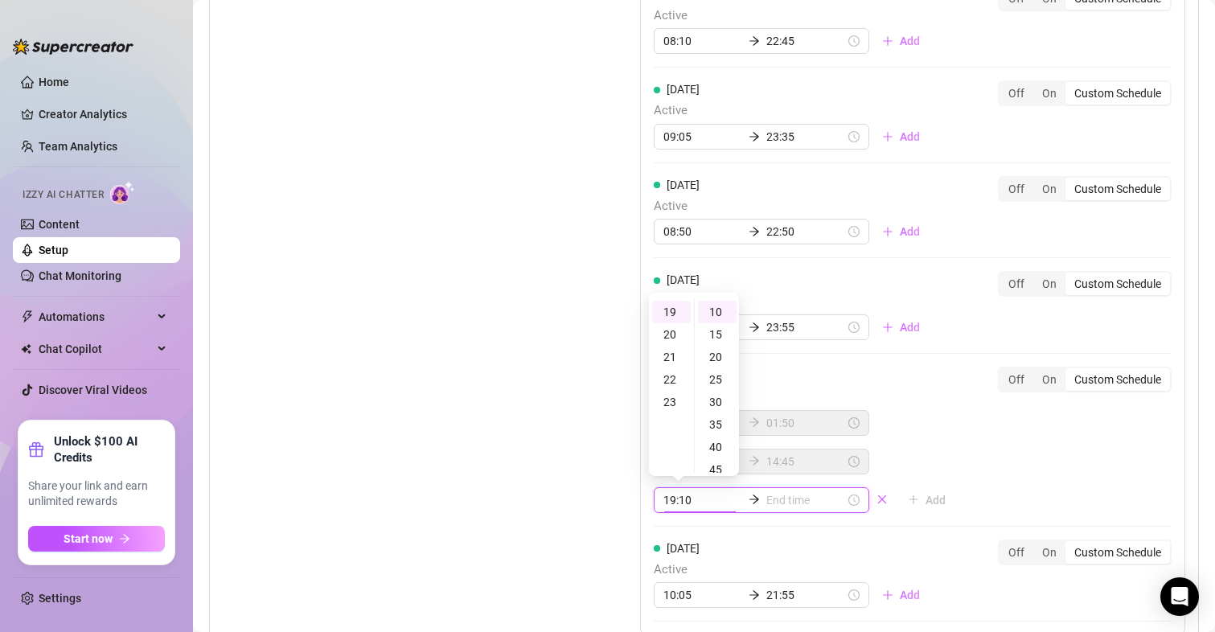
click at [776, 502] on input at bounding box center [806, 500] width 79 height 18
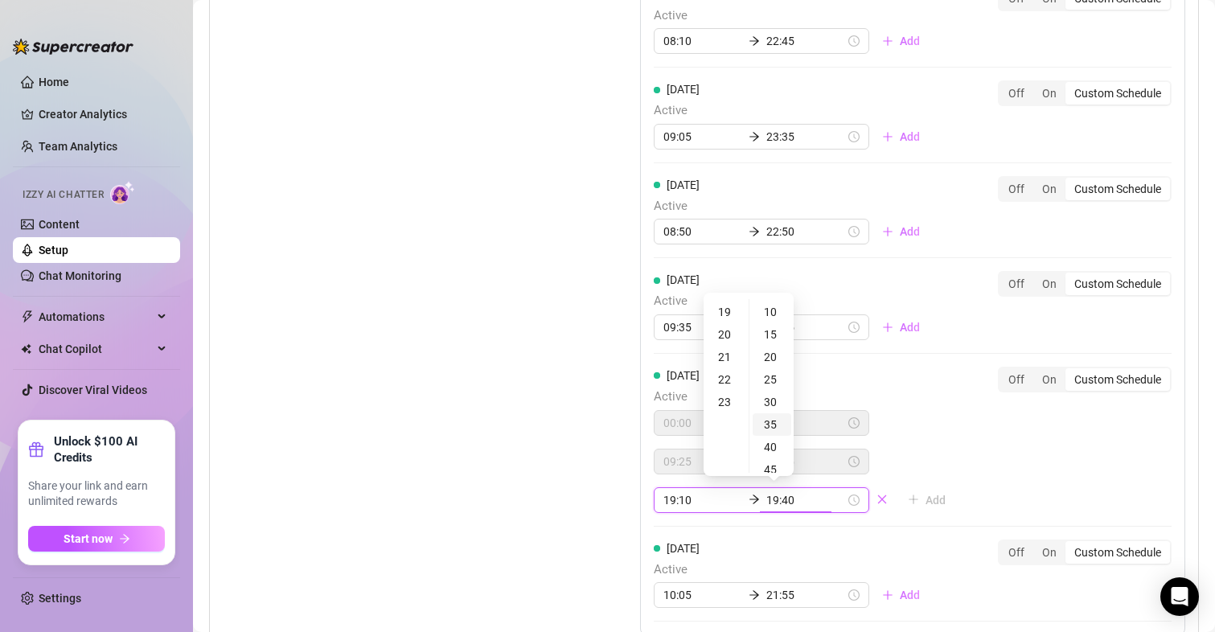
type input "19:35"
type input "23:10"
click at [733, 400] on div "23" at bounding box center [726, 402] width 39 height 23
type input "23:55"
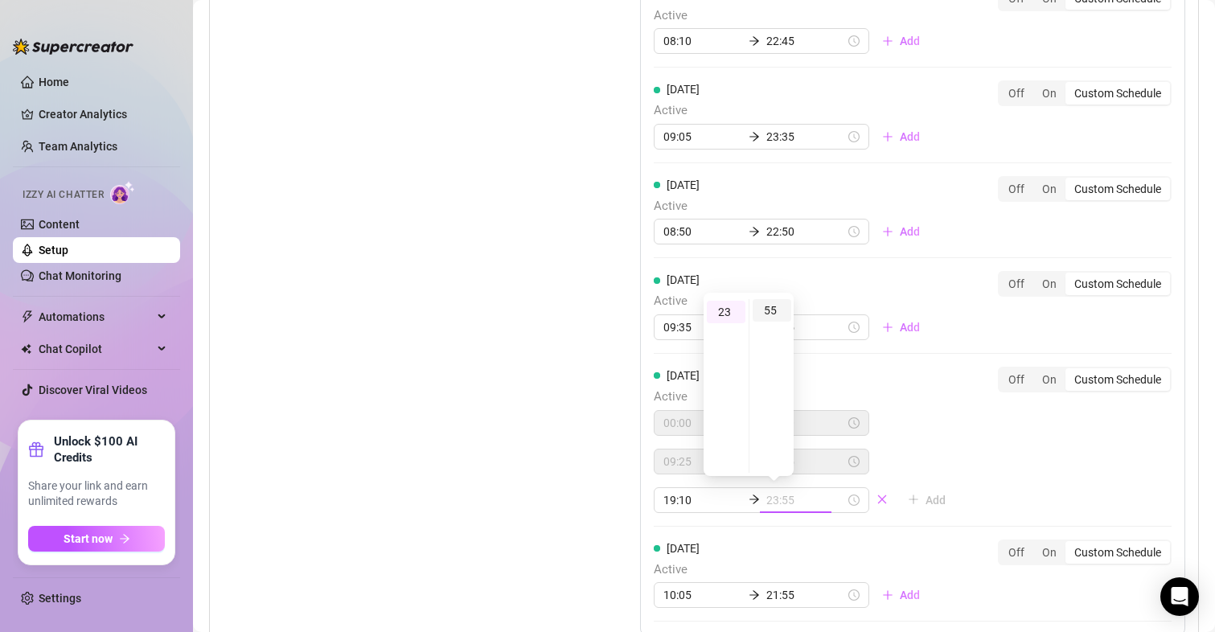
click at [766, 311] on div "55" at bounding box center [772, 310] width 39 height 23
click at [779, 315] on div "55" at bounding box center [772, 310] width 39 height 23
click at [955, 463] on div "Saturday Active 00:00 01:50 09:25 14:45 19:10 23:55 Add Off On Custom Schedule" at bounding box center [913, 440] width 518 height 146
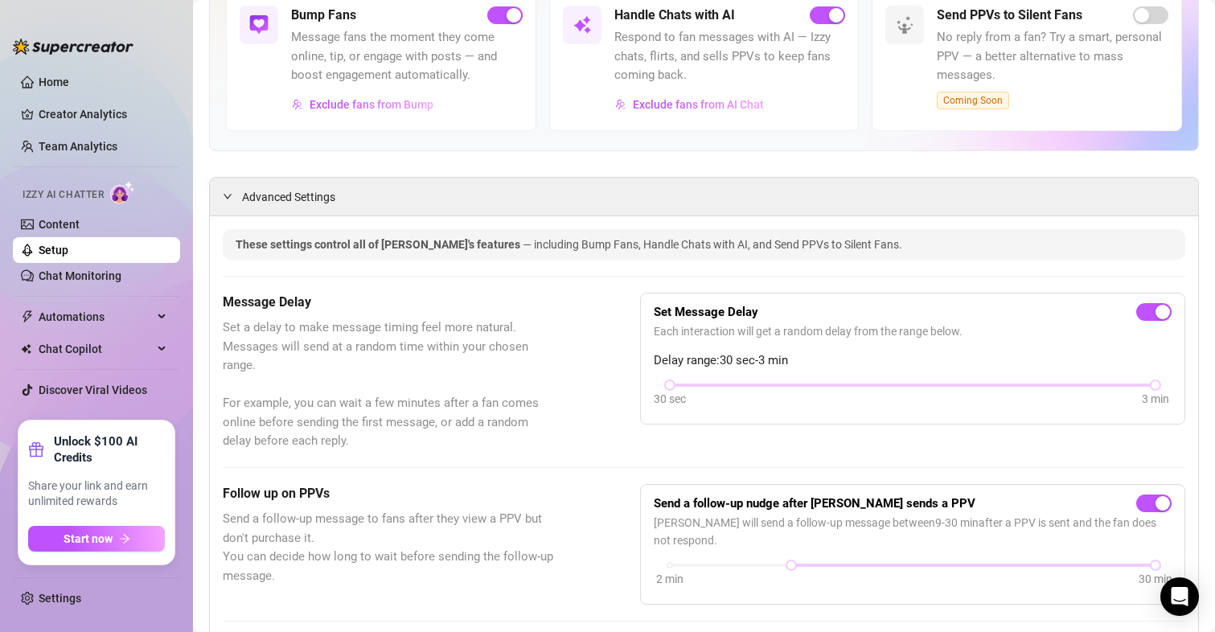
scroll to position [0, 0]
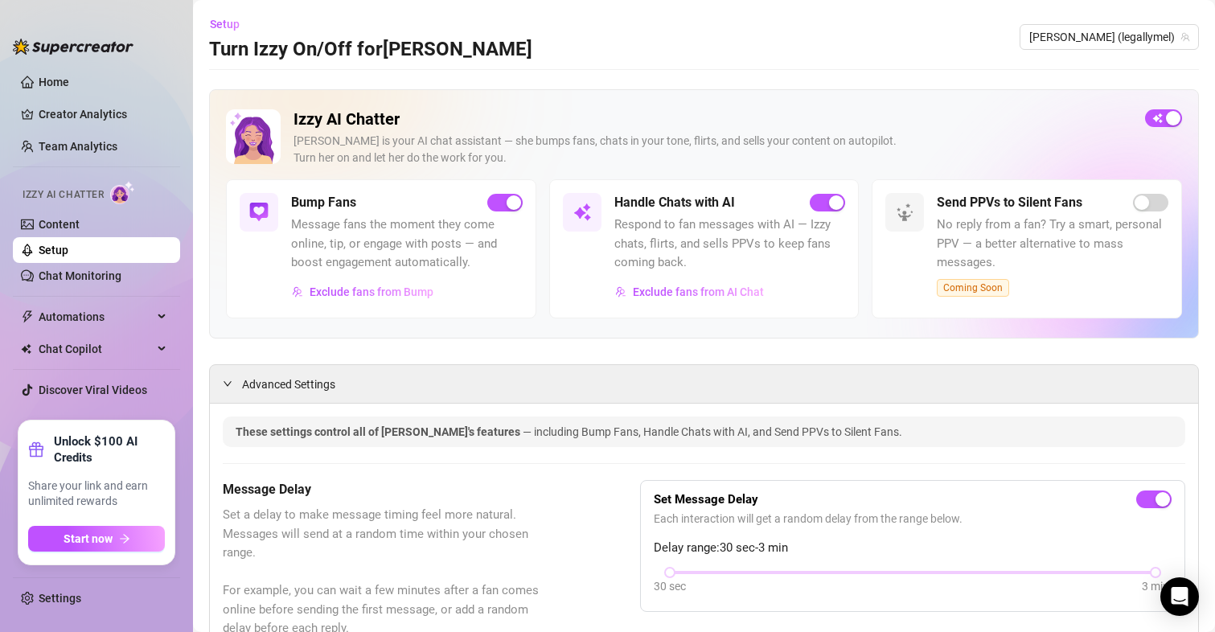
click at [328, 199] on h5 "Bump Fans" at bounding box center [323, 202] width 65 height 19
click at [340, 287] on span "Exclude fans from Bump" at bounding box center [372, 292] width 124 height 13
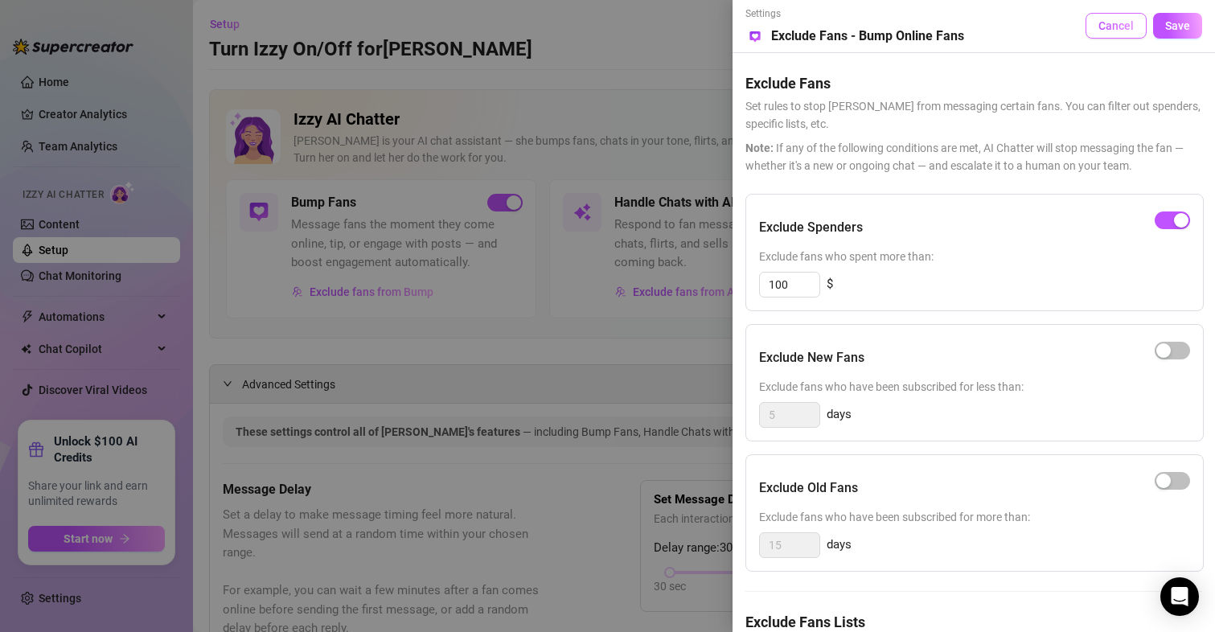
click at [1123, 30] on span "Cancel" at bounding box center [1116, 25] width 35 height 13
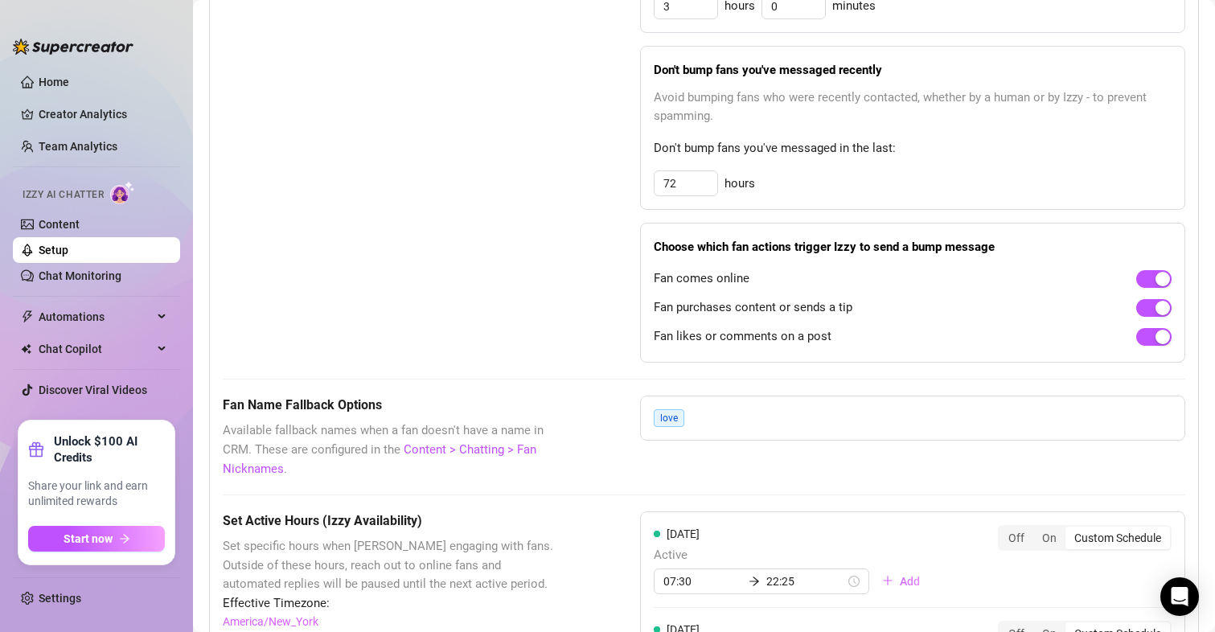
scroll to position [984, 0]
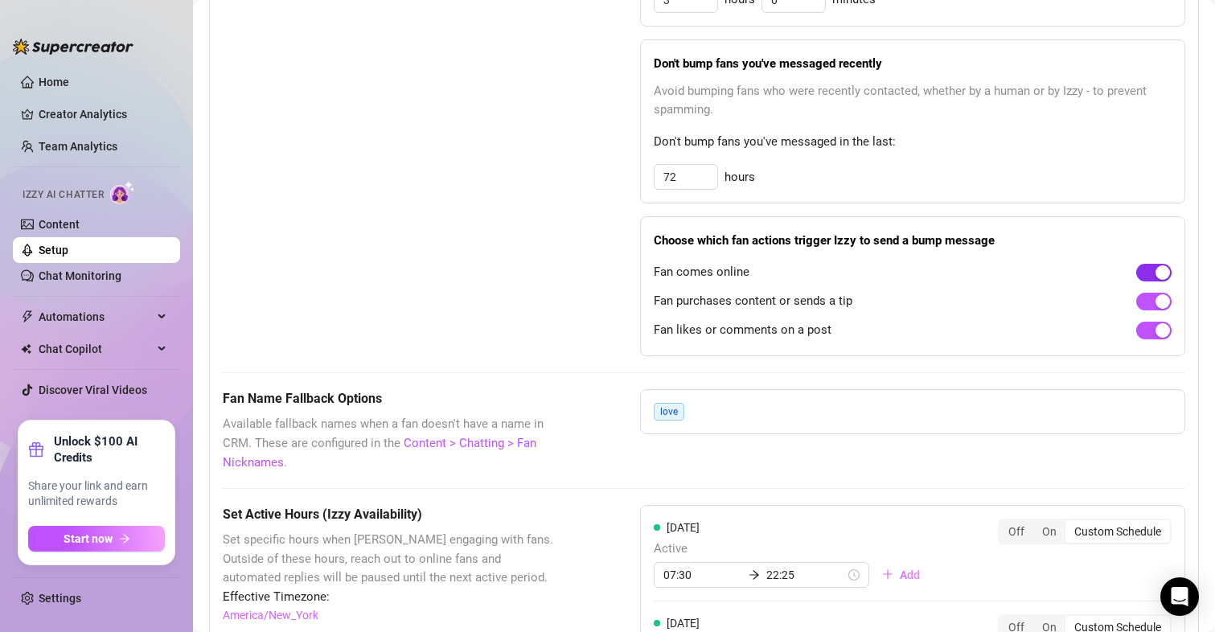
click at [1156, 277] on div "button" at bounding box center [1163, 272] width 14 height 14
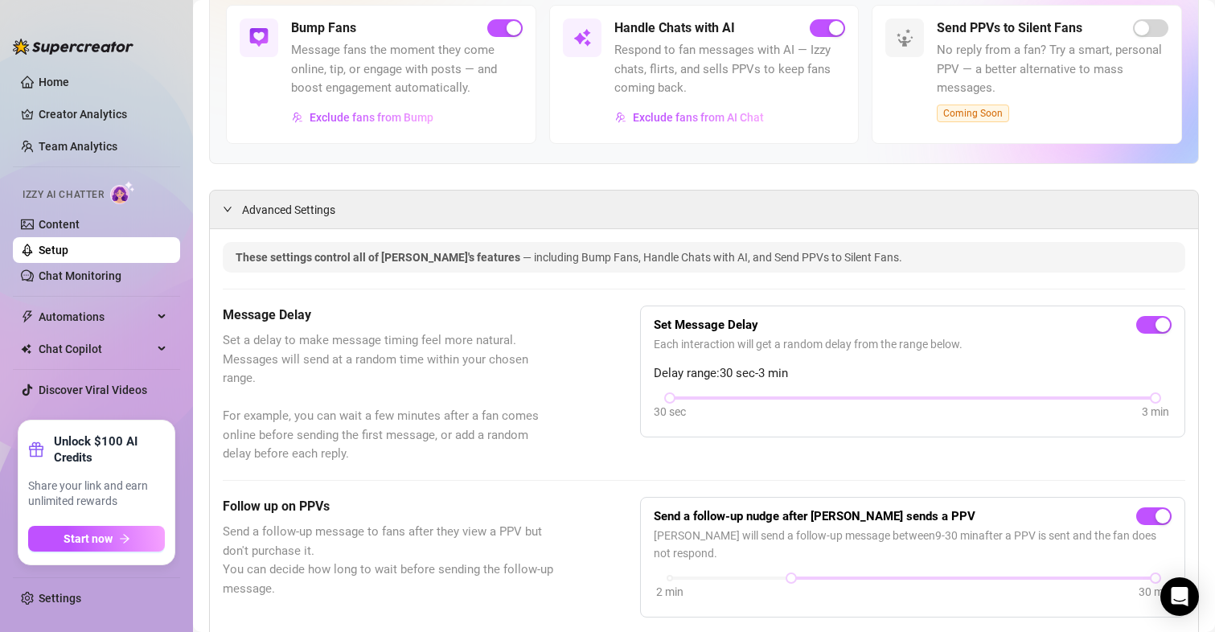
scroll to position [0, 0]
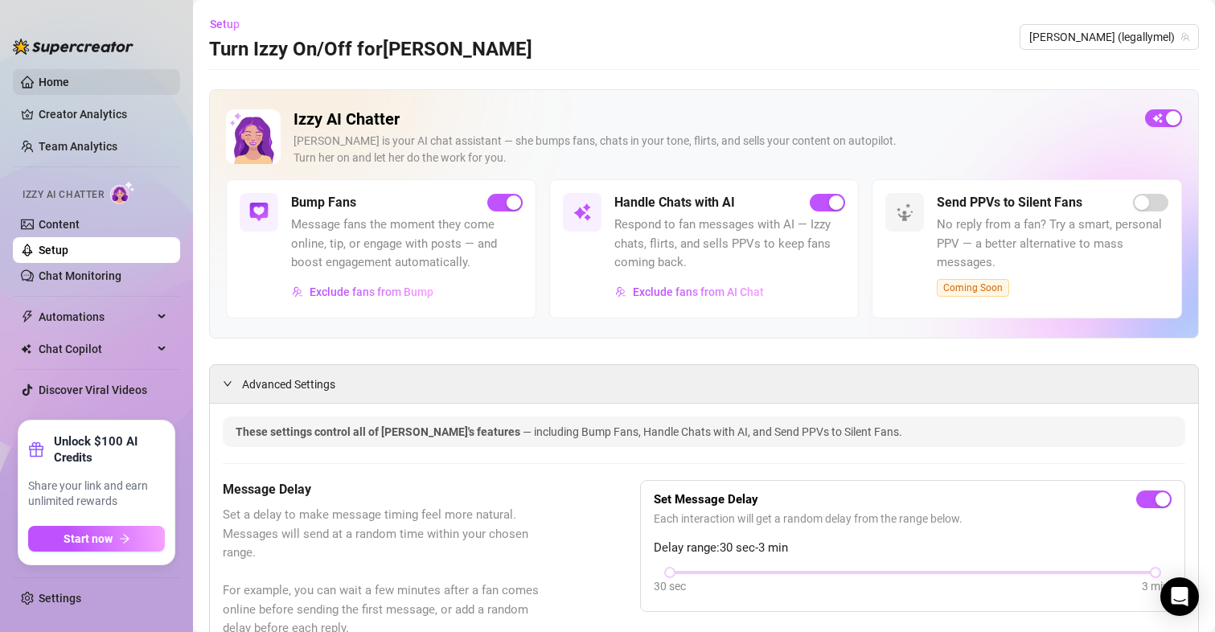
click at [69, 87] on link "Home" at bounding box center [54, 82] width 31 height 13
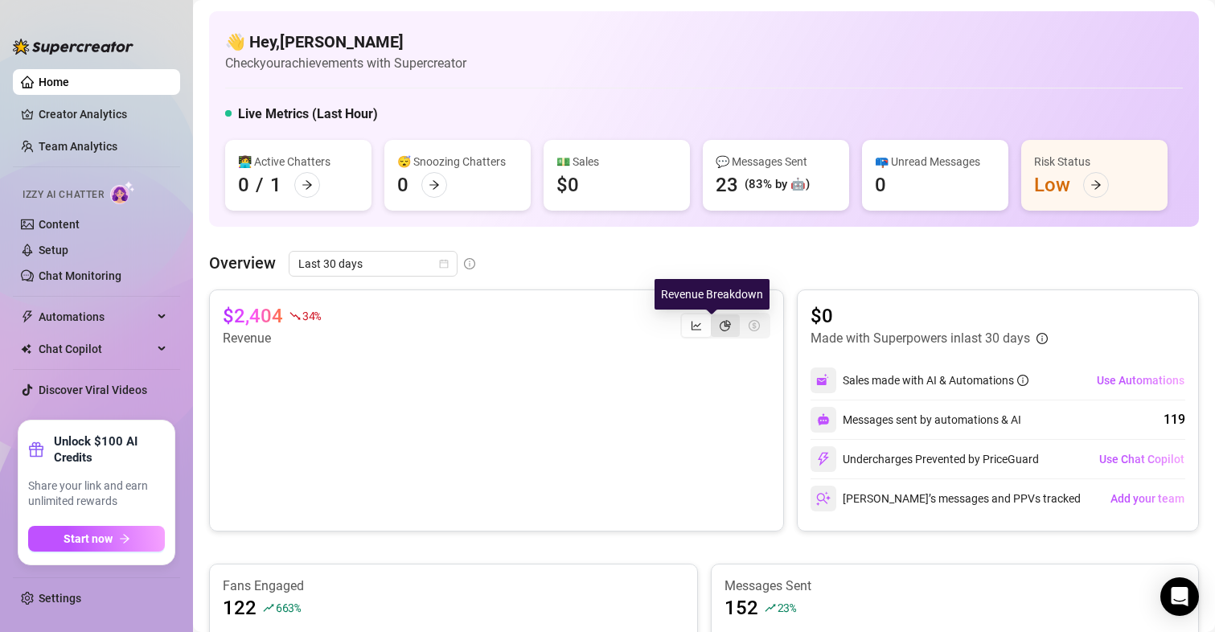
click at [720, 325] on icon "pie-chart" at bounding box center [725, 325] width 11 height 11
click at [715, 317] on input "segmented control" at bounding box center [715, 317] width 0 height 0
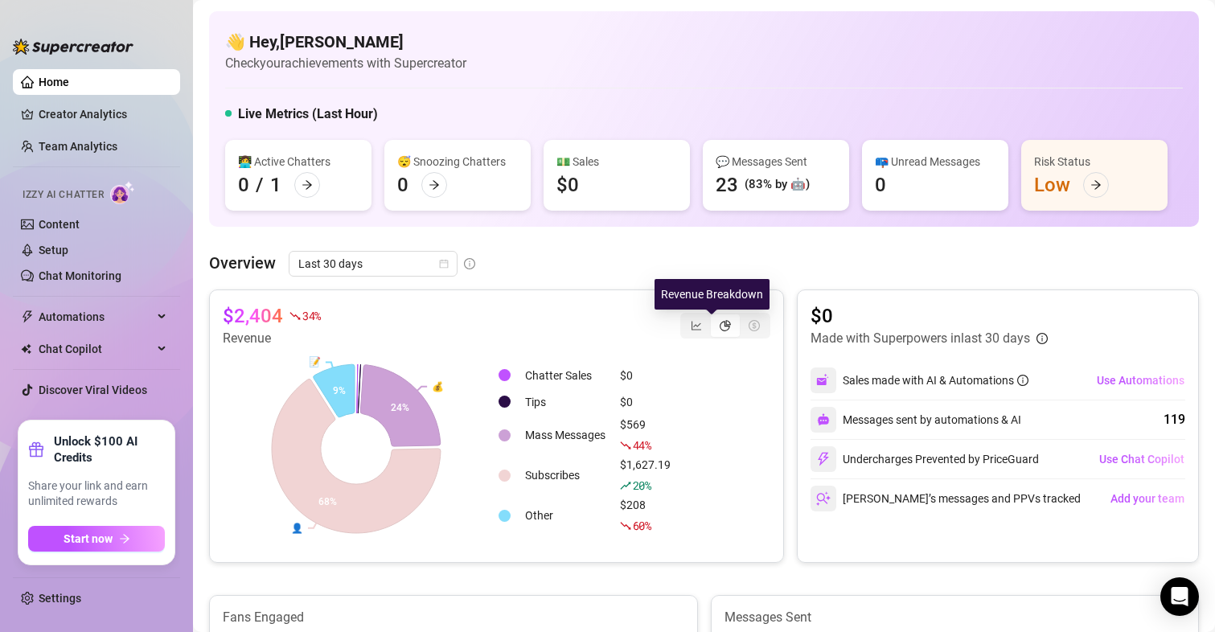
click at [720, 325] on icon "pie-chart" at bounding box center [725, 325] width 11 height 11
click at [715, 317] on input "segmented control" at bounding box center [715, 317] width 0 height 0
click at [48, 223] on link "Content" at bounding box center [59, 224] width 41 height 13
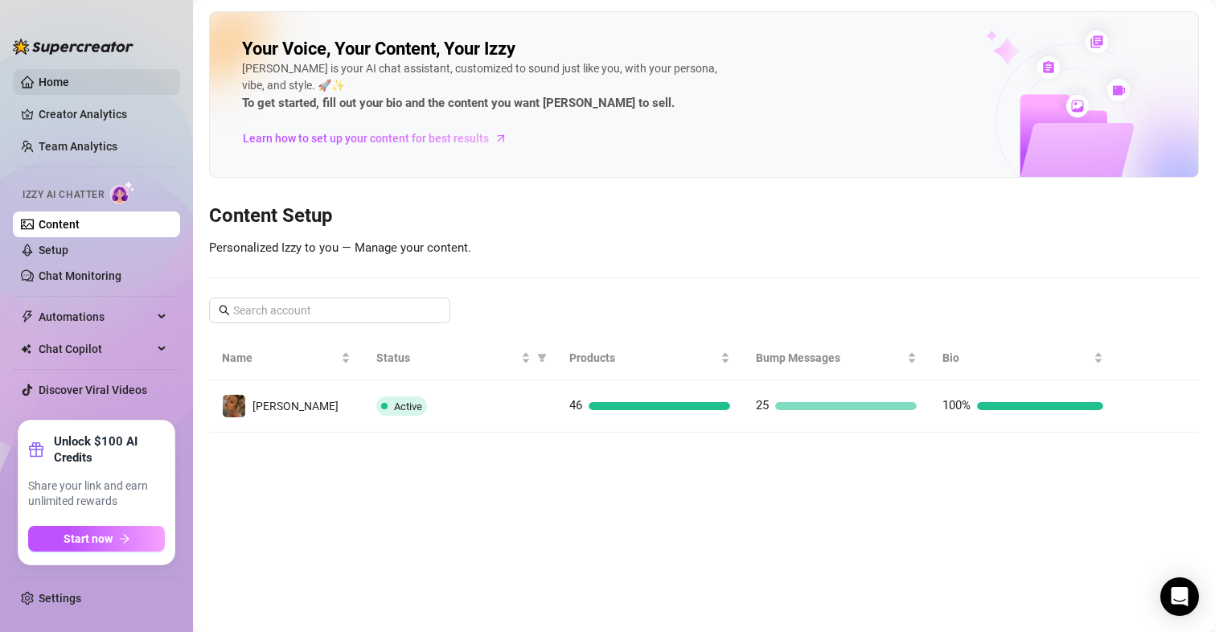
click at [55, 80] on link "Home" at bounding box center [54, 82] width 31 height 13
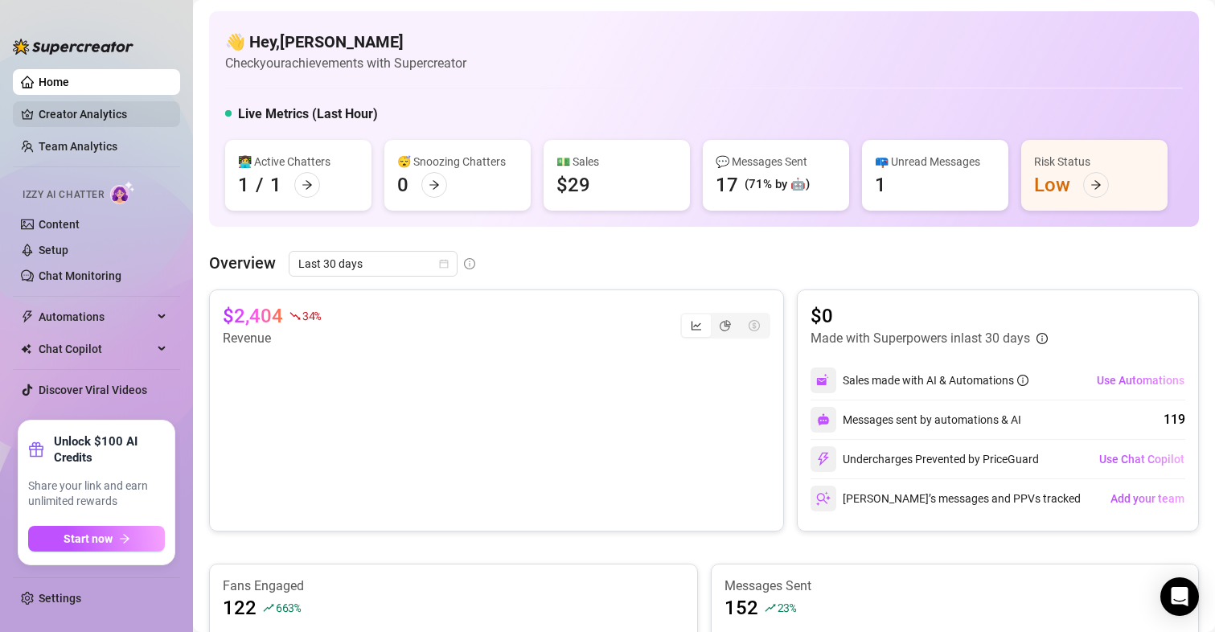
click at [83, 113] on link "Creator Analytics" at bounding box center [103, 114] width 129 height 26
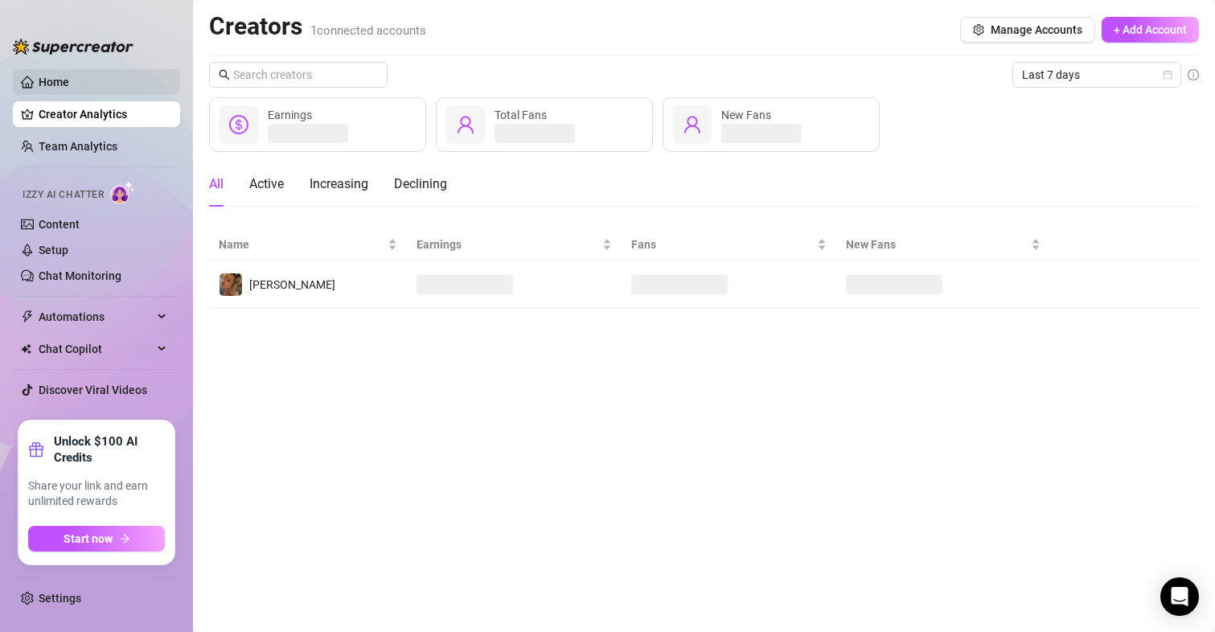
click at [62, 88] on link "Home" at bounding box center [54, 82] width 31 height 13
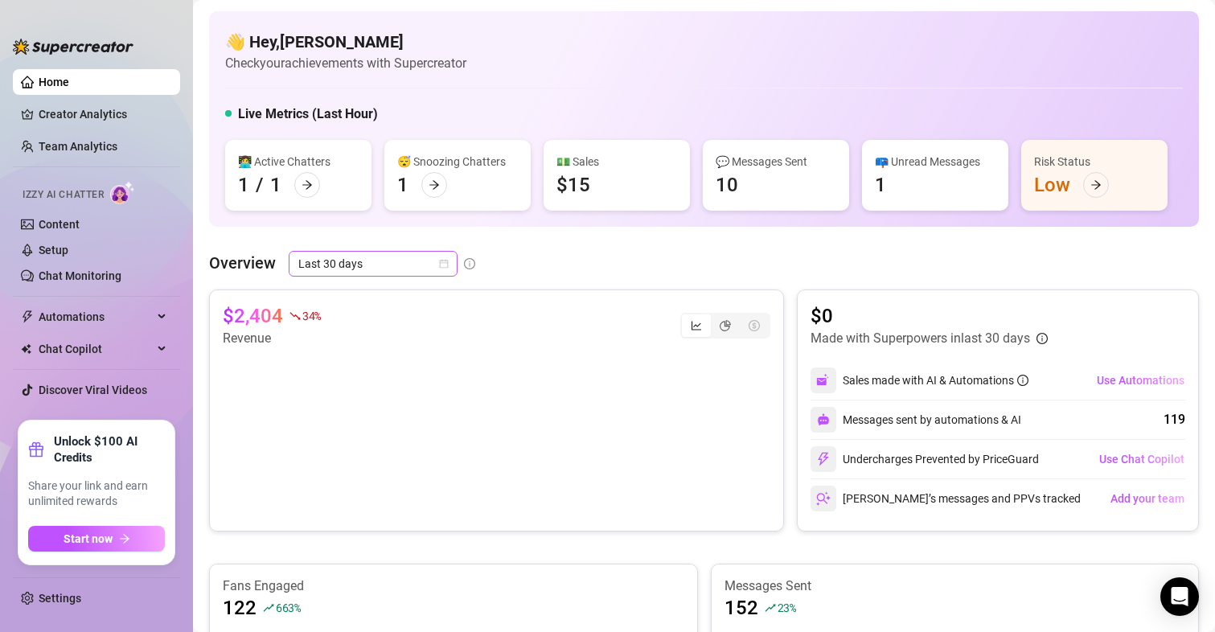
click at [376, 270] on span "Last 30 days" at bounding box center [373, 264] width 150 height 24
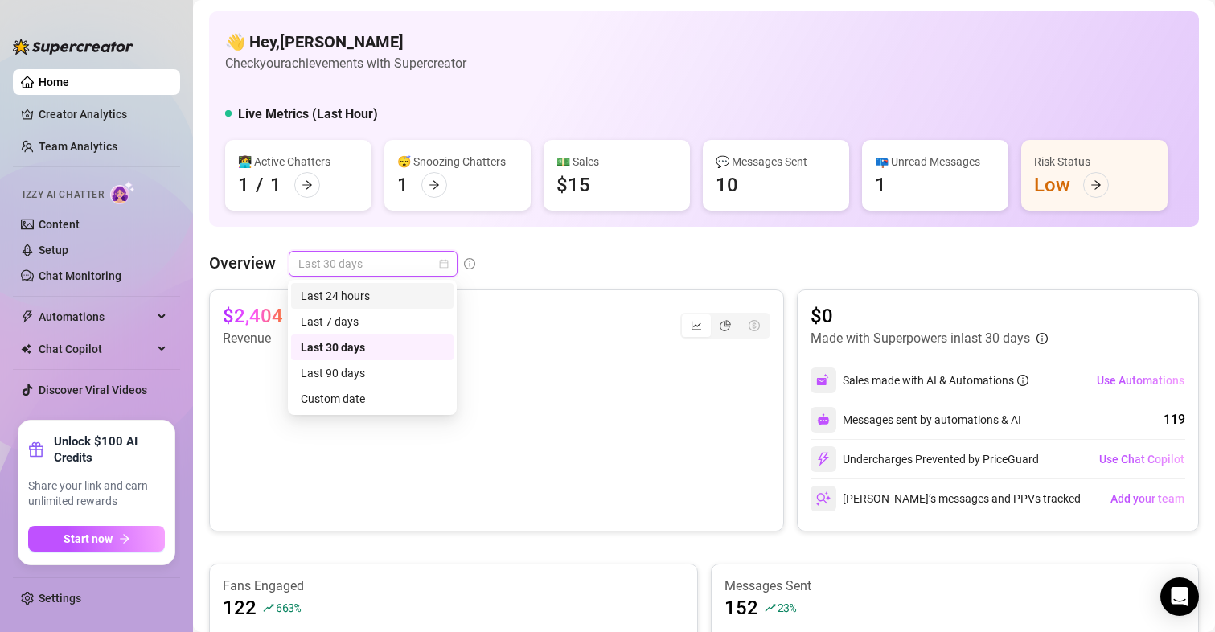
click at [361, 301] on div "Last 24 hours" at bounding box center [372, 296] width 143 height 18
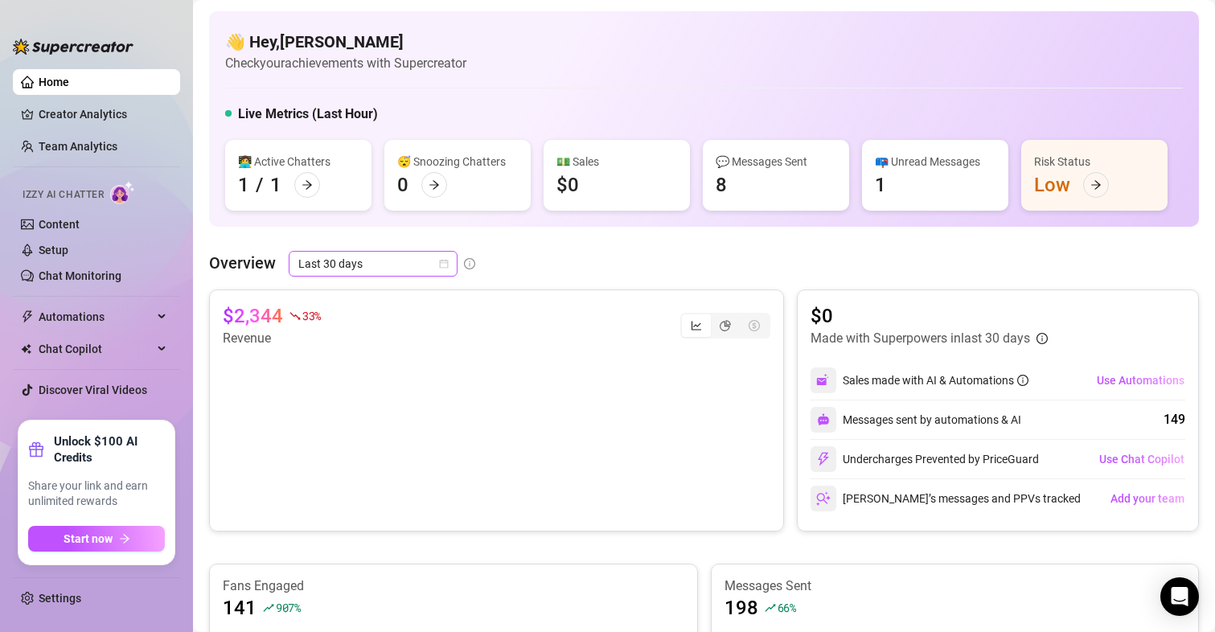
click at [447, 269] on icon "calendar" at bounding box center [444, 264] width 10 height 10
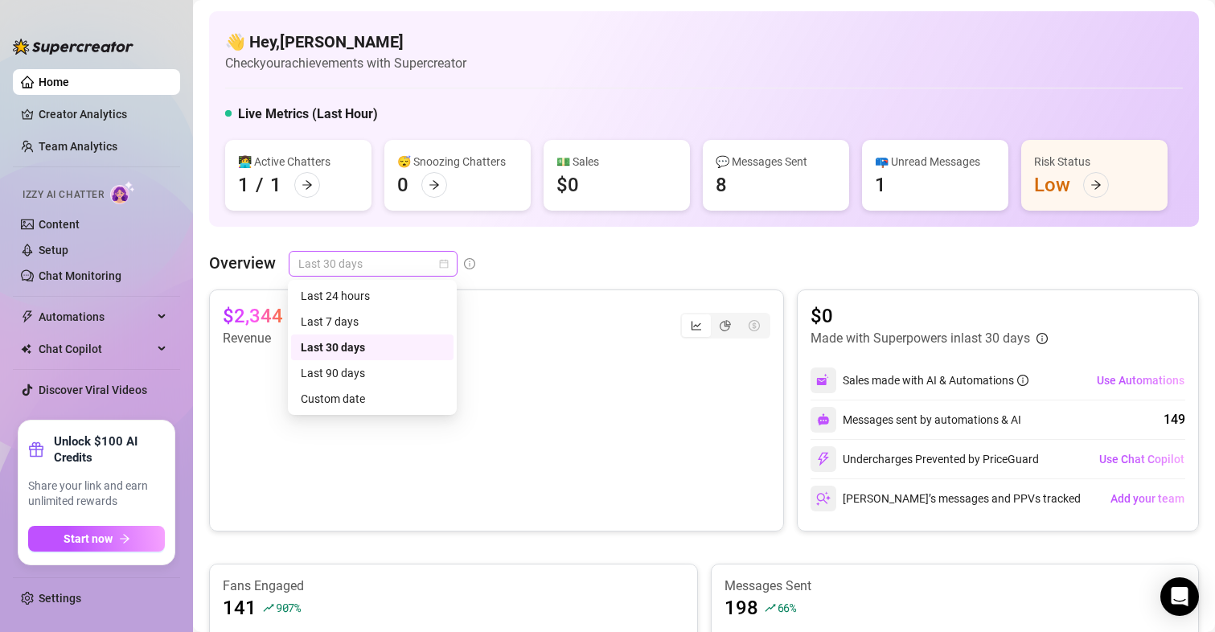
click at [447, 269] on icon "calendar" at bounding box center [444, 264] width 10 height 10
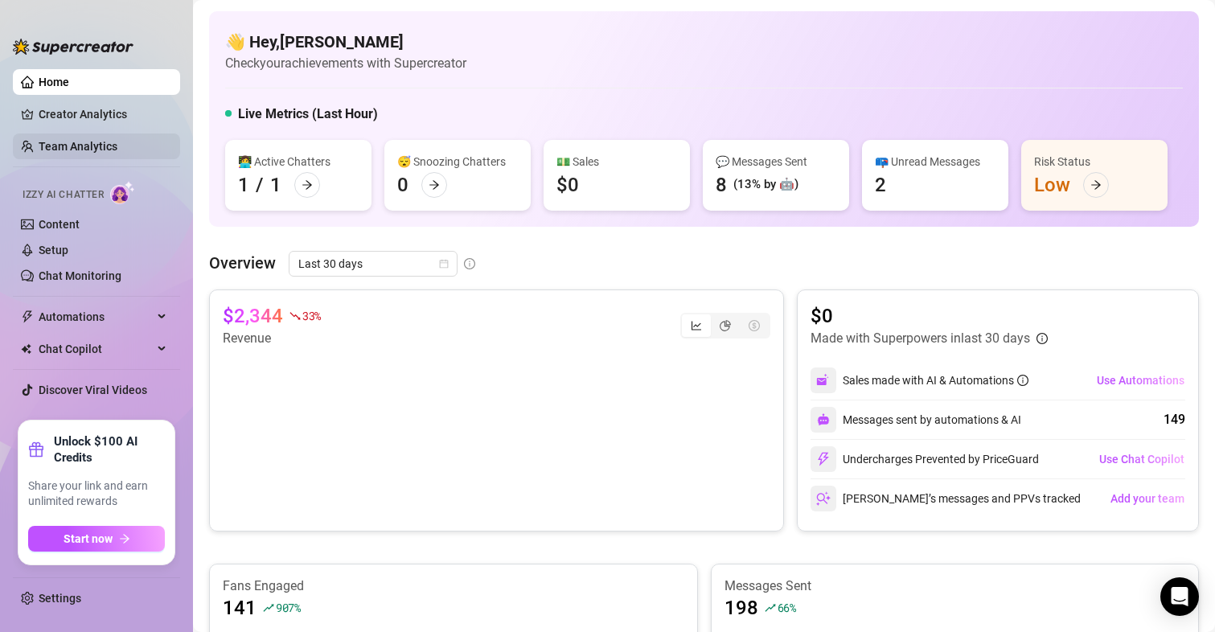
click at [67, 140] on link "Team Analytics" at bounding box center [78, 146] width 79 height 13
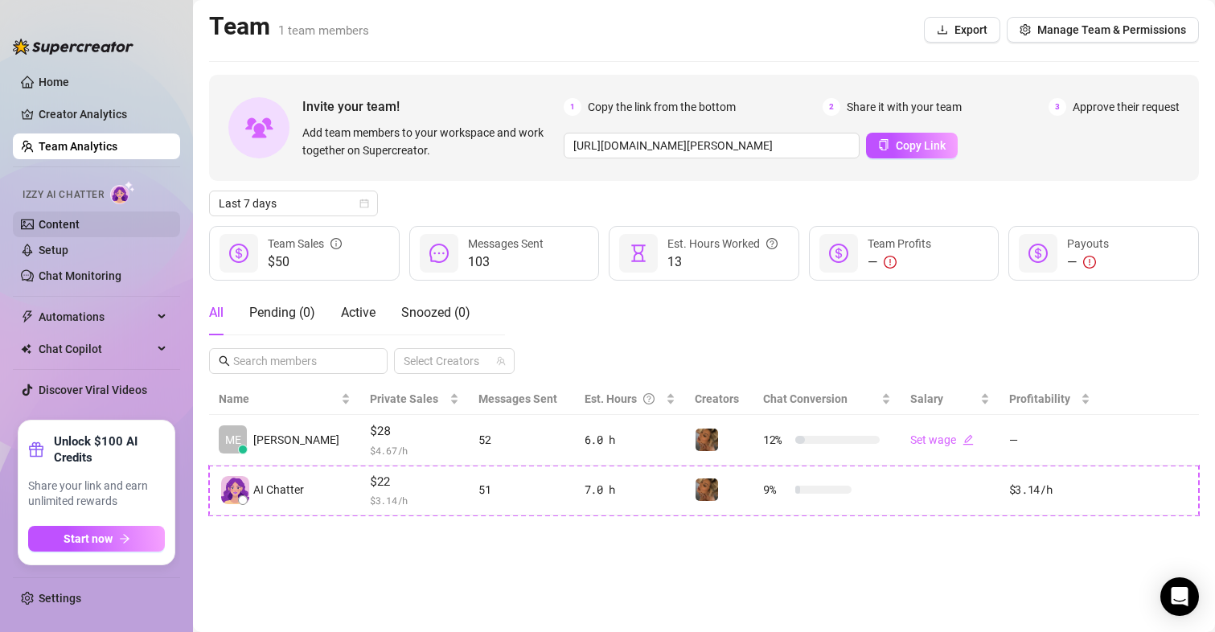
click at [66, 224] on link "Content" at bounding box center [59, 224] width 41 height 13
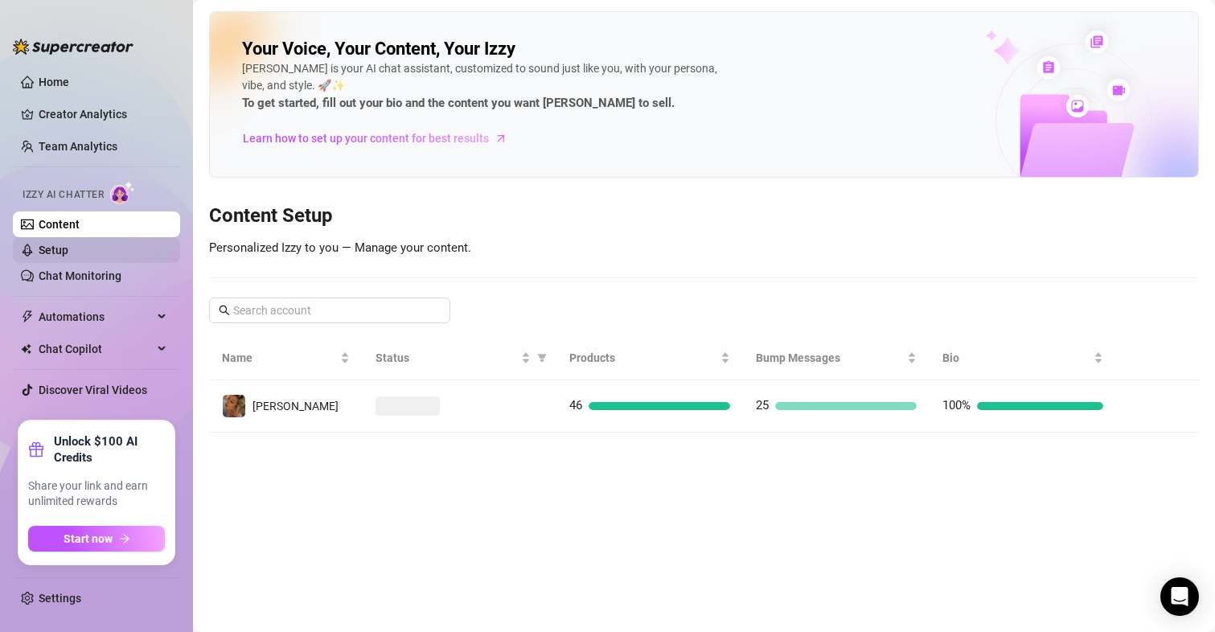
click at [59, 245] on link "Setup" at bounding box center [54, 250] width 30 height 13
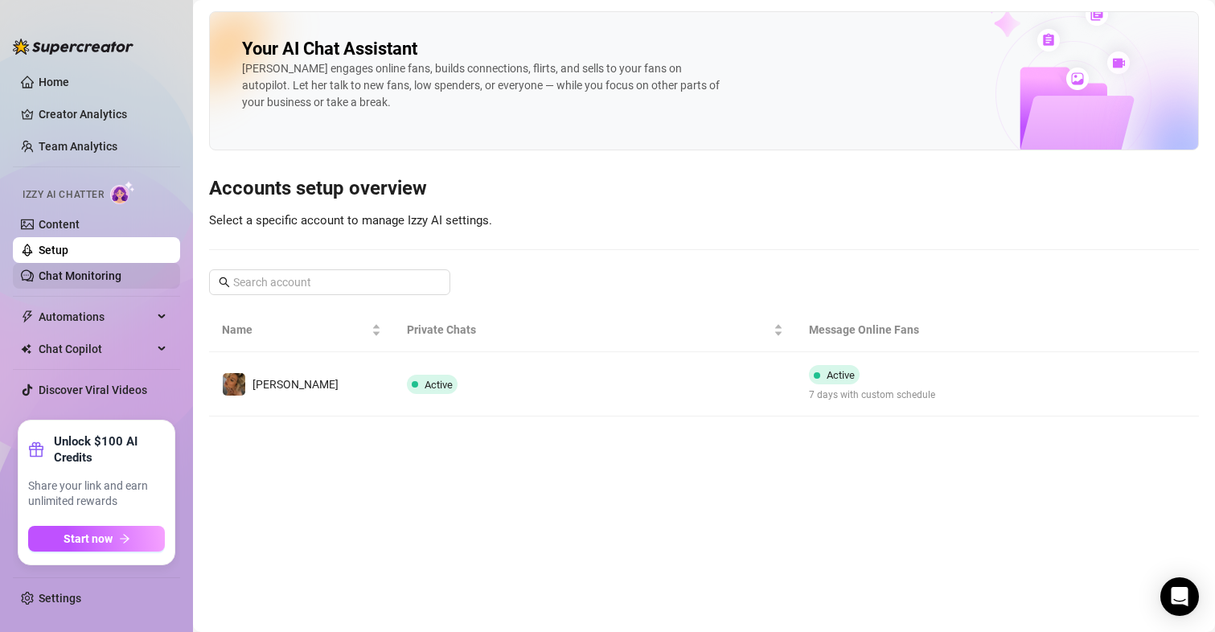
click at [69, 272] on link "Chat Monitoring" at bounding box center [80, 275] width 83 height 13
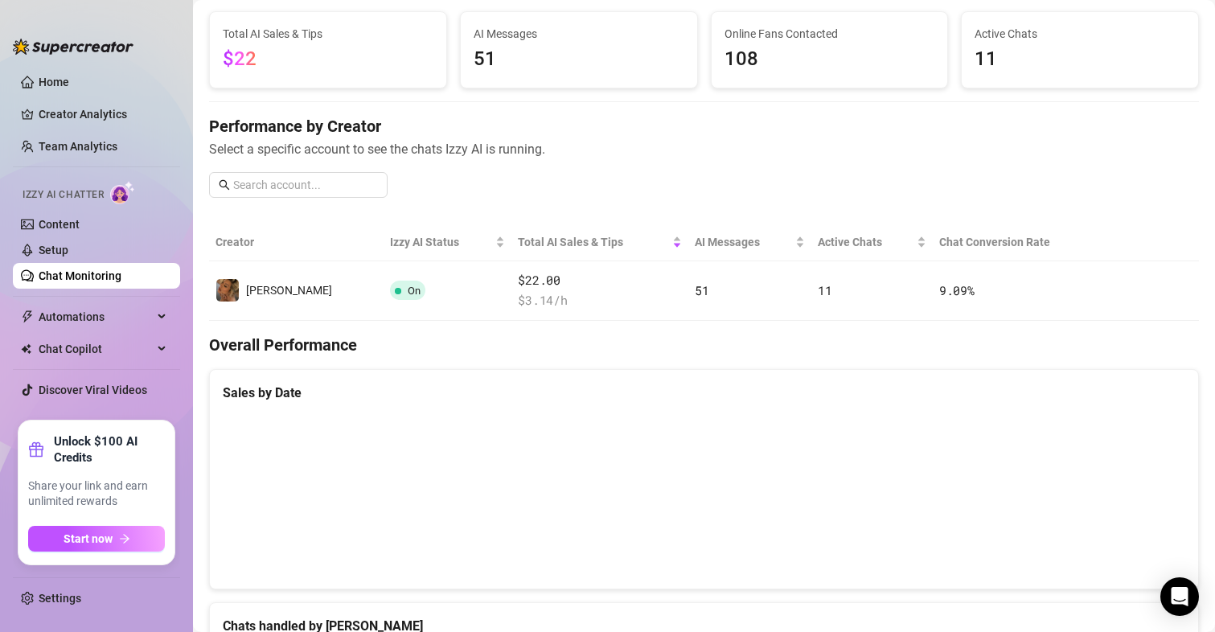
scroll to position [79, 0]
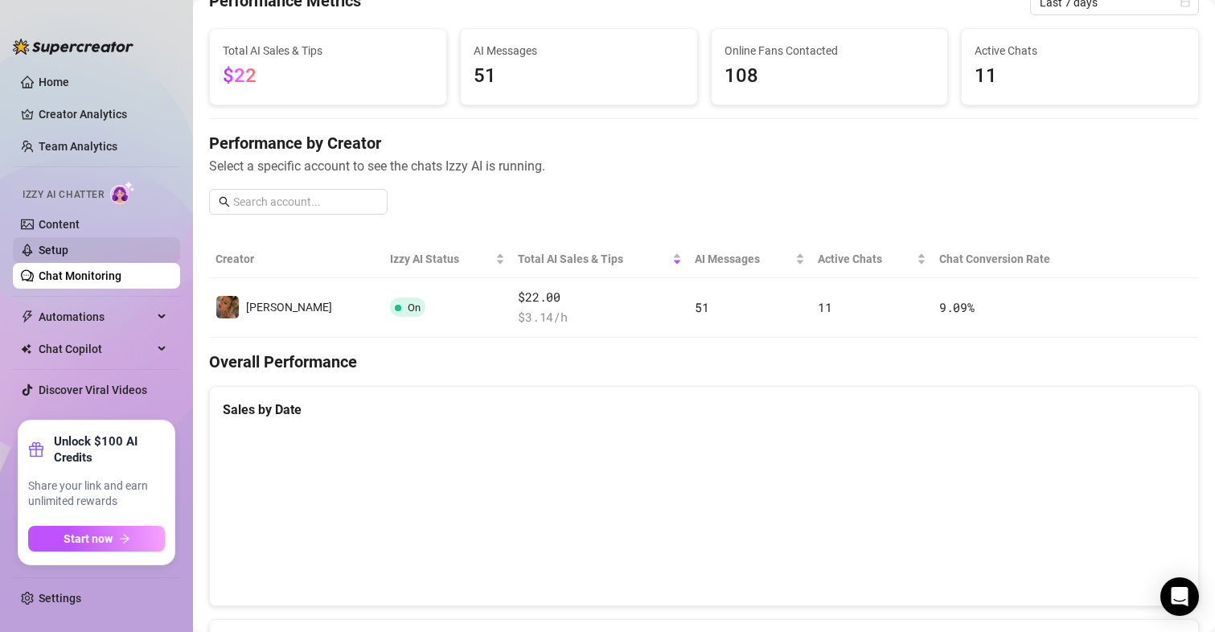
click at [62, 253] on link "Setup" at bounding box center [54, 250] width 30 height 13
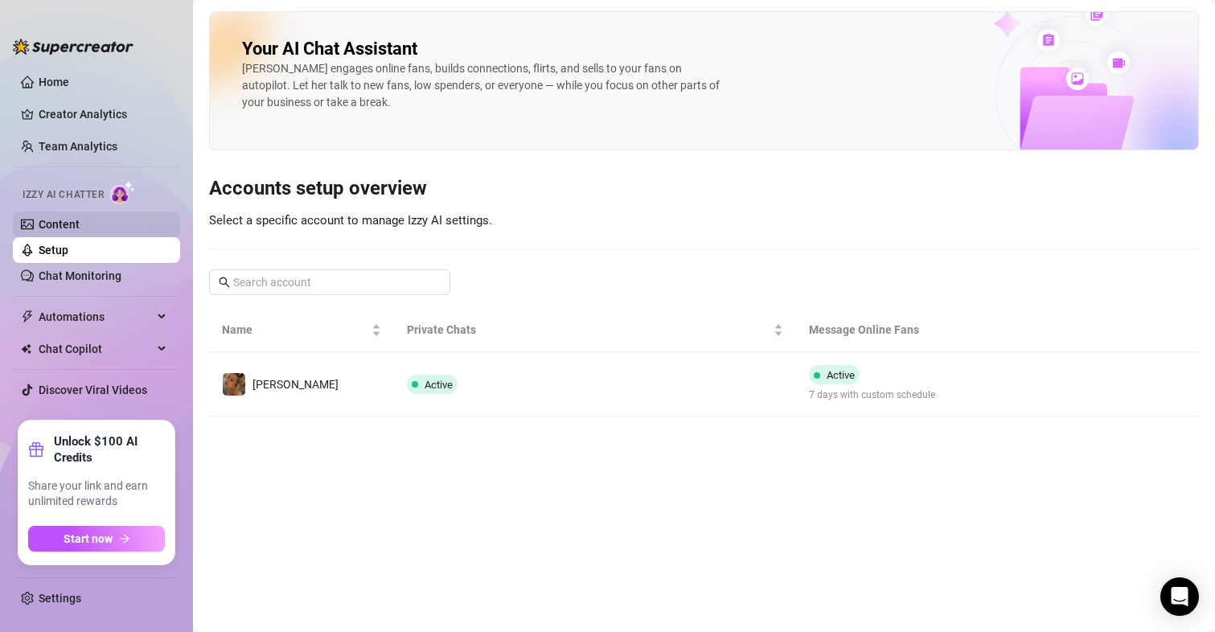
click at [57, 221] on link "Content" at bounding box center [59, 224] width 41 height 13
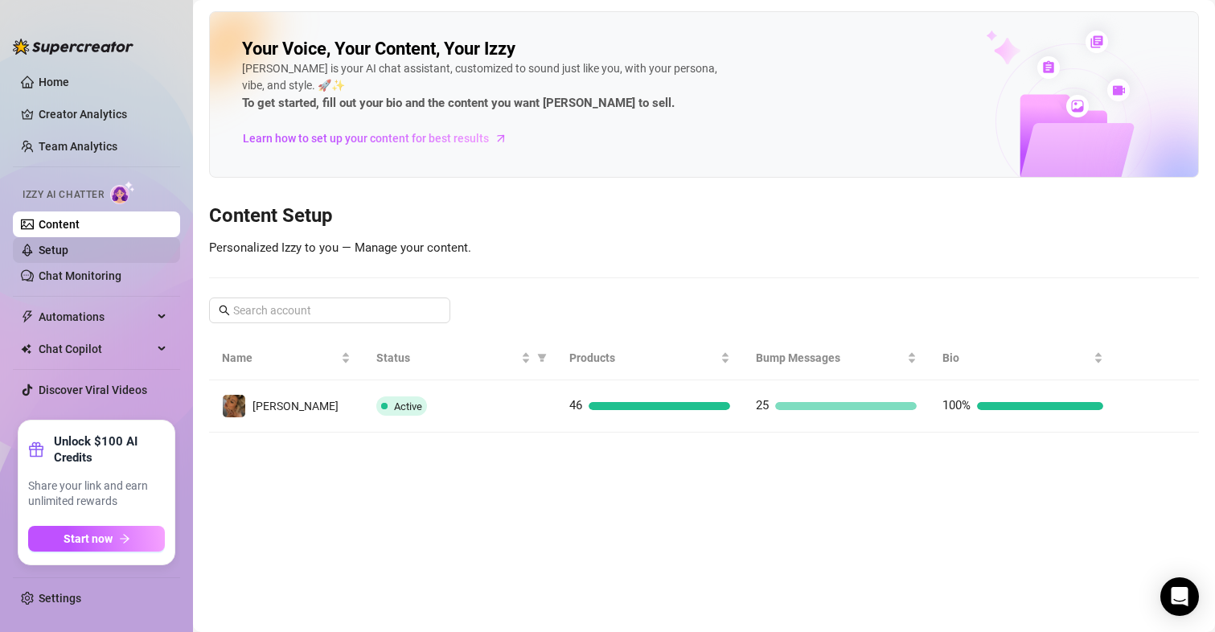
click at [50, 244] on link "Setup" at bounding box center [54, 250] width 30 height 13
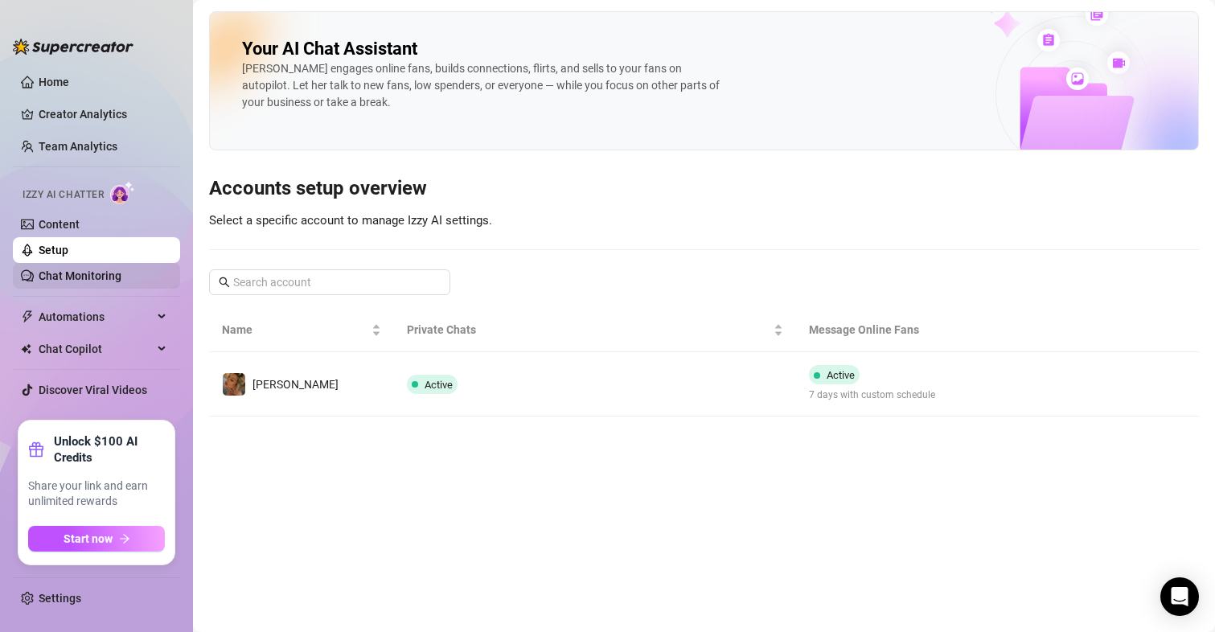
click at [52, 279] on link "Chat Monitoring" at bounding box center [80, 275] width 83 height 13
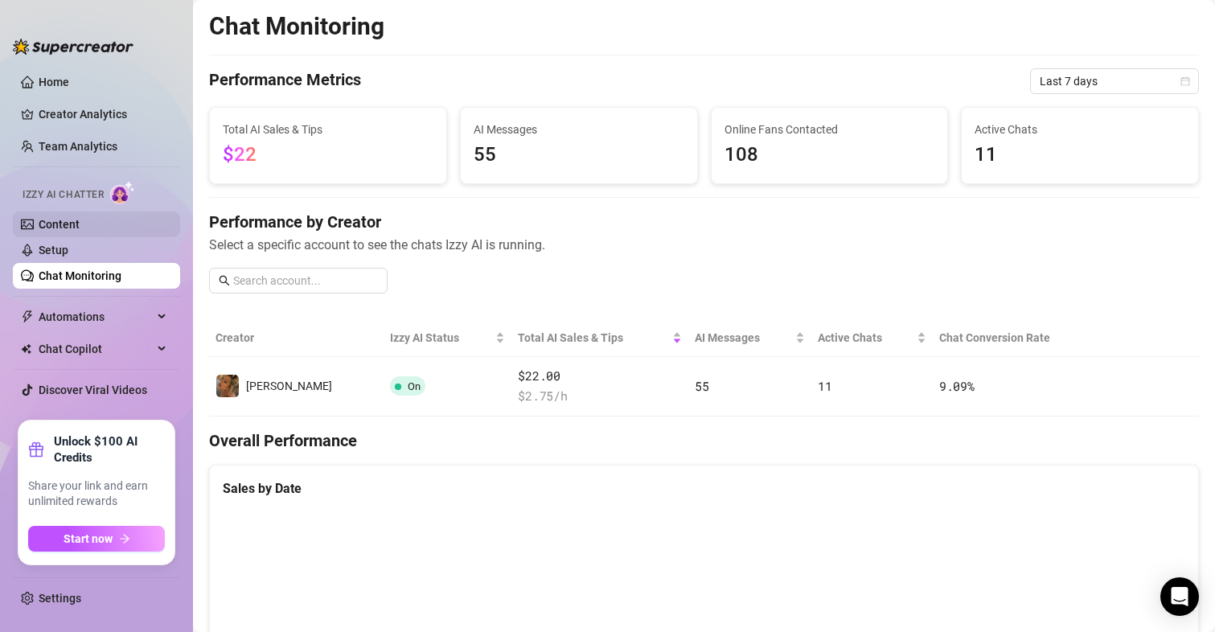
click at [47, 229] on link "Content" at bounding box center [59, 224] width 41 height 13
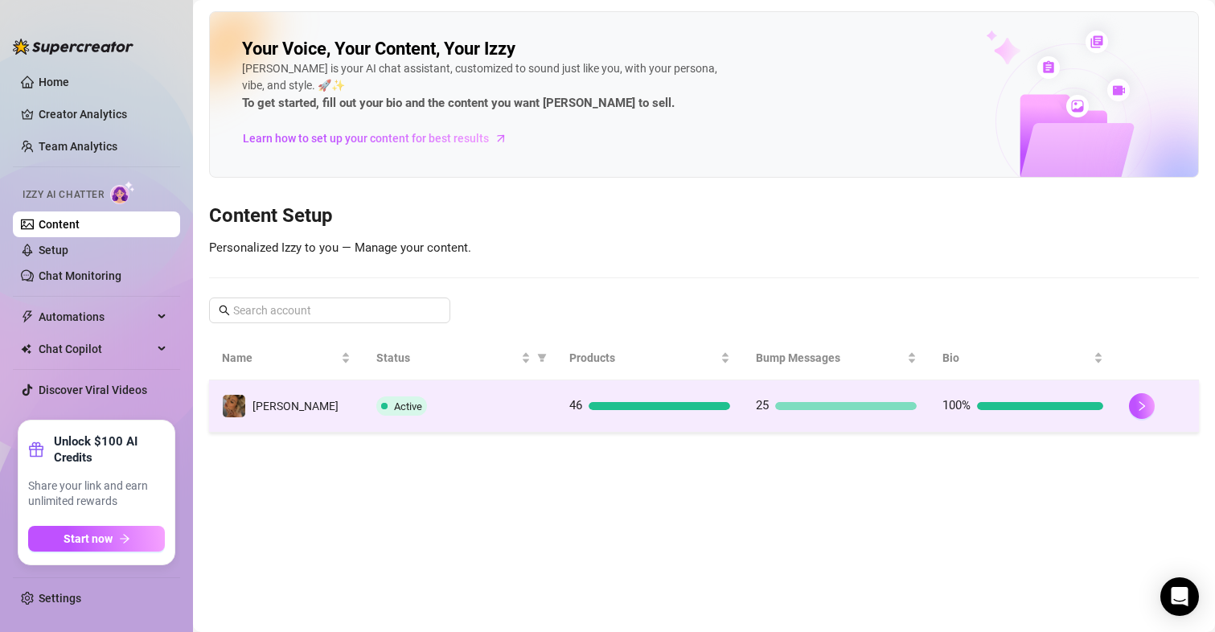
click at [990, 413] on div "100%" at bounding box center [1023, 406] width 161 height 19
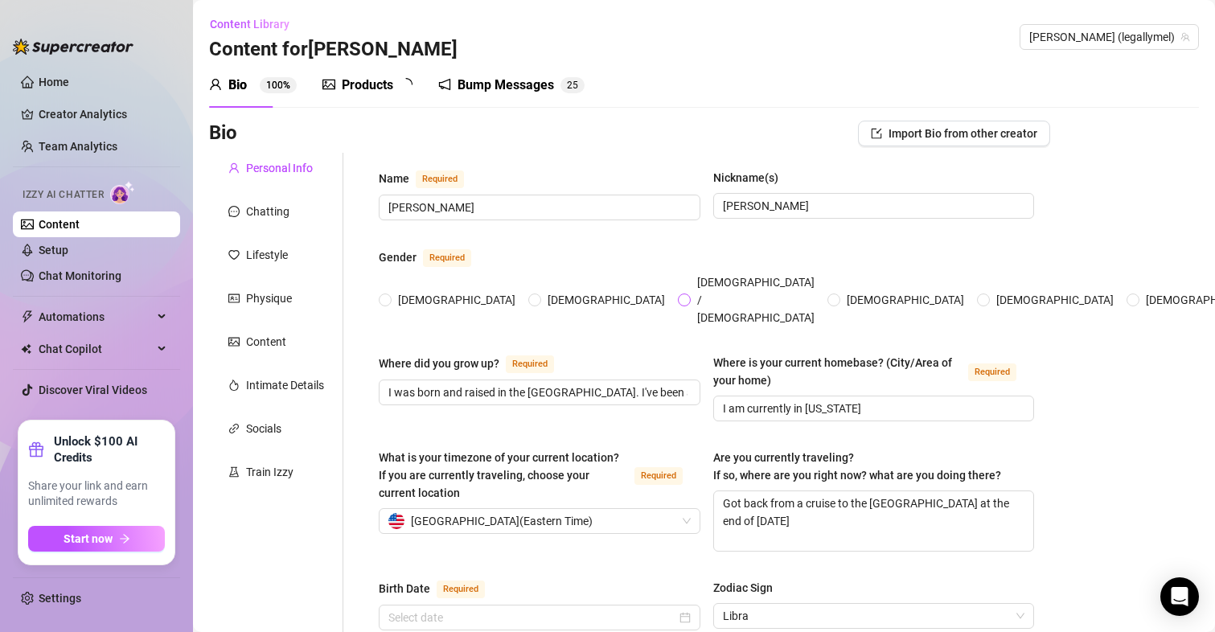
radio input "true"
type input "[DATE]"
click at [278, 210] on div "Chatting" at bounding box center [267, 212] width 43 height 18
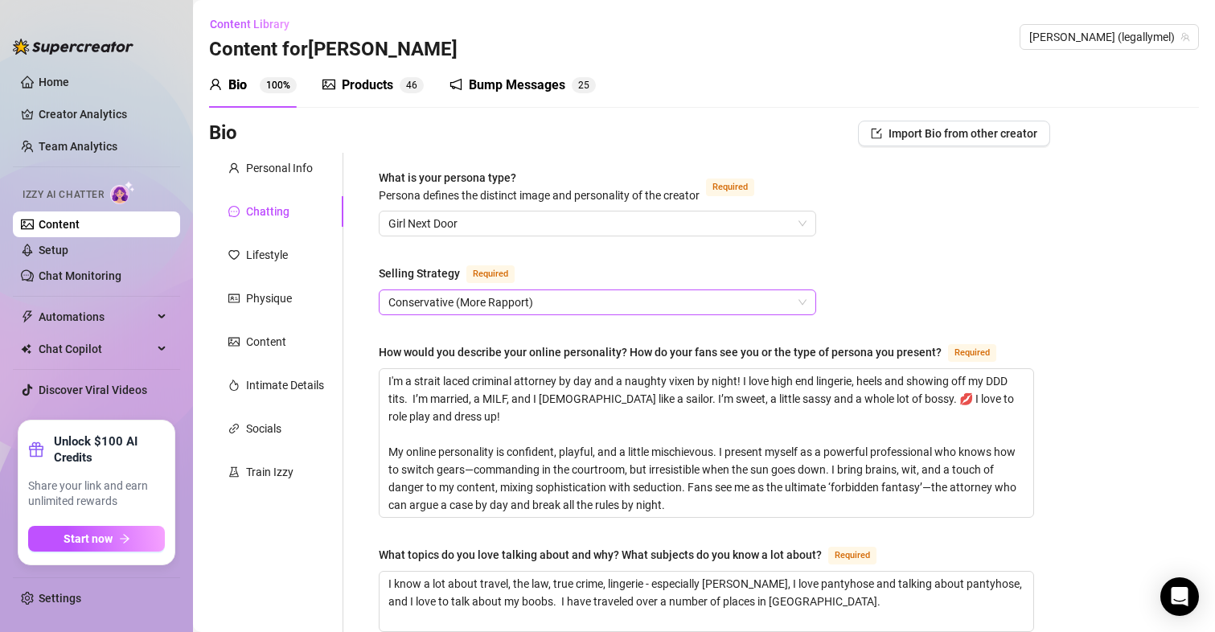
click at [619, 295] on span "Conservative (More Rapport)" at bounding box center [598, 302] width 418 height 24
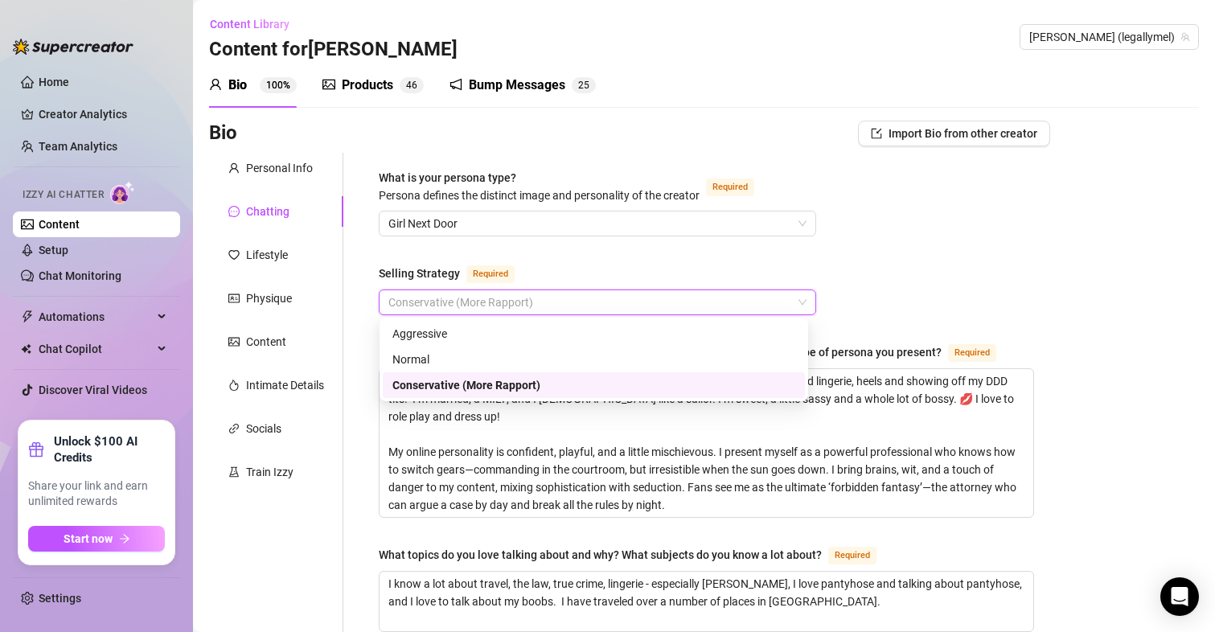
click at [619, 295] on span "Conservative (More Rapport)" at bounding box center [598, 302] width 418 height 24
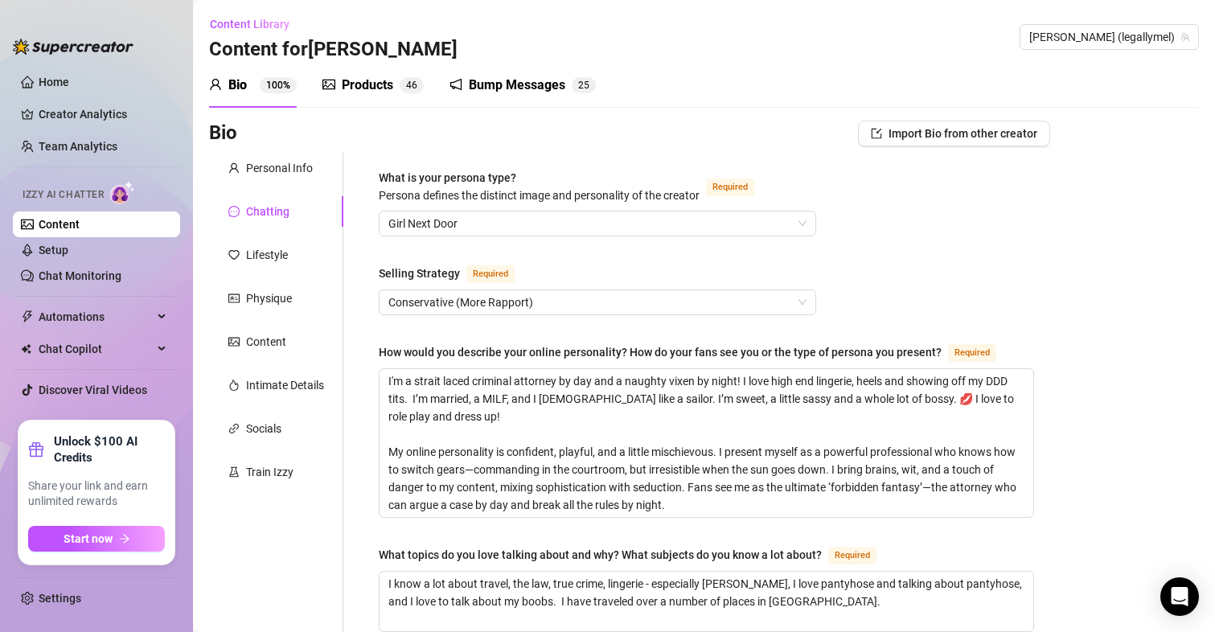
click at [60, 76] on link "Home" at bounding box center [54, 82] width 31 height 13
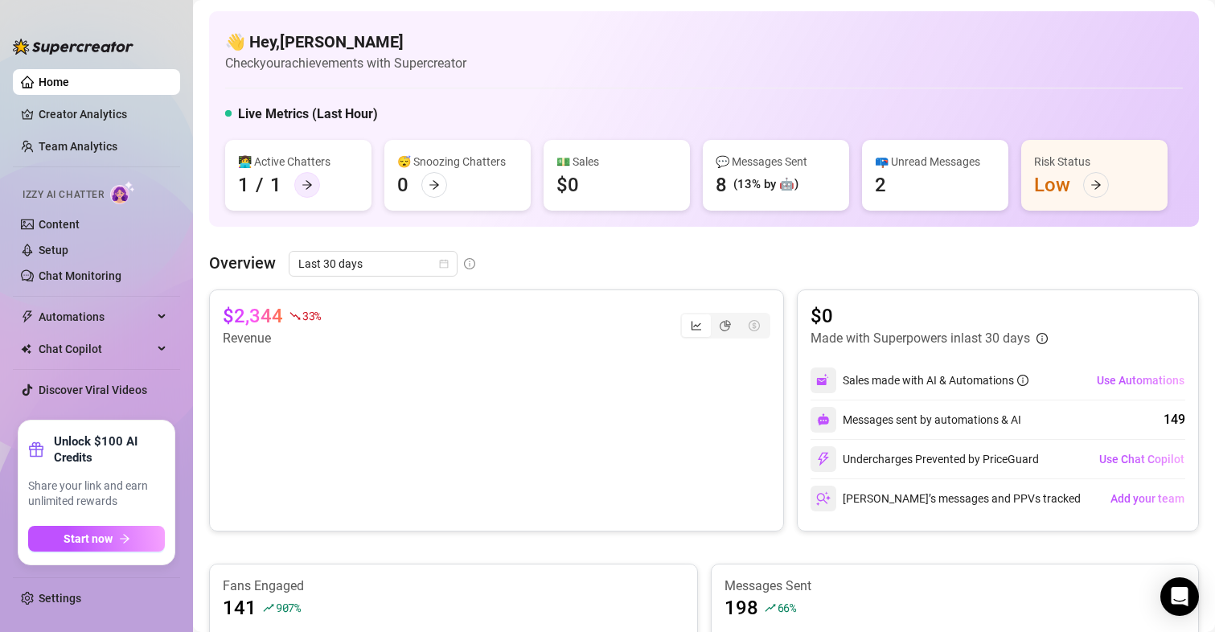
click at [304, 180] on icon "arrow-right" at bounding box center [307, 184] width 11 height 11
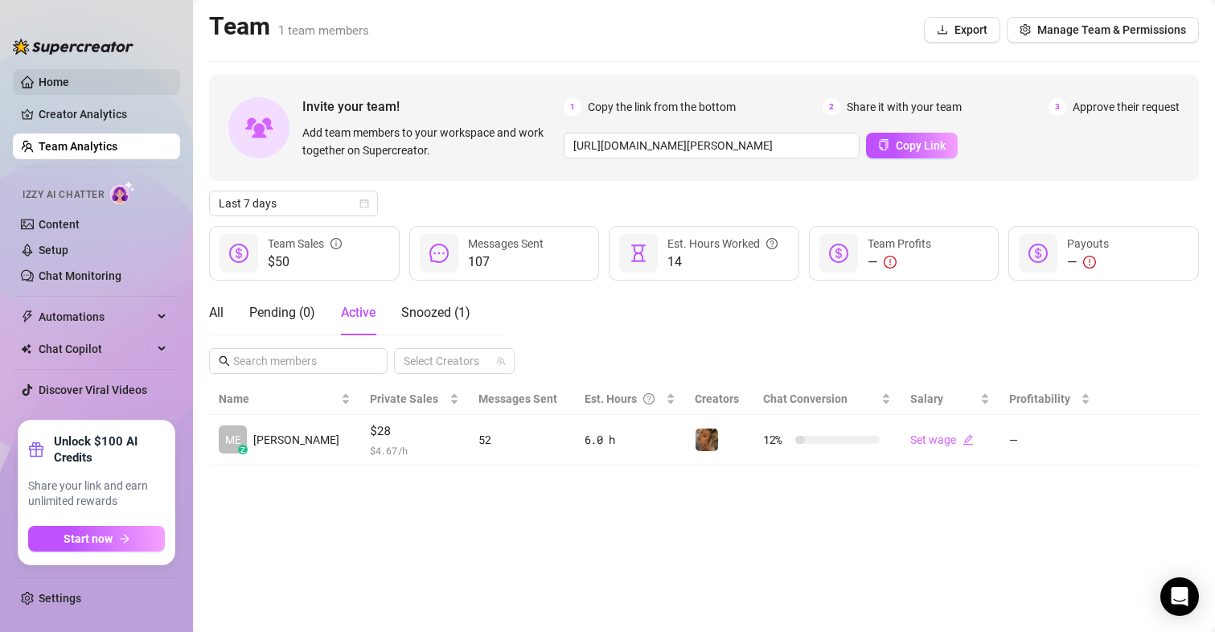
click at [56, 87] on link "Home" at bounding box center [54, 82] width 31 height 13
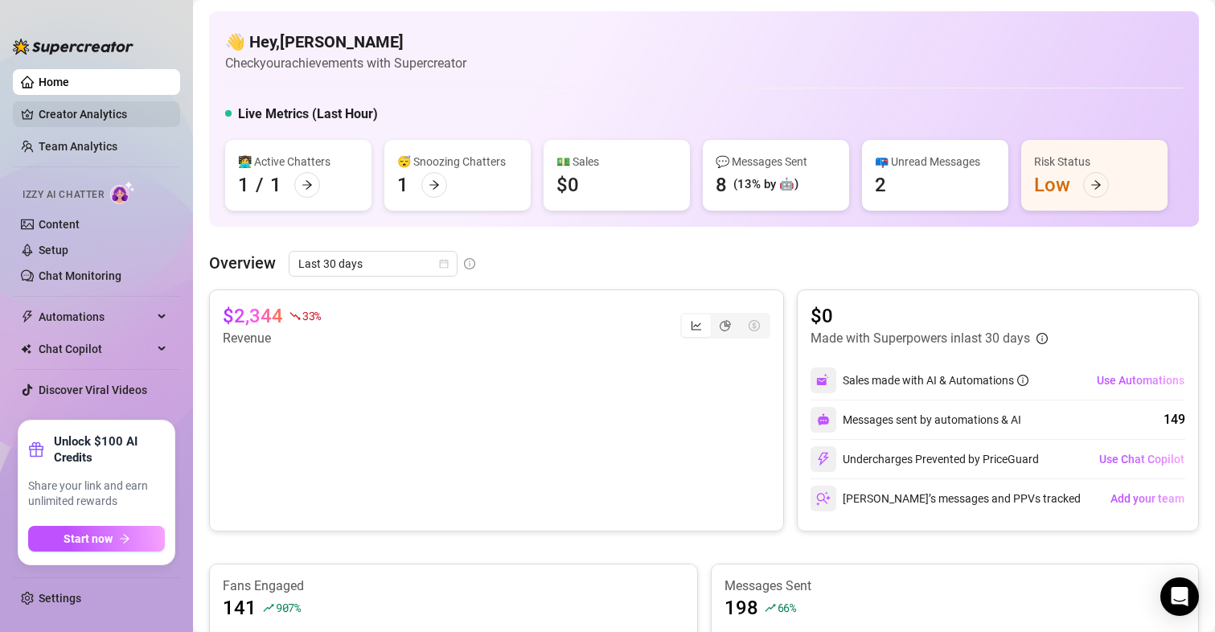
click at [68, 116] on link "Creator Analytics" at bounding box center [103, 114] width 129 height 26
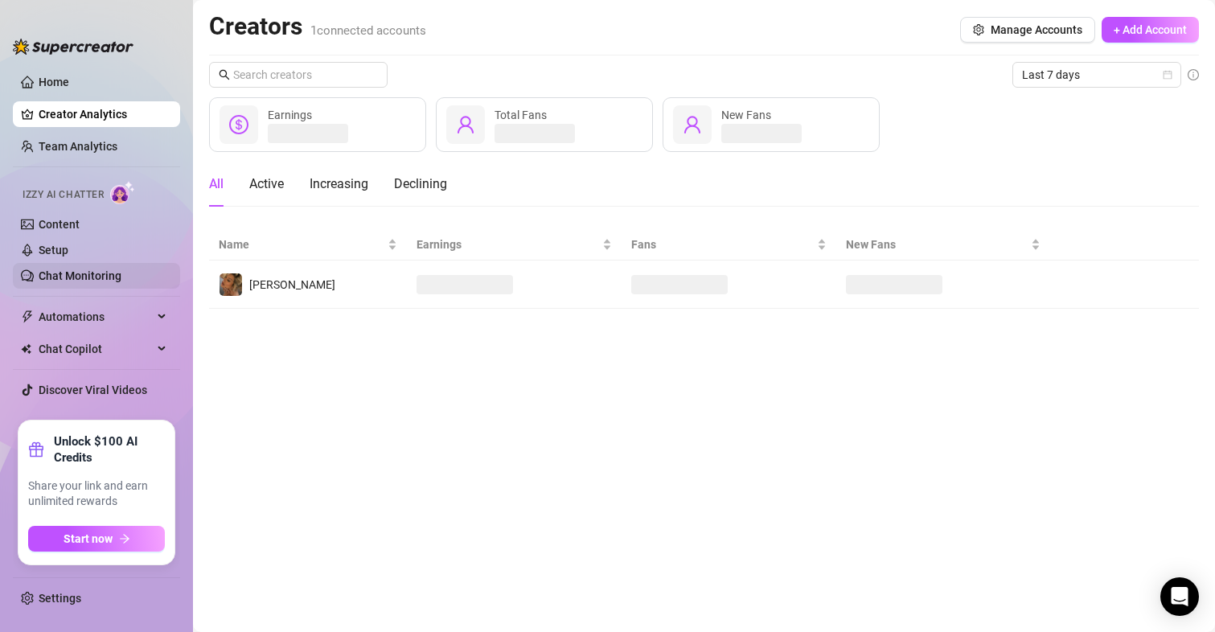
click at [53, 273] on link "Chat Monitoring" at bounding box center [80, 275] width 83 height 13
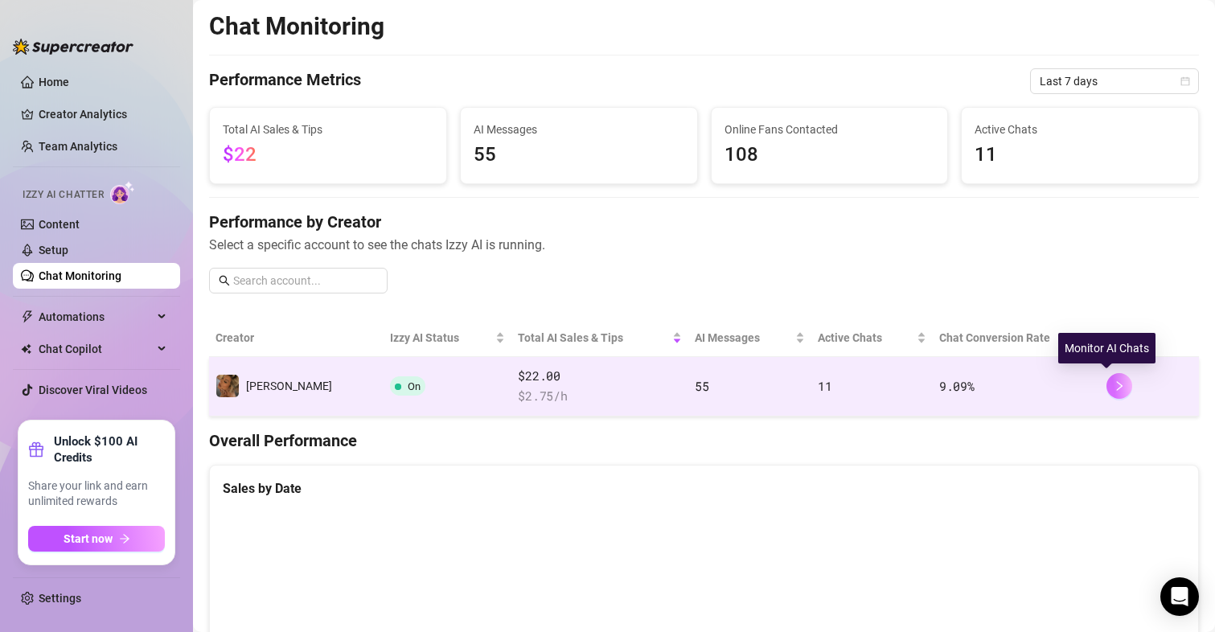
click at [1107, 384] on button "button" at bounding box center [1120, 386] width 26 height 26
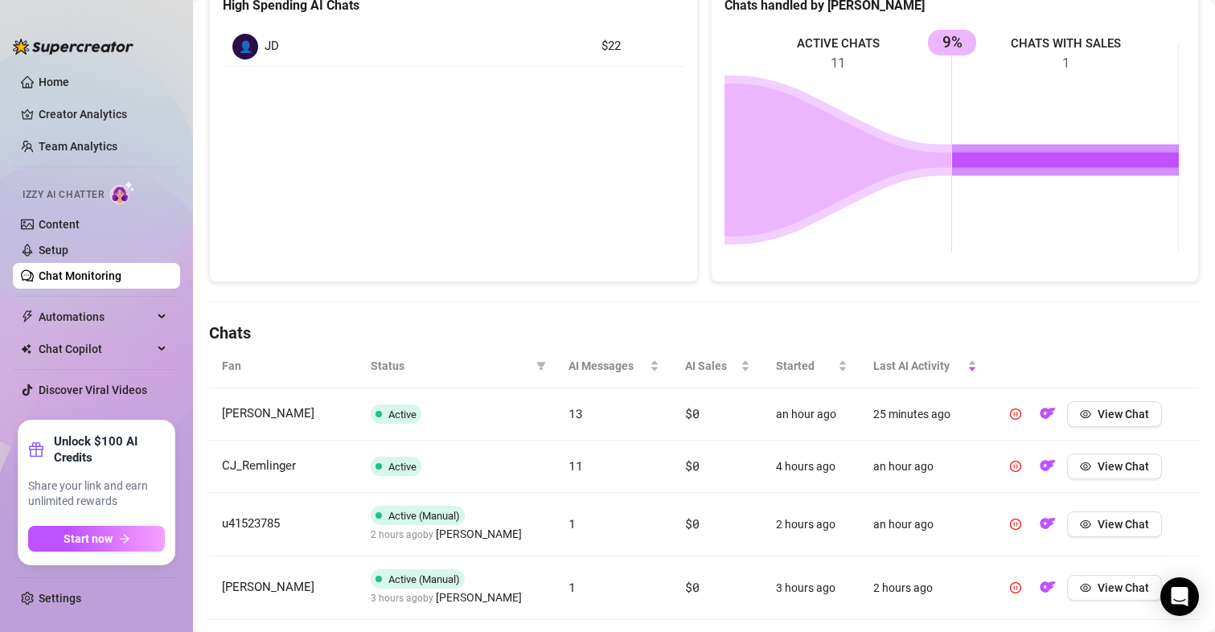
scroll to position [712, 0]
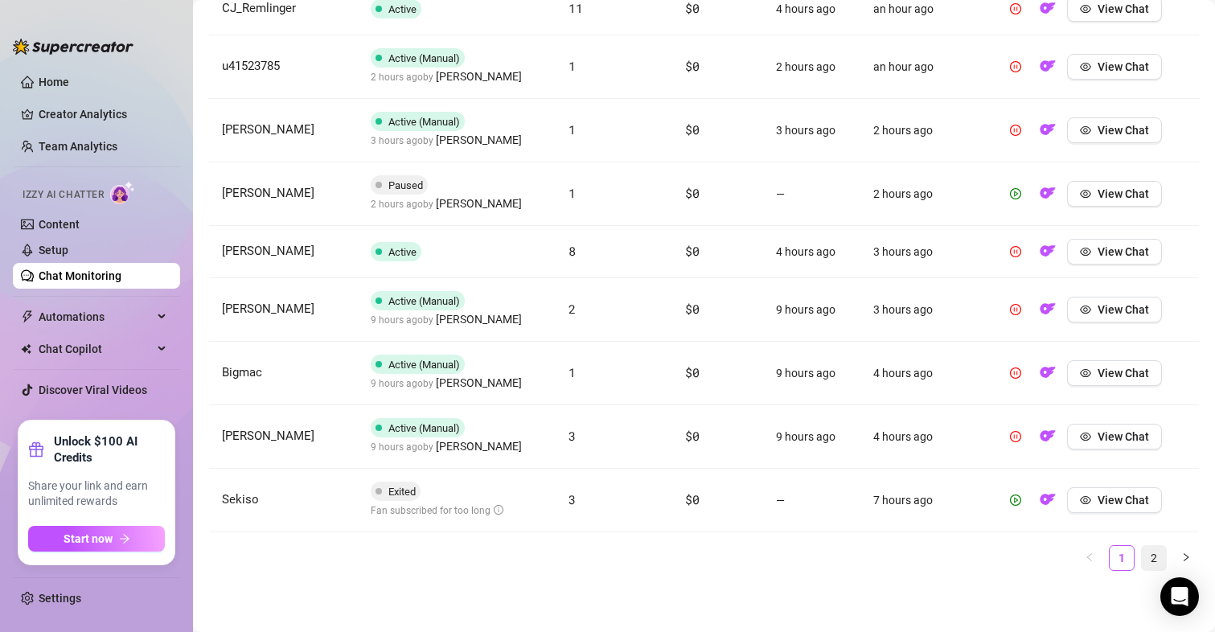
click at [1144, 560] on link "2" at bounding box center [1154, 558] width 24 height 24
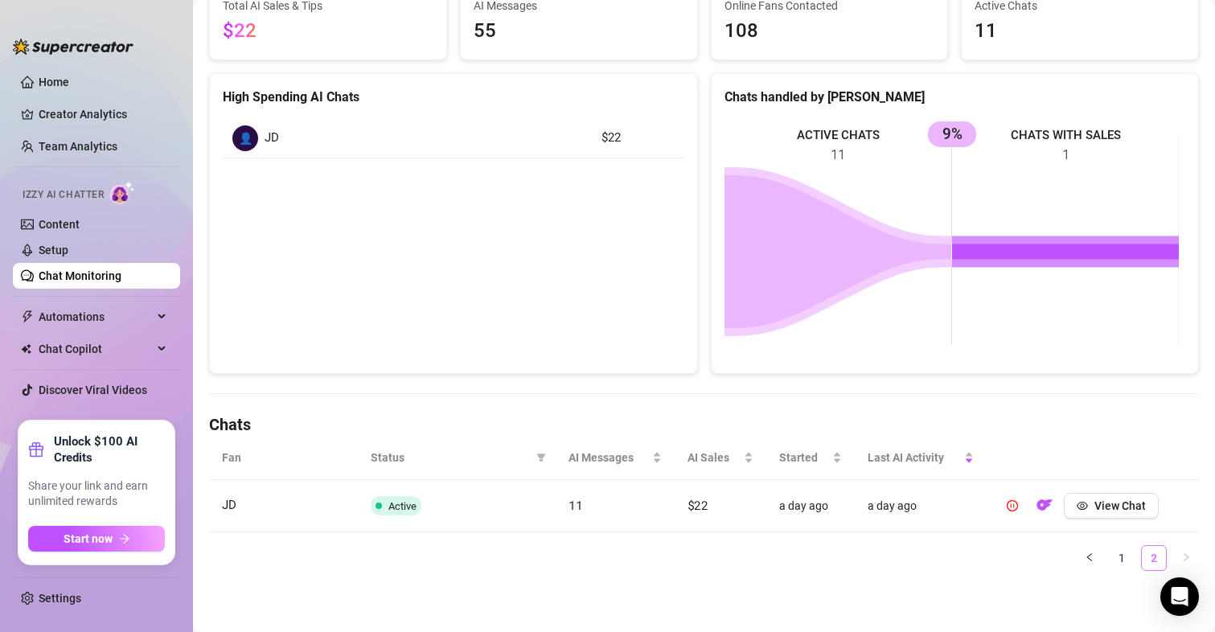
scroll to position [162, 0]
drag, startPoint x: 1186, startPoint y: 361, endPoint x: 1202, endPoint y: 385, distance: 28.6
click at [1202, 385] on div "Chat Monitoring Chat Monitoring for [PERSON_NAME] [PERSON_NAME] (legallymel) Pe…" at bounding box center [704, 316] width 1022 height 632
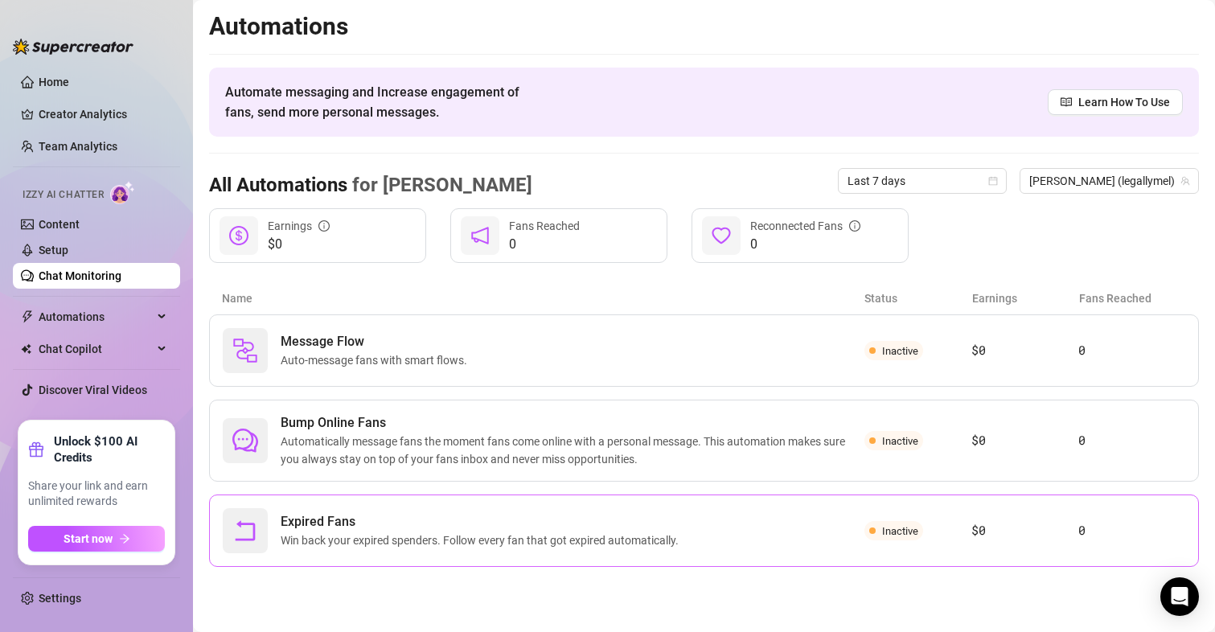
click at [564, 537] on span "Win back your expired spenders. Follow every fan that got expired automatically." at bounding box center [483, 541] width 405 height 18
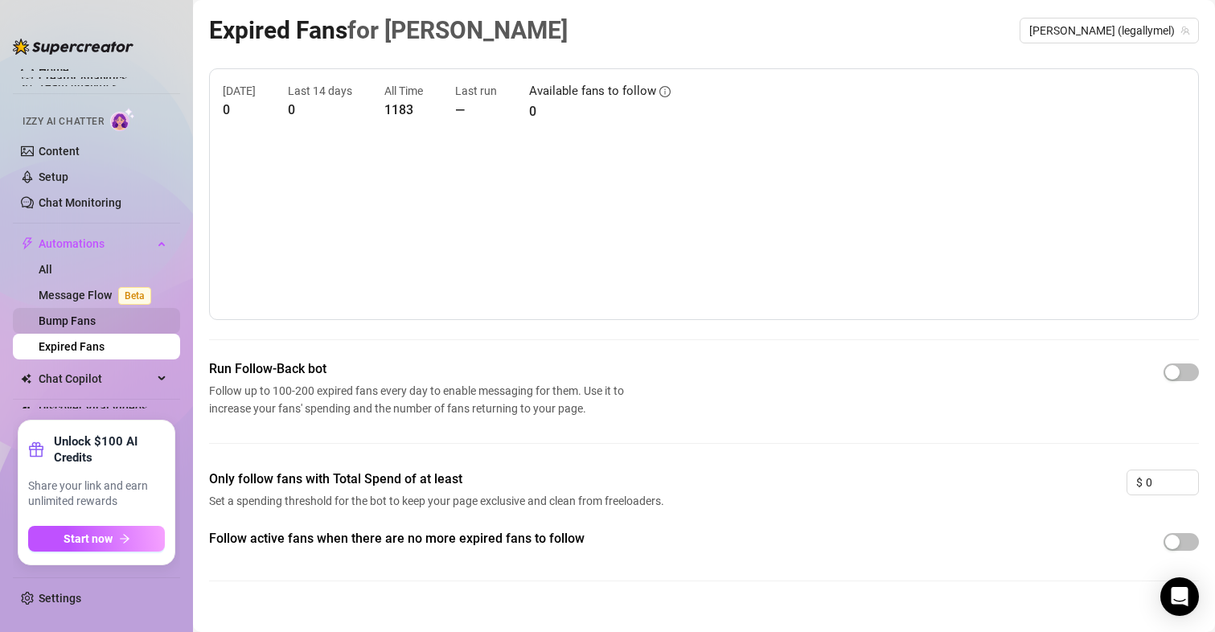
click at [53, 319] on link "Bump Fans" at bounding box center [67, 321] width 57 height 13
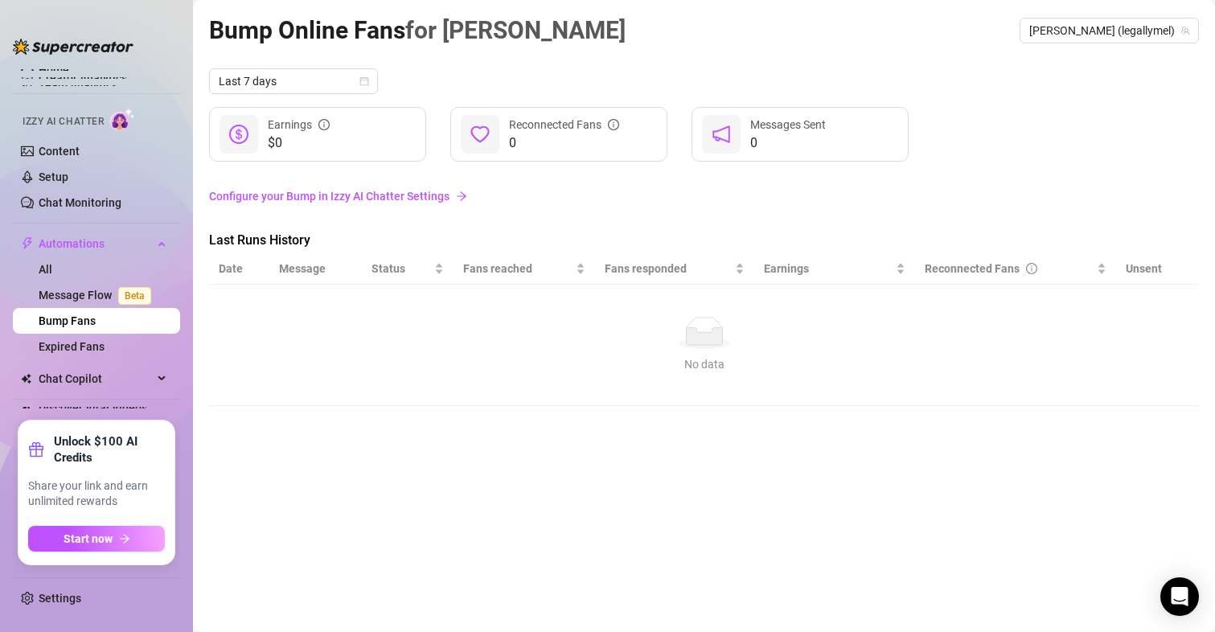
click at [338, 196] on link "Configure your Bump in Izzy AI Chatter Settings" at bounding box center [704, 196] width 990 height 18
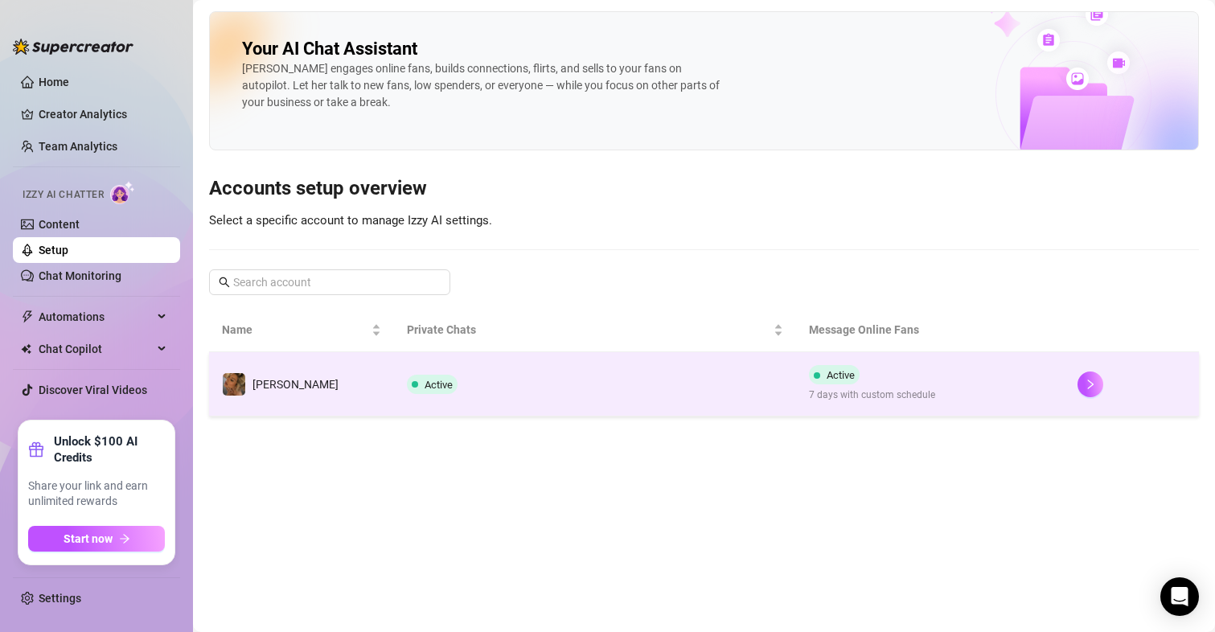
click at [425, 388] on span "Active" at bounding box center [439, 385] width 28 height 12
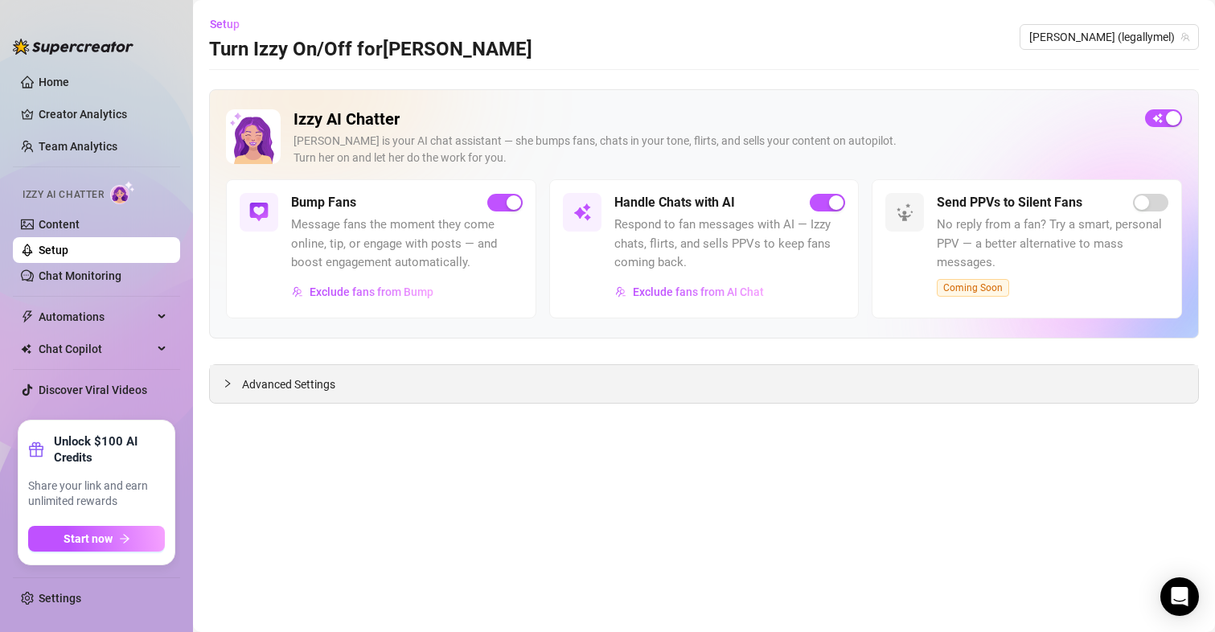
click at [307, 393] on span "Advanced Settings" at bounding box center [288, 385] width 93 height 18
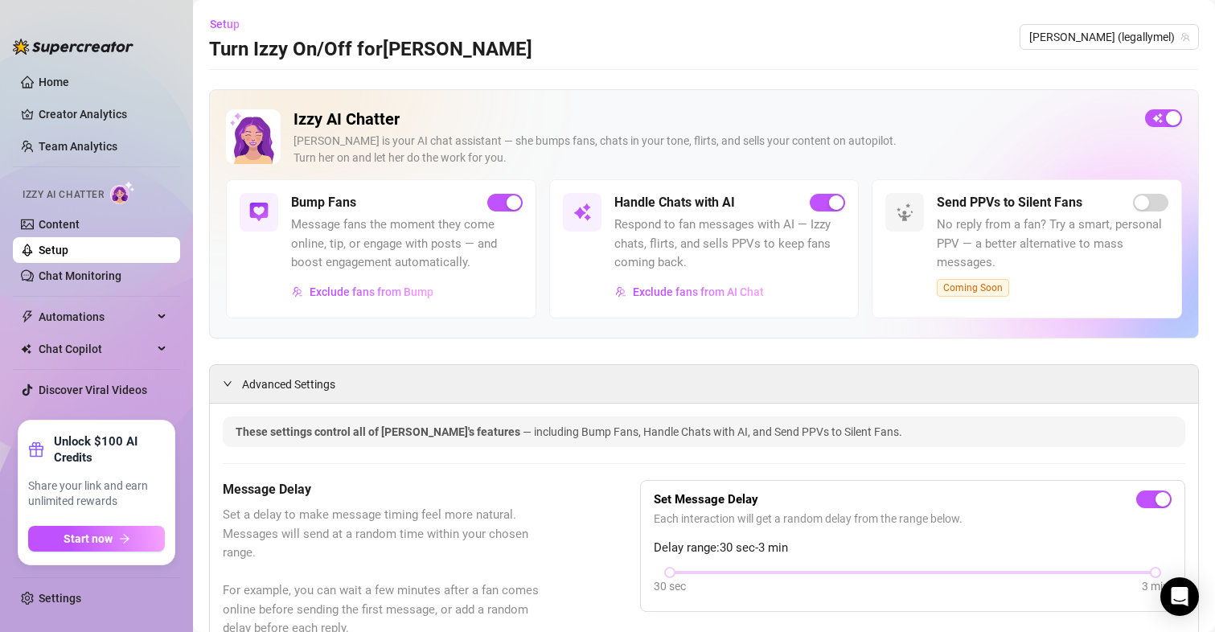
click at [297, 380] on span "Advanced Settings" at bounding box center [288, 385] width 93 height 18
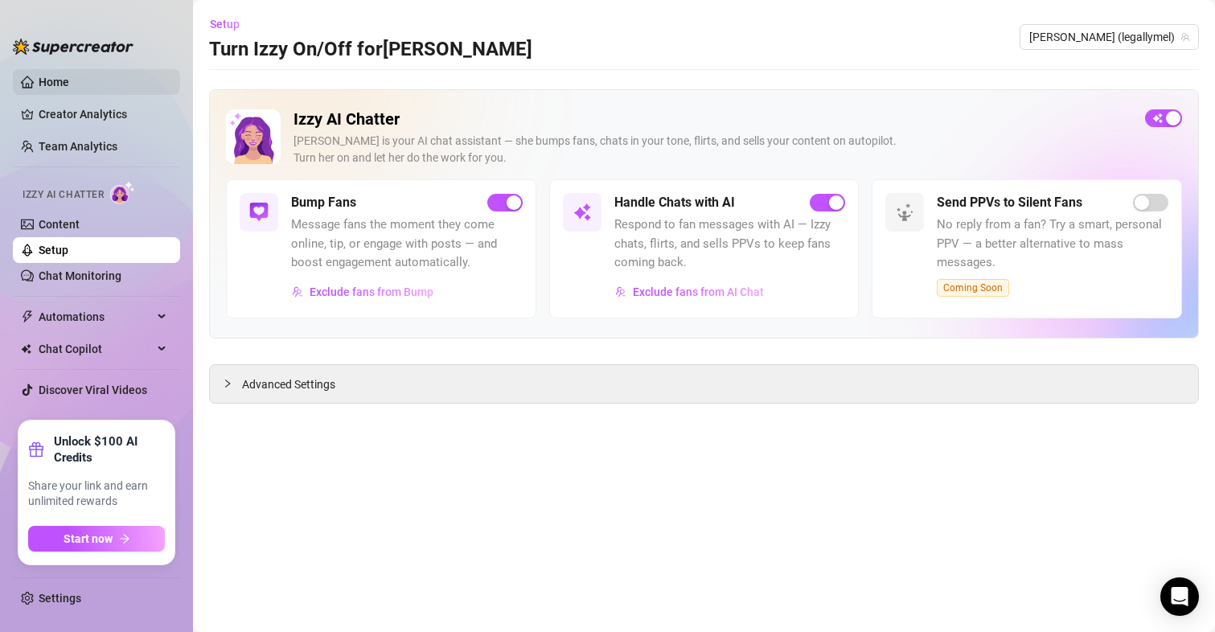
click at [44, 76] on link "Home" at bounding box center [54, 82] width 31 height 13
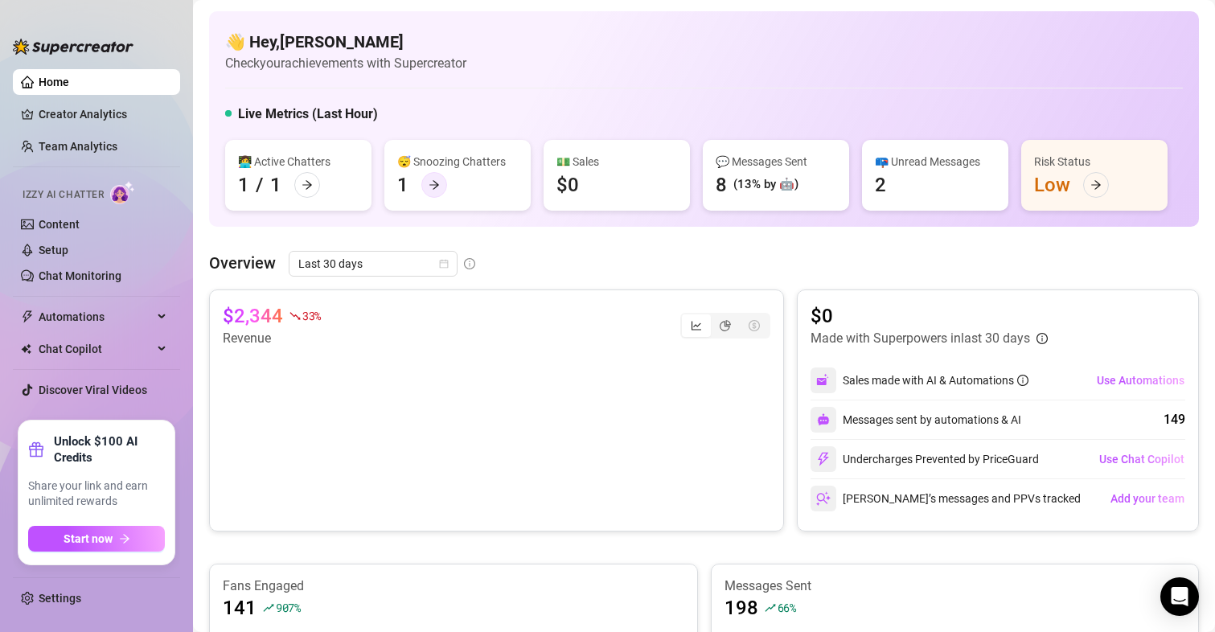
click at [425, 187] on div at bounding box center [434, 185] width 26 height 26
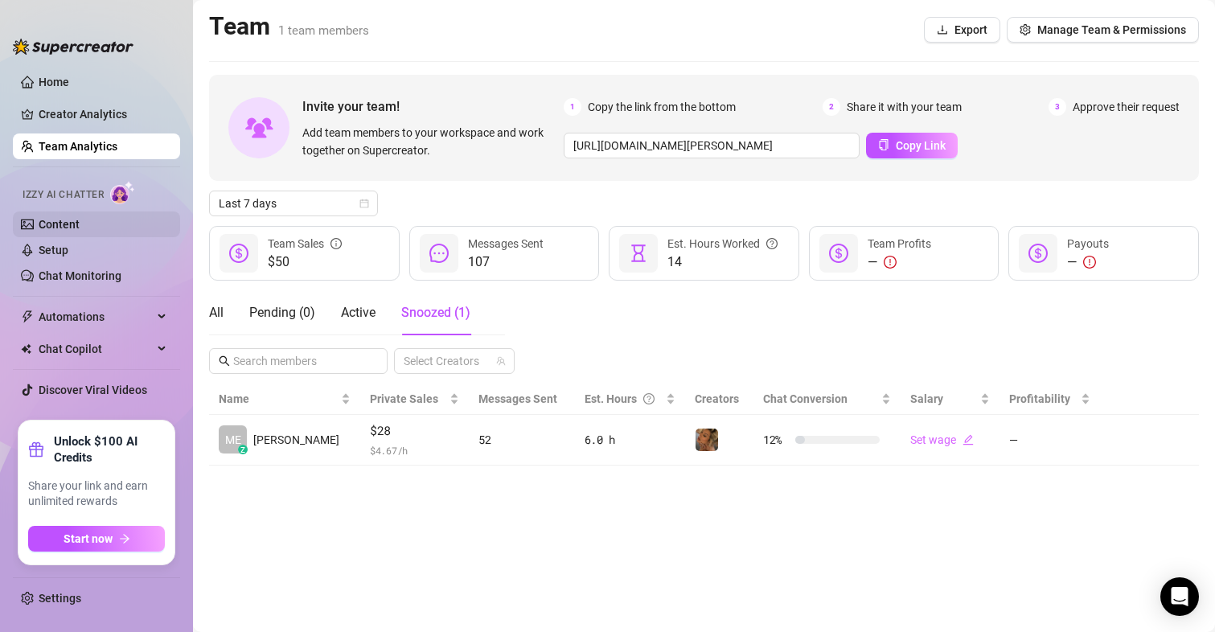
click at [67, 231] on link "Content" at bounding box center [59, 224] width 41 height 13
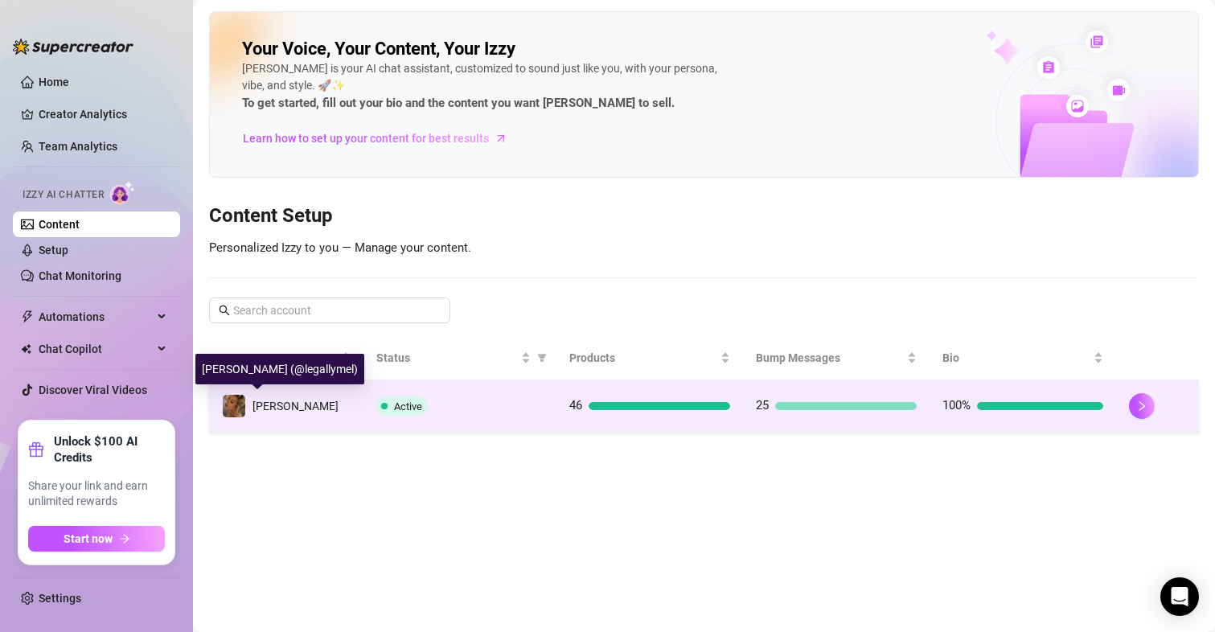
click at [236, 404] on img at bounding box center [234, 406] width 23 height 23
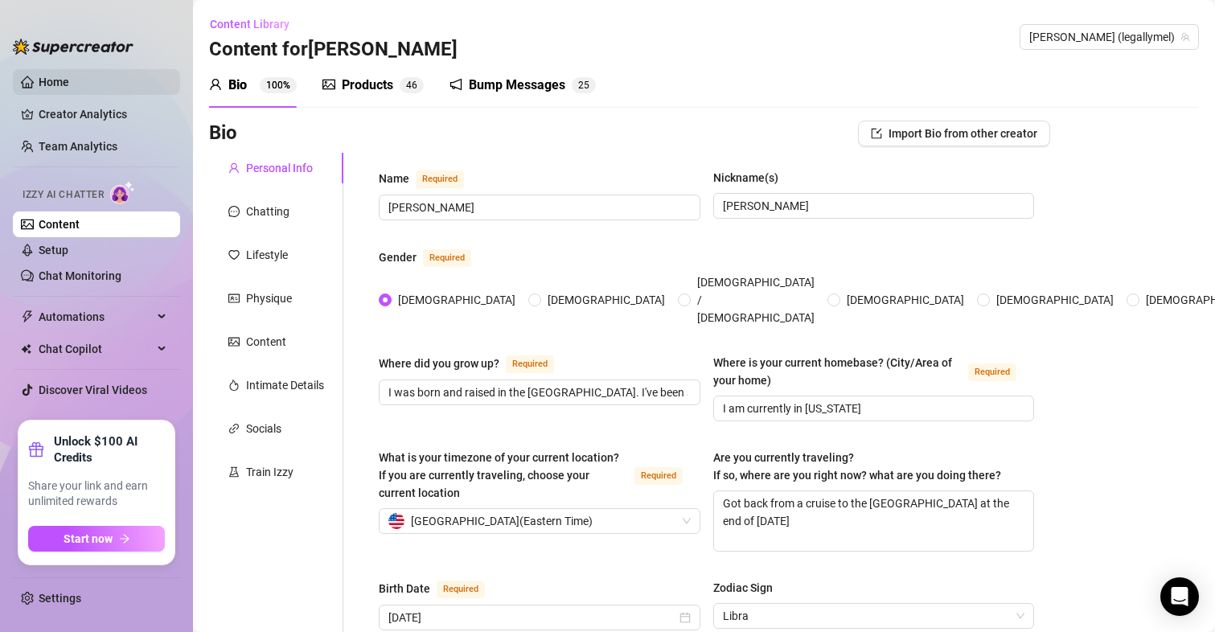
click at [39, 79] on link "Home" at bounding box center [54, 82] width 31 height 13
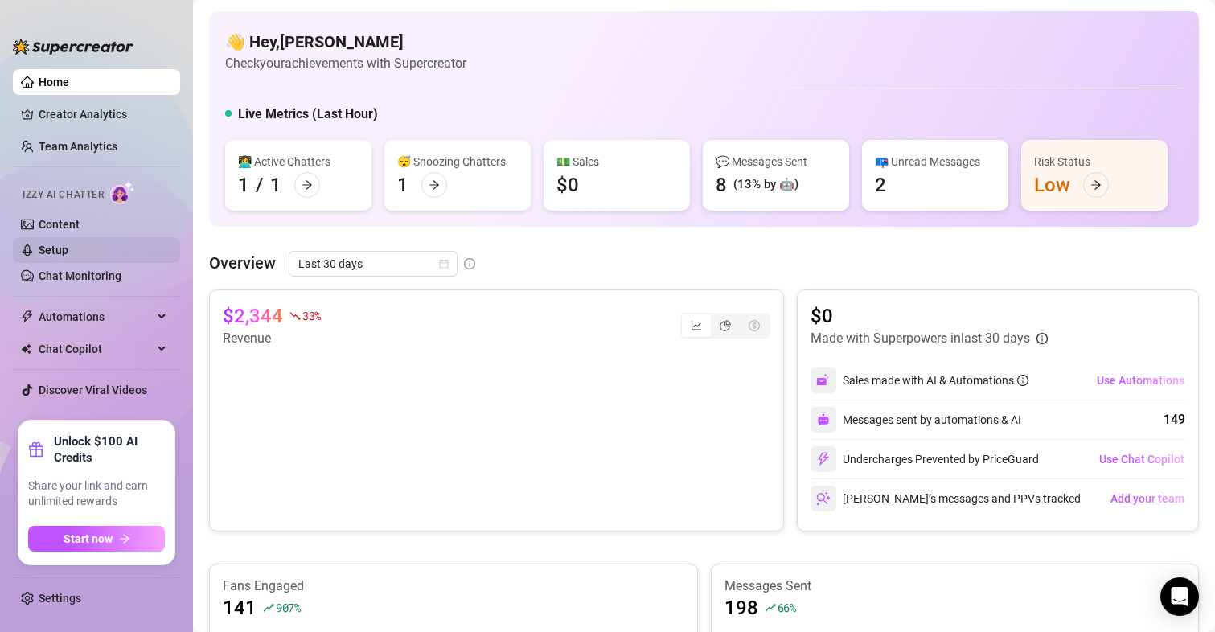
click at [53, 247] on link "Setup" at bounding box center [54, 250] width 30 height 13
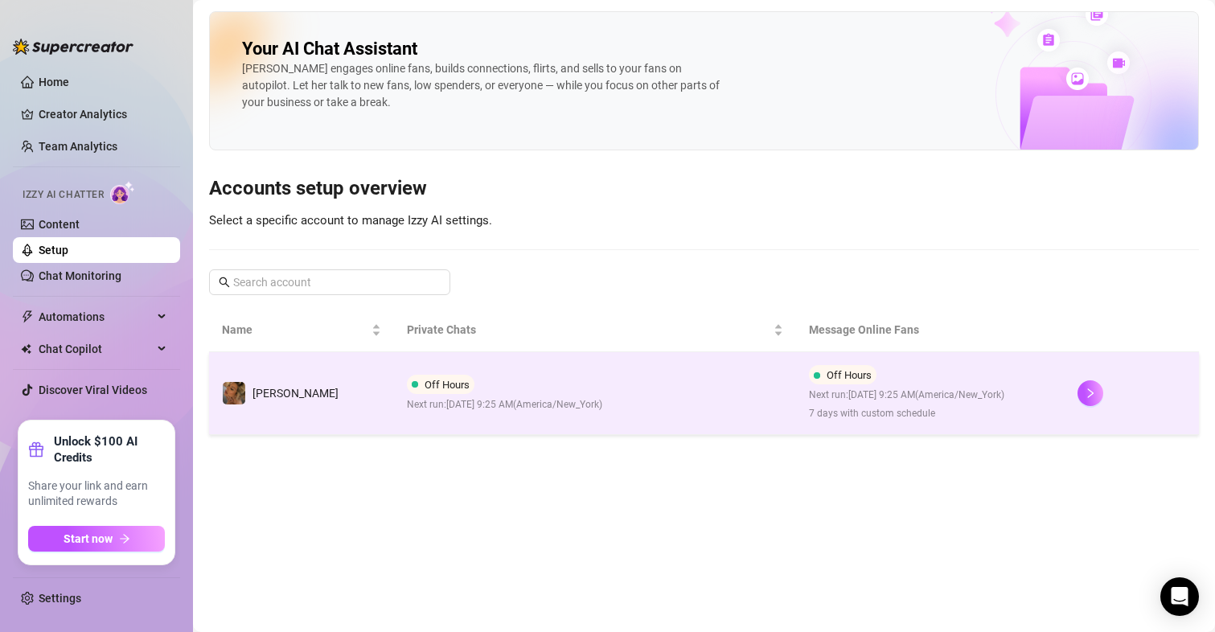
click at [866, 385] on div "Off Hours Next run: [DATE] 9:25 AM ( [GEOGRAPHIC_DATA]/New_York ) 7 days with c…" at bounding box center [906, 393] width 195 height 56
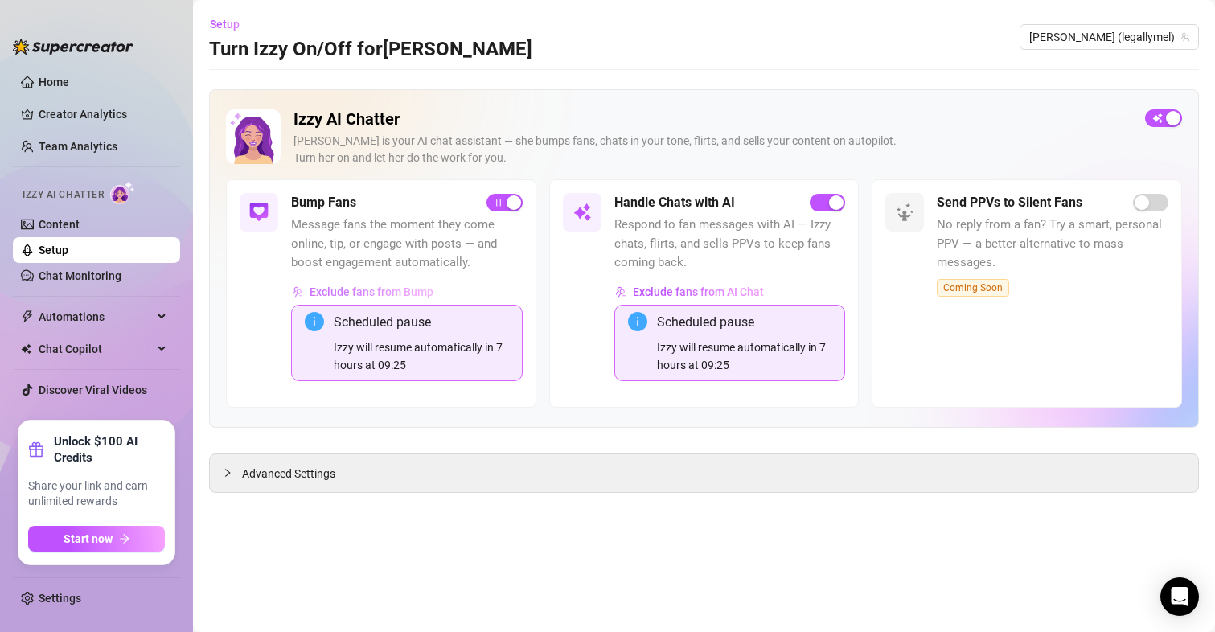
click at [373, 290] on span "Exclude fans from Bump" at bounding box center [372, 292] width 124 height 13
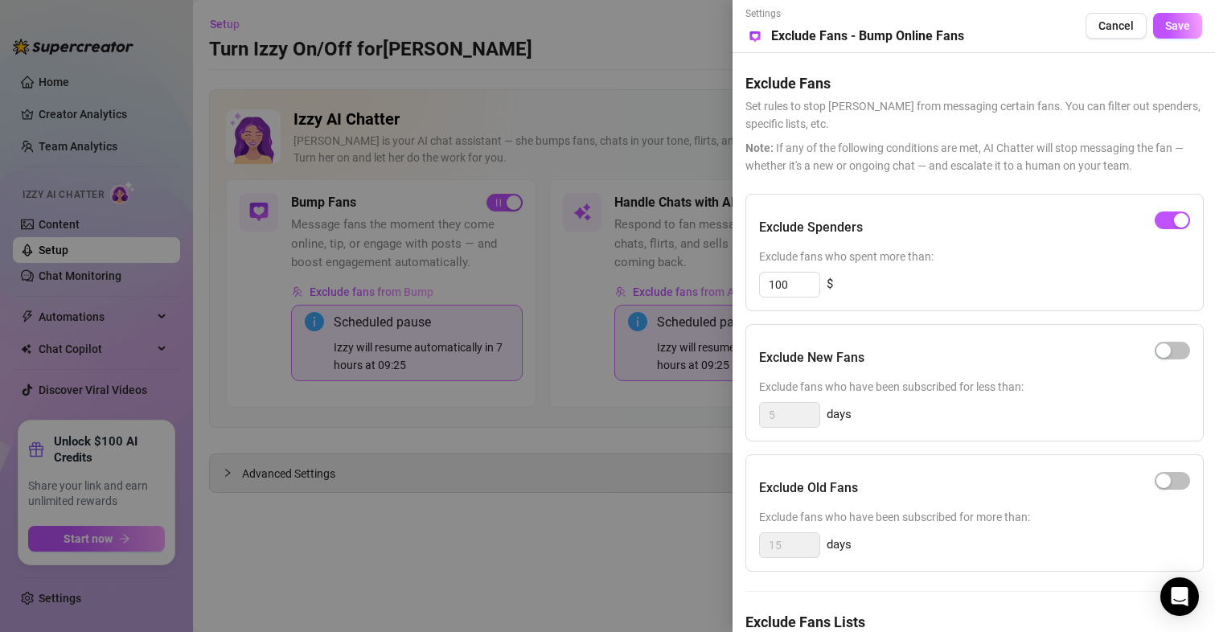
click at [913, 319] on div "Exclude Spenders Exclude fans who spent more than: 100 $ Exclude New Fans Exclu…" at bounding box center [974, 459] width 457 height 531
click at [366, 429] on div at bounding box center [607, 316] width 1215 height 632
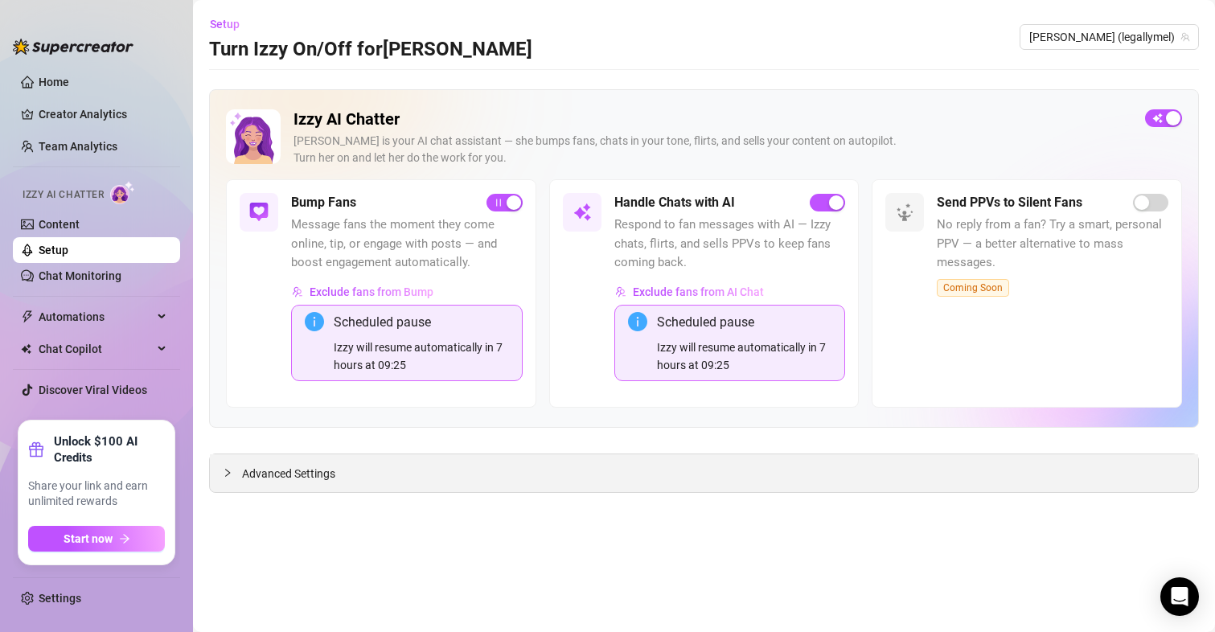
click at [268, 479] on span "Advanced Settings" at bounding box center [288, 474] width 93 height 18
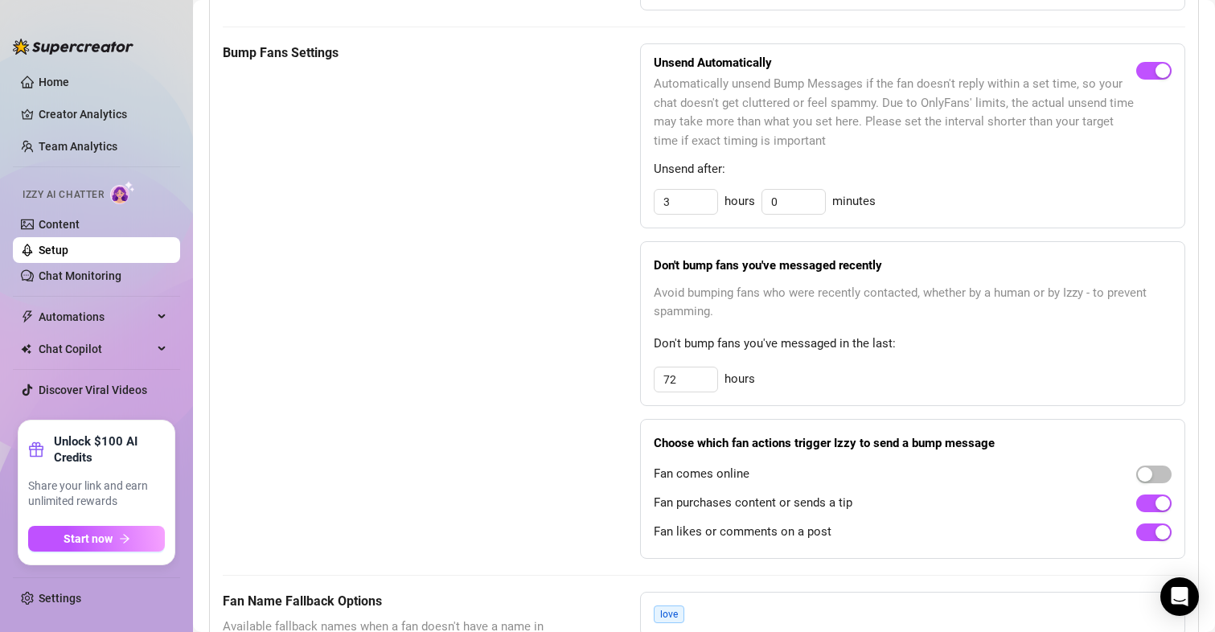
scroll to position [878, 0]
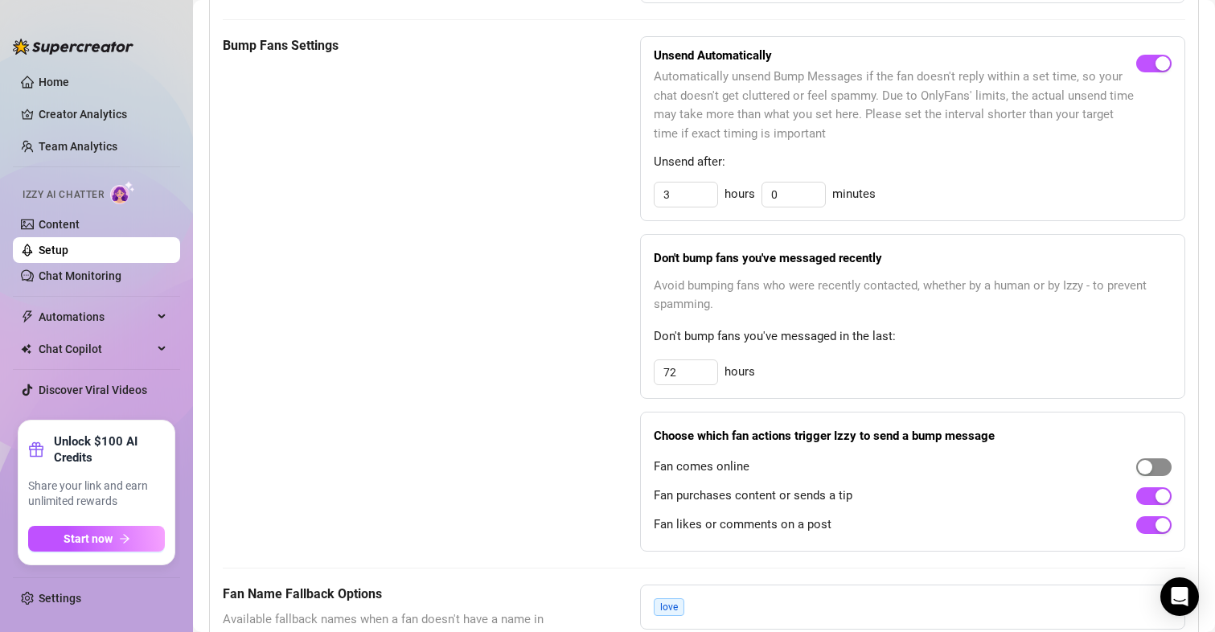
click at [1138, 470] on div "button" at bounding box center [1145, 467] width 14 height 14
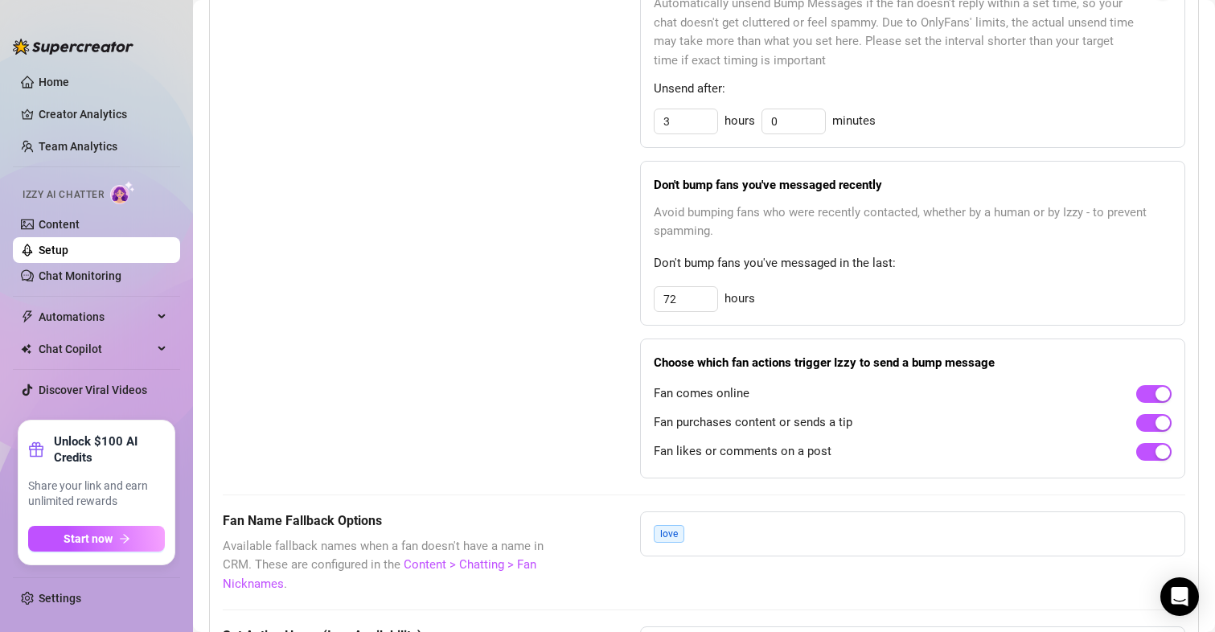
scroll to position [948, 0]
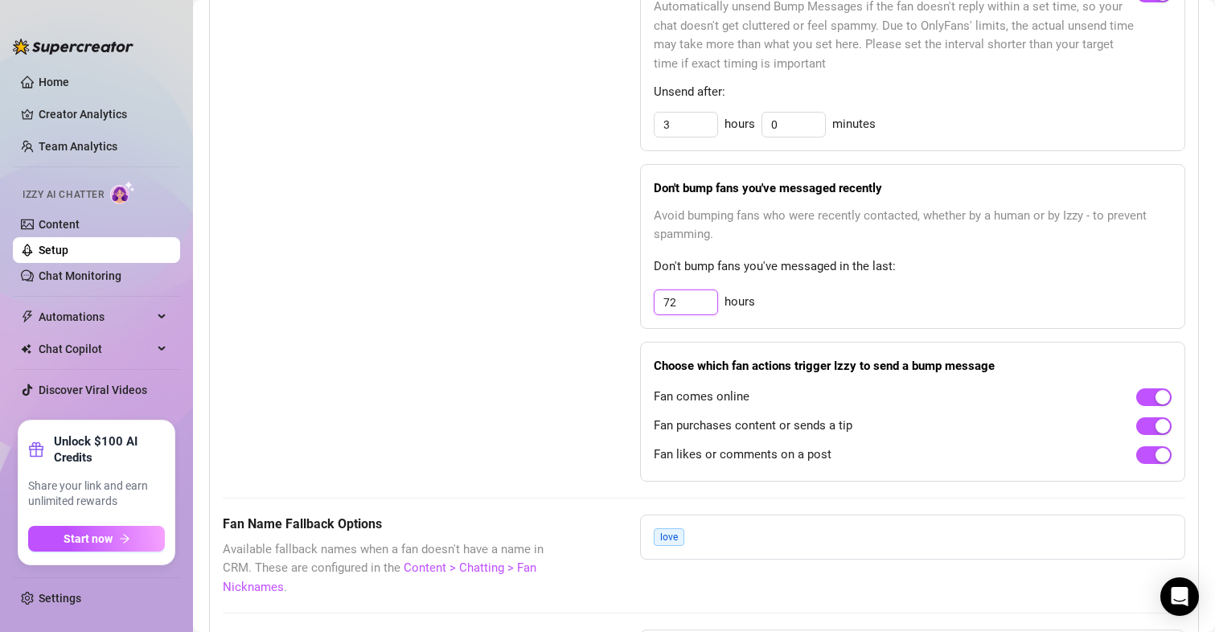
click at [688, 305] on input "72" at bounding box center [686, 302] width 63 height 24
click at [640, 305] on div "Don't bump fans you've messaged recently Avoid bumping fans who were recently c…" at bounding box center [912, 246] width 545 height 165
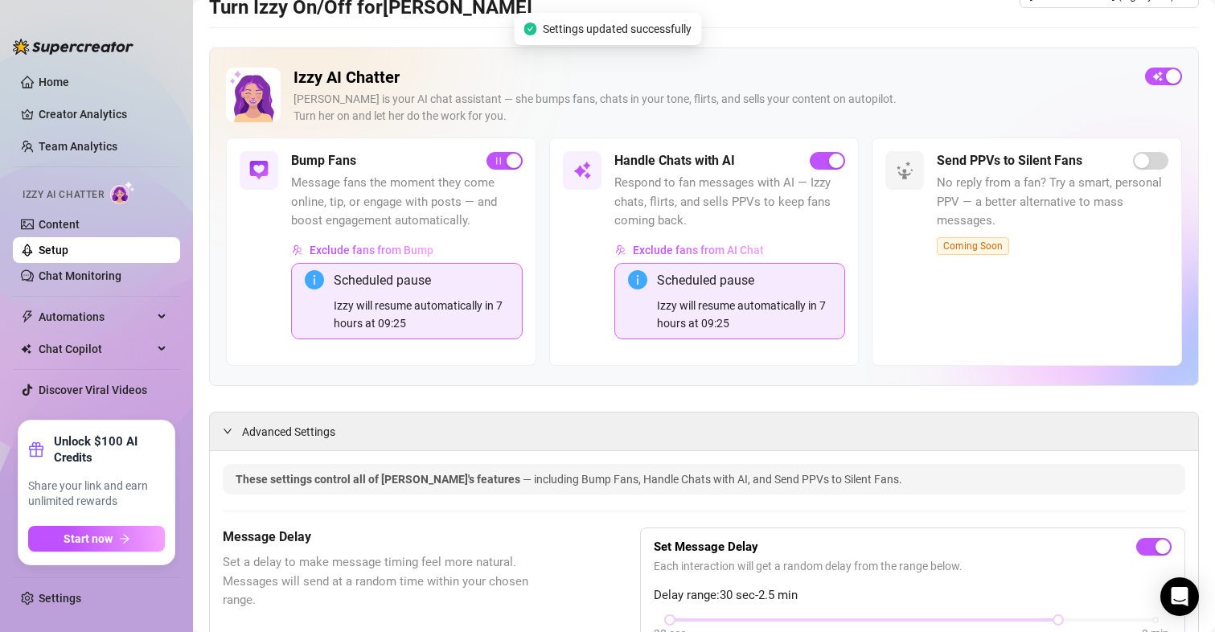
scroll to position [0, 0]
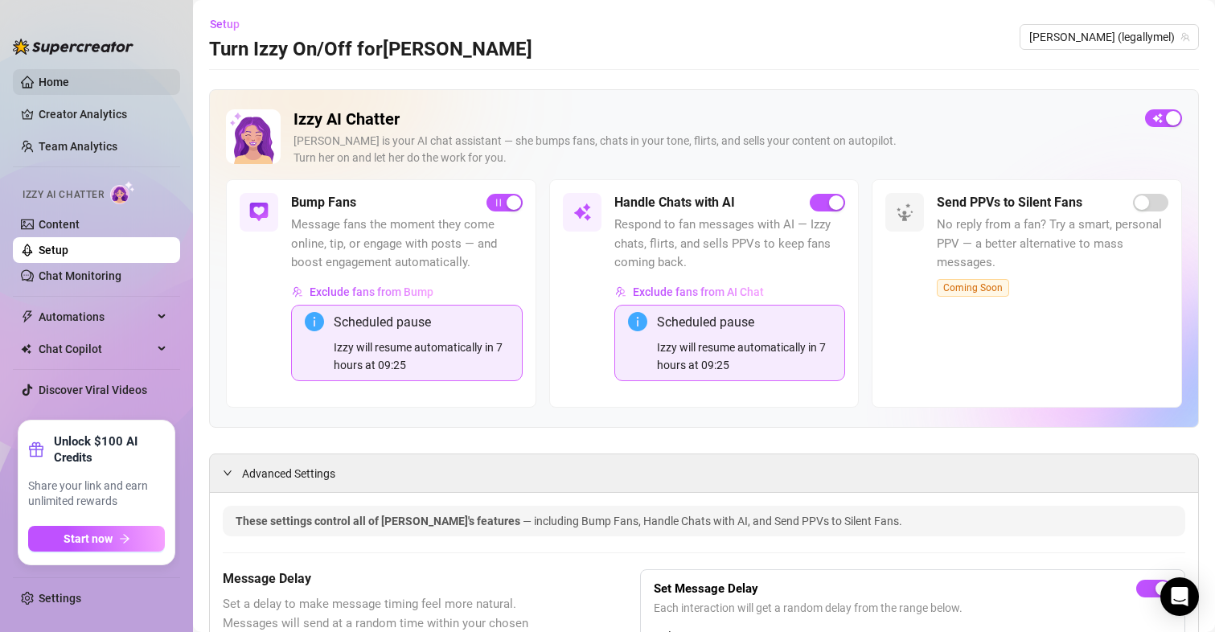
click at [69, 80] on link "Home" at bounding box center [54, 82] width 31 height 13
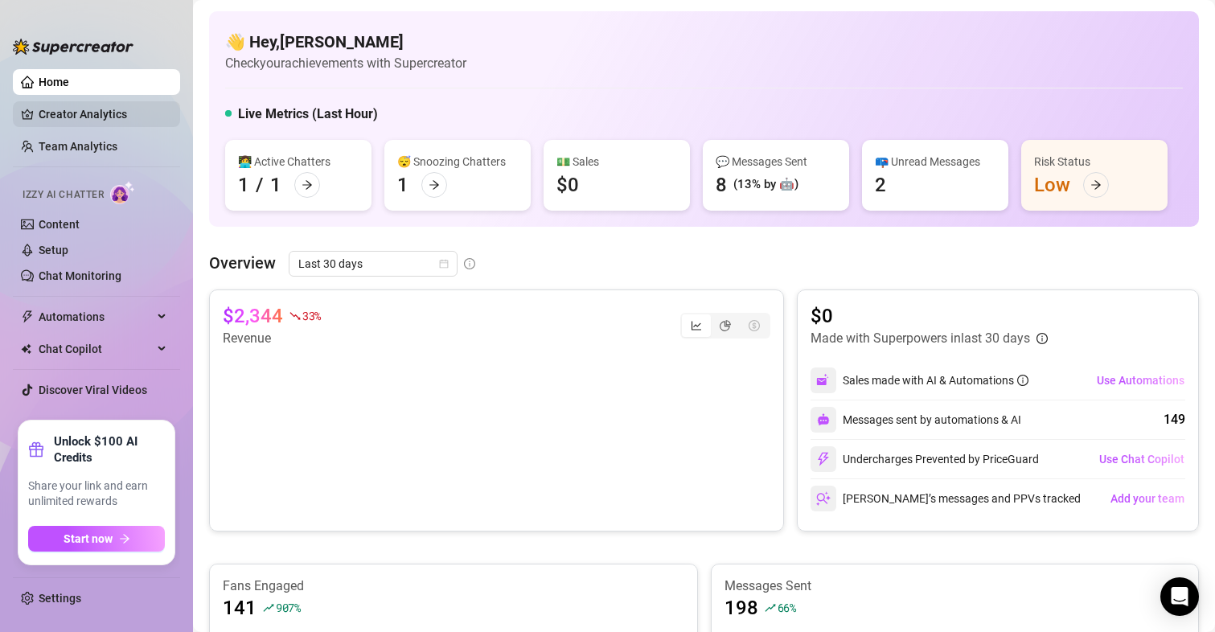
click at [68, 105] on link "Creator Analytics" at bounding box center [103, 114] width 129 height 26
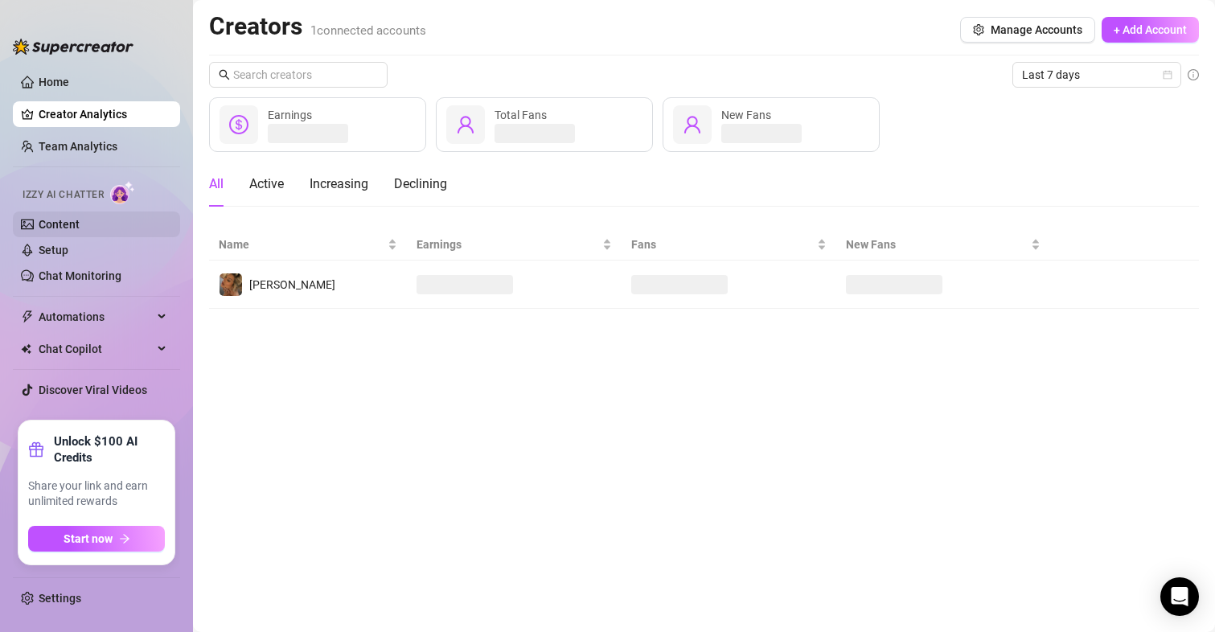
click at [69, 228] on link "Content" at bounding box center [59, 224] width 41 height 13
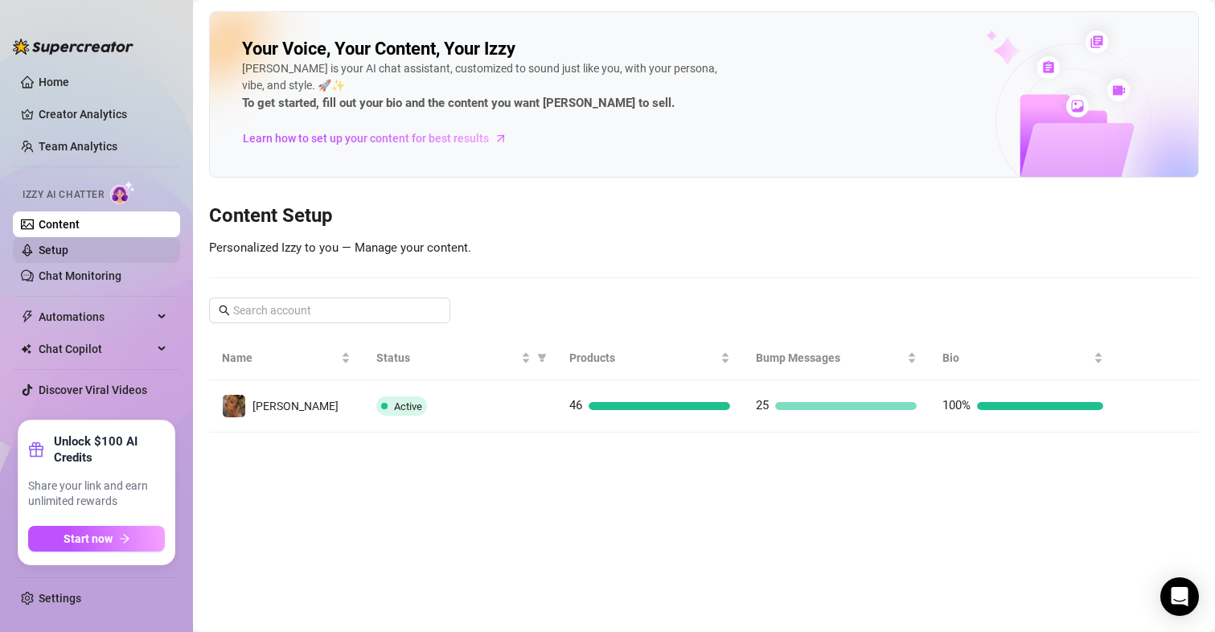
click at [67, 249] on link "Setup" at bounding box center [54, 250] width 30 height 13
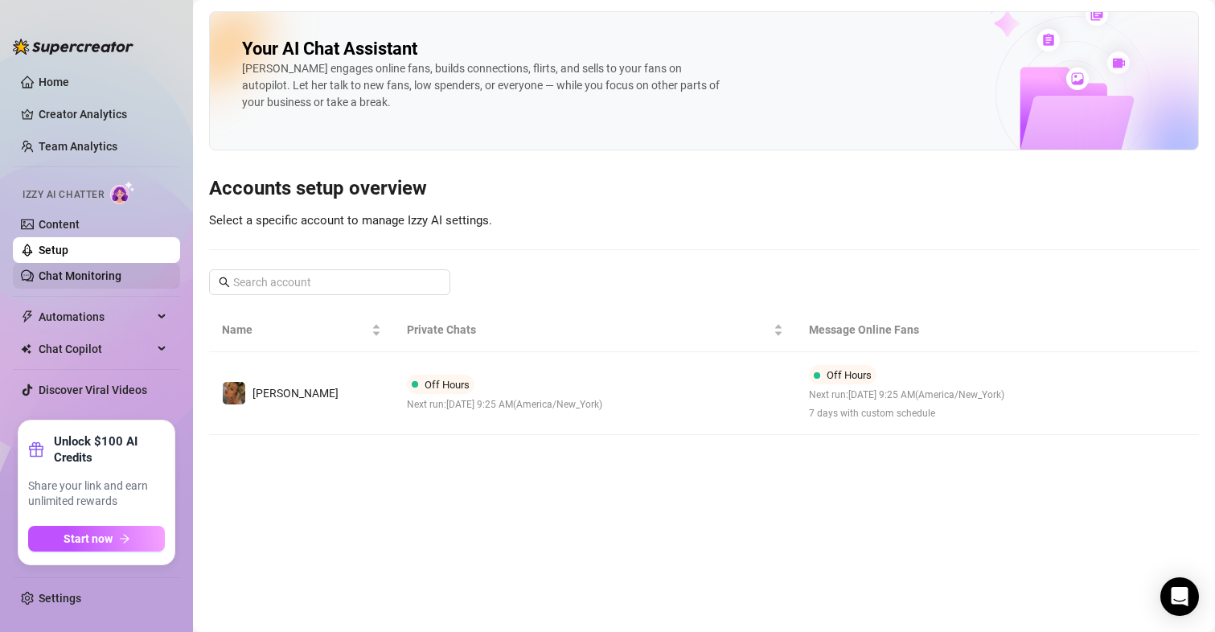
click at [67, 274] on link "Chat Monitoring" at bounding box center [80, 275] width 83 height 13
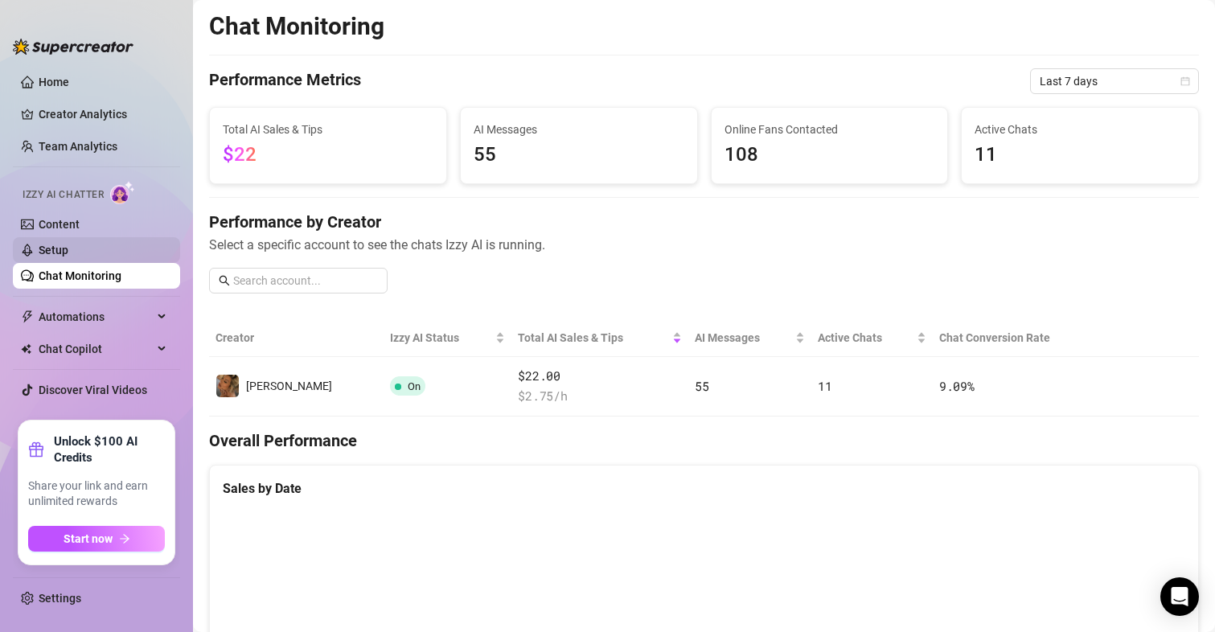
click at [60, 251] on link "Setup" at bounding box center [54, 250] width 30 height 13
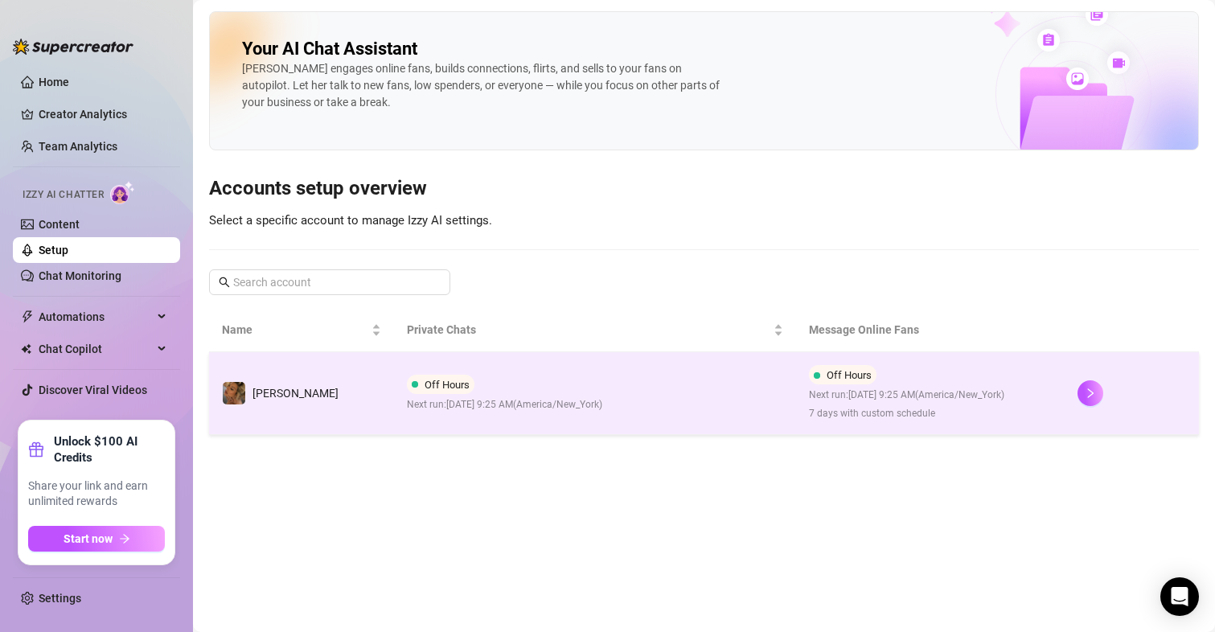
click at [818, 412] on span "7 days with custom schedule" at bounding box center [906, 413] width 195 height 15
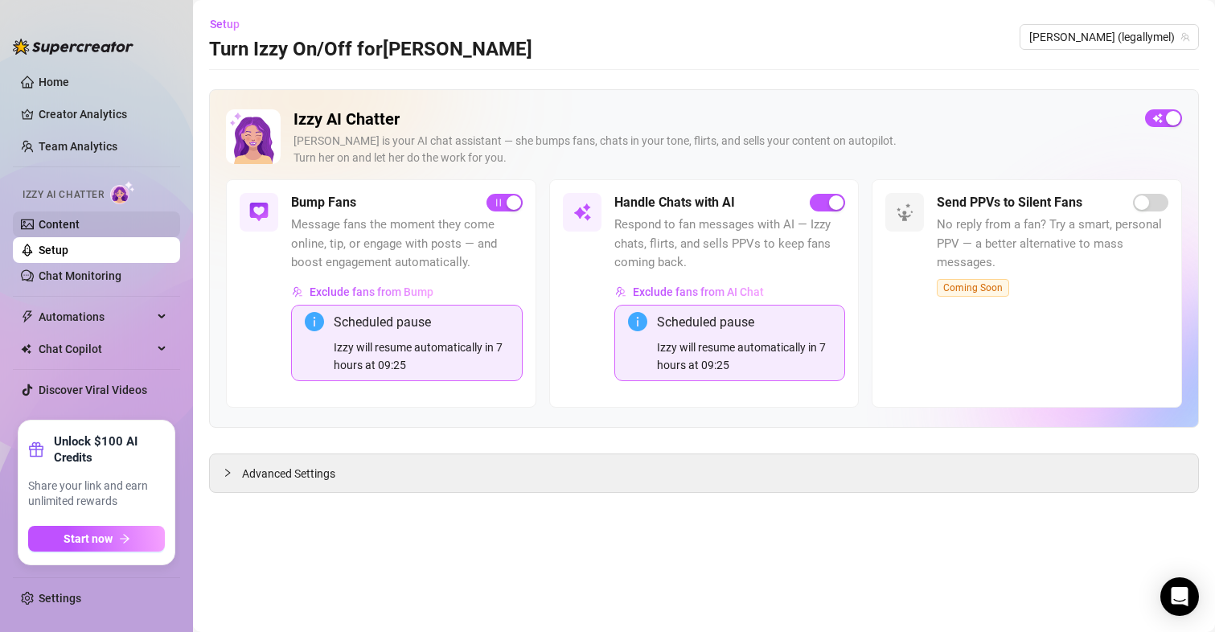
click at [45, 227] on link "Content" at bounding box center [59, 224] width 41 height 13
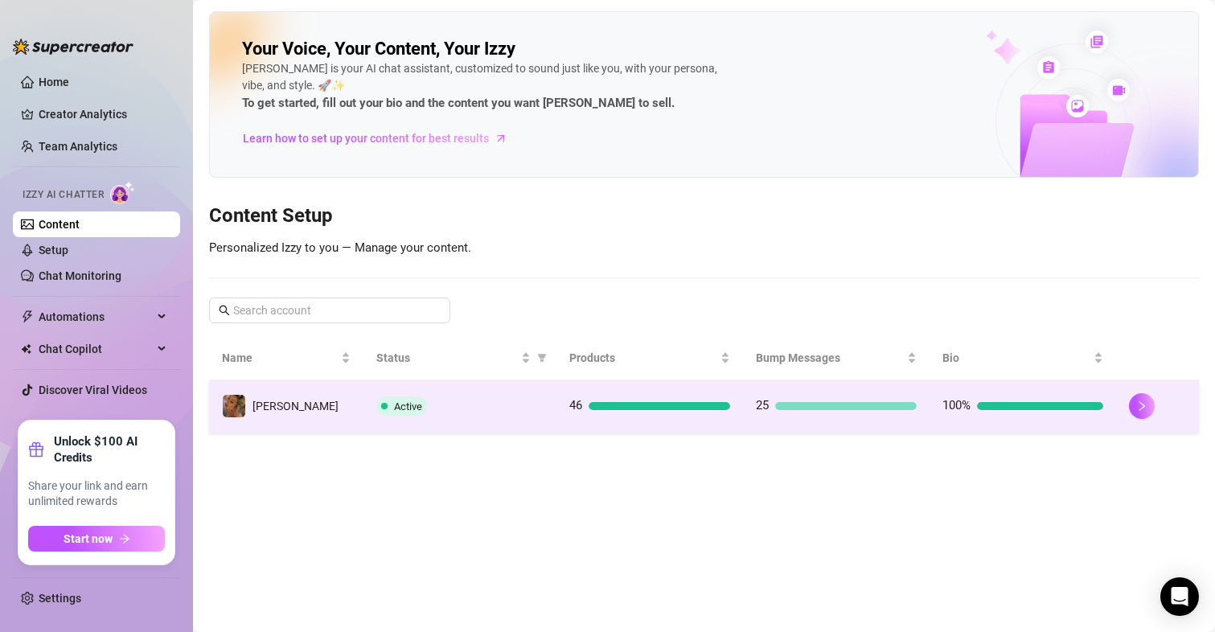
click at [1018, 394] on td "100%" at bounding box center [1023, 406] width 187 height 52
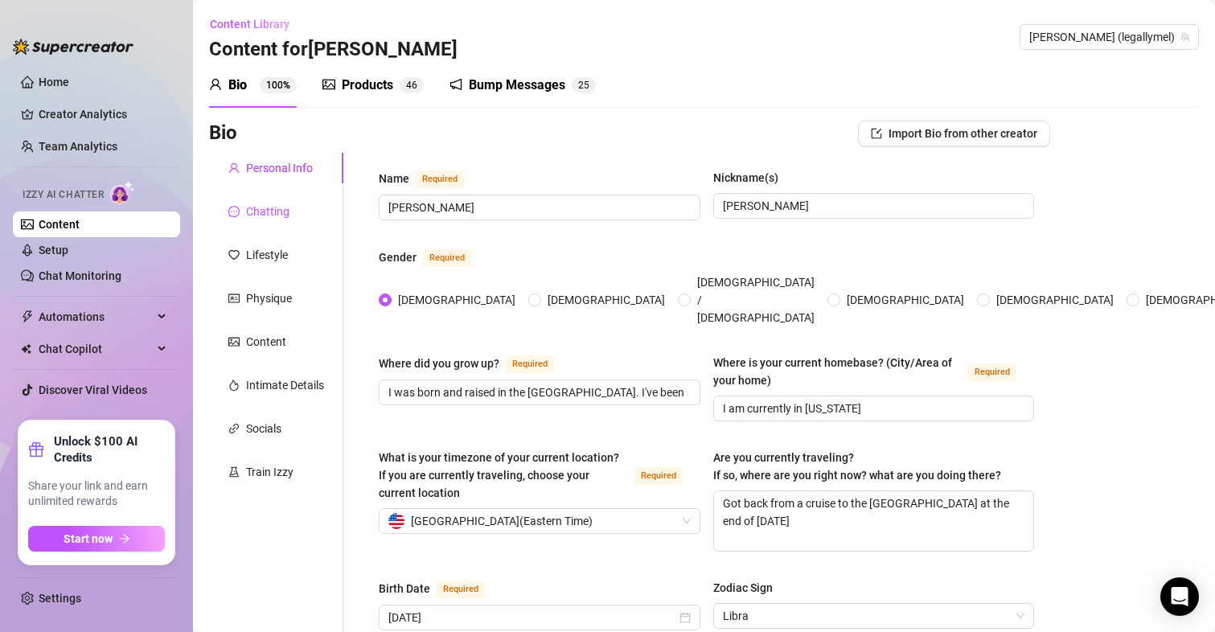
click at [252, 208] on div "Chatting" at bounding box center [267, 212] width 43 height 18
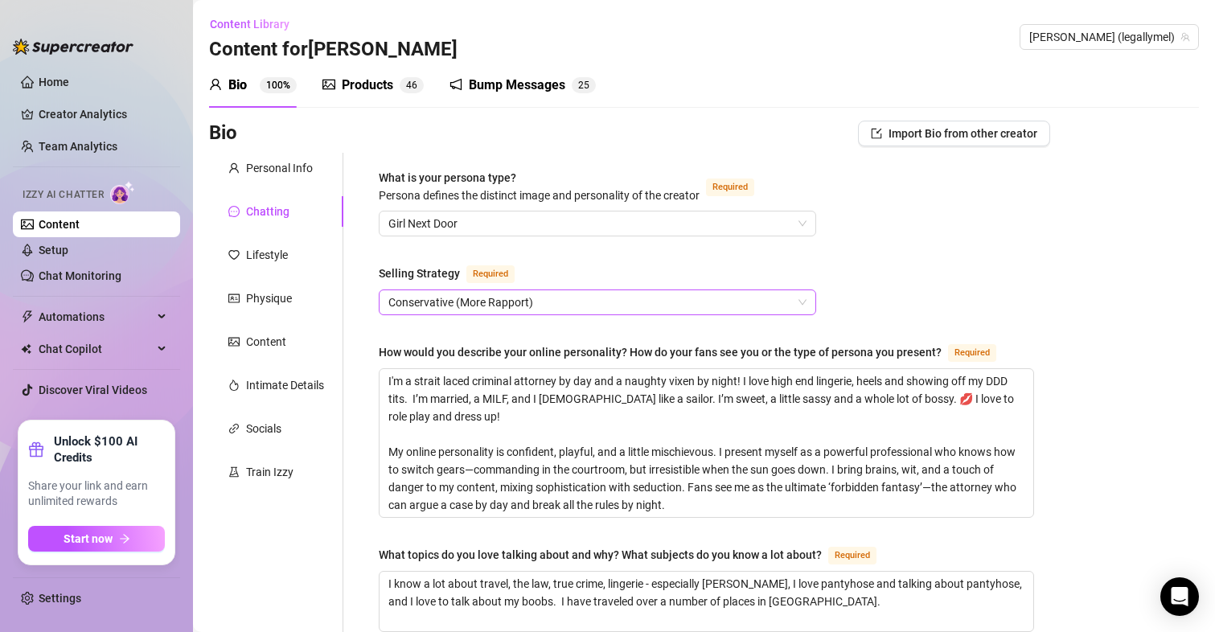
click at [467, 300] on span "Conservative (More Rapport)" at bounding box center [598, 302] width 418 height 24
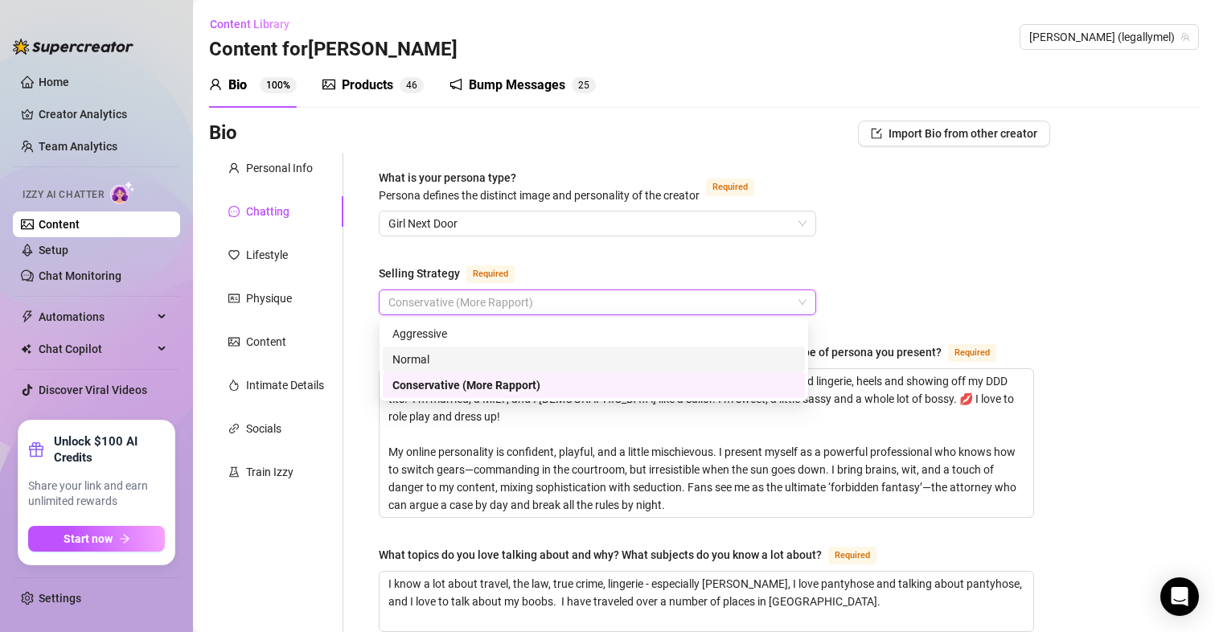
click at [467, 353] on div "Normal" at bounding box center [594, 360] width 403 height 18
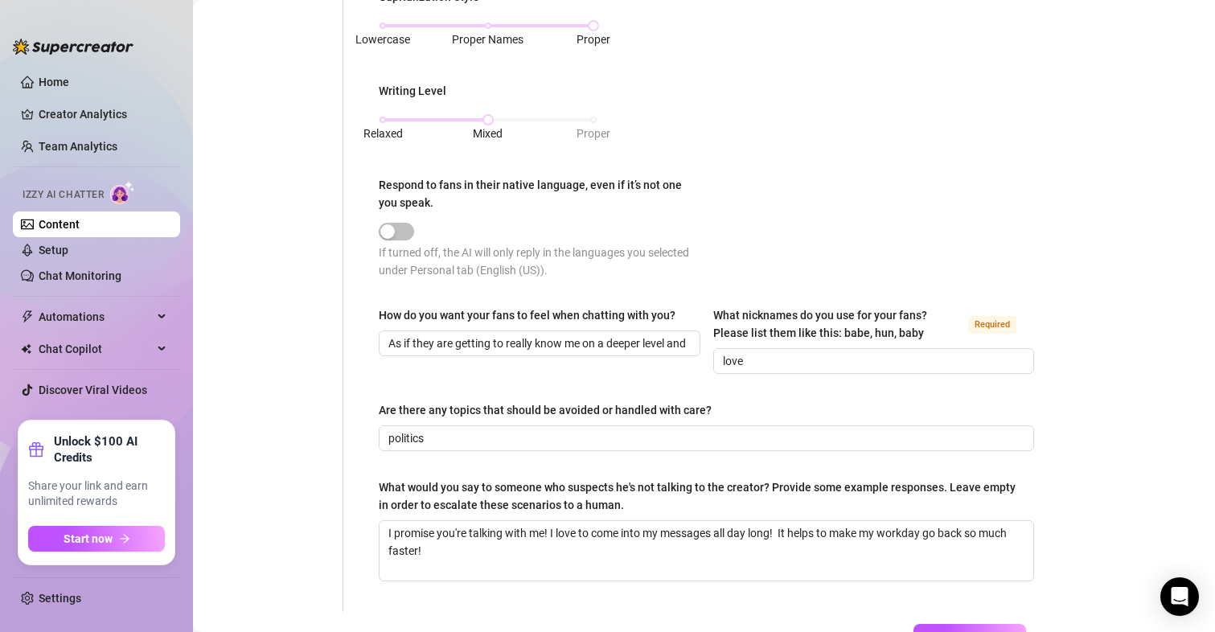
scroll to position [982, 0]
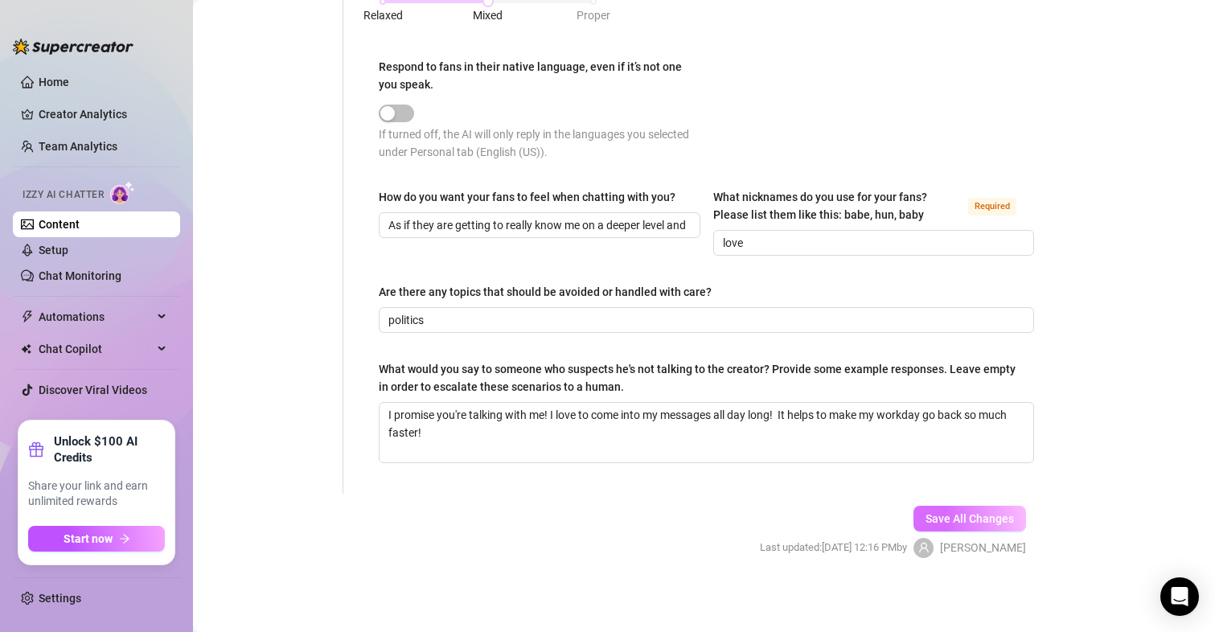
click at [956, 515] on span "Save All Changes" at bounding box center [970, 518] width 88 height 13
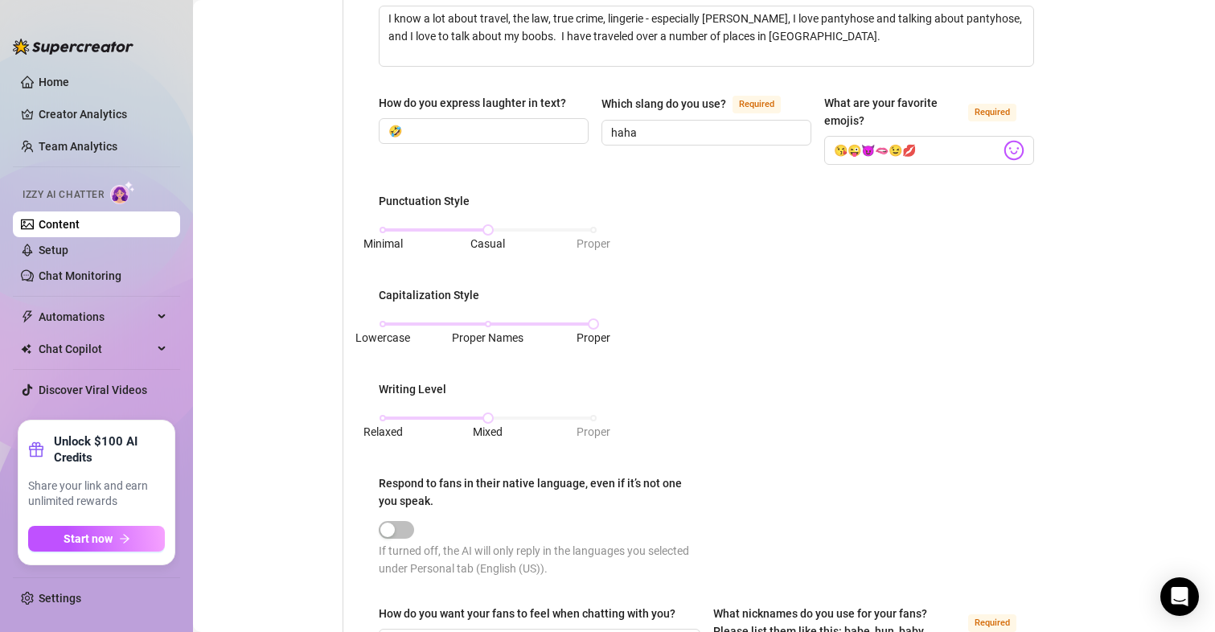
scroll to position [576, 0]
